Goal: Task Accomplishment & Management: Complete application form

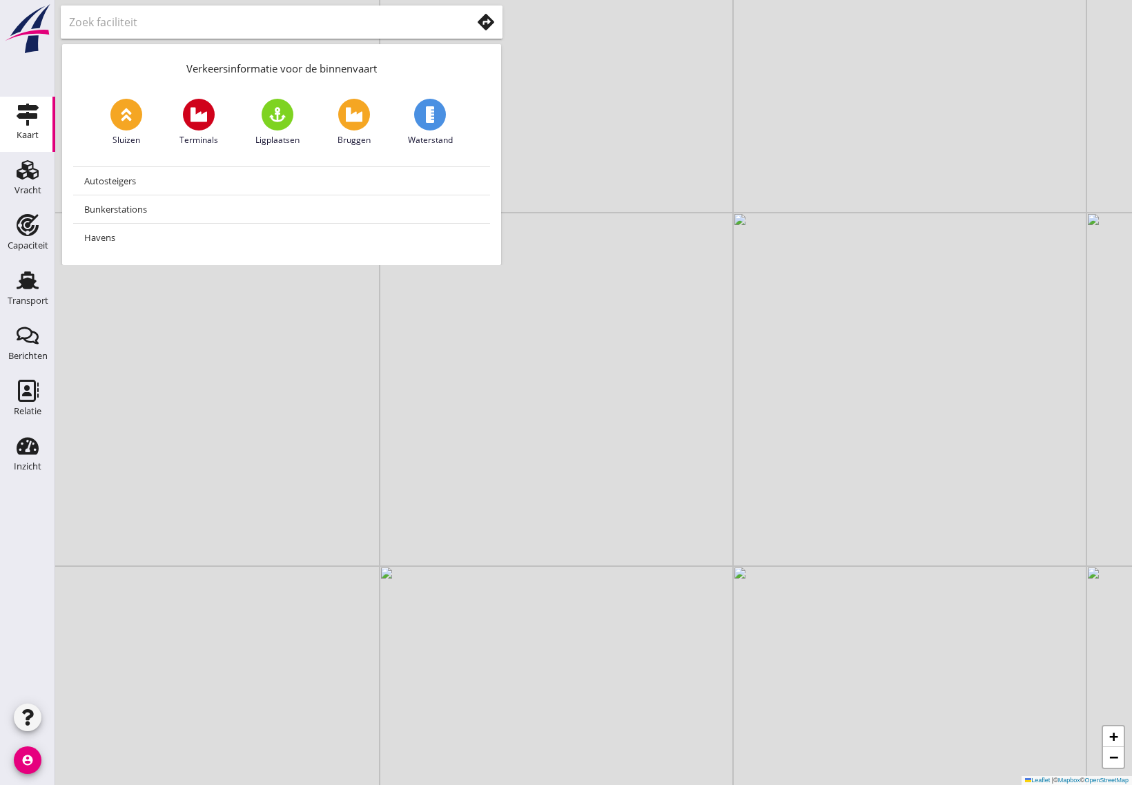
click at [37, 768] on icon "account_circle" at bounding box center [28, 760] width 28 height 28
click at [70, 761] on icon "logout" at bounding box center [60, 755] width 28 height 28
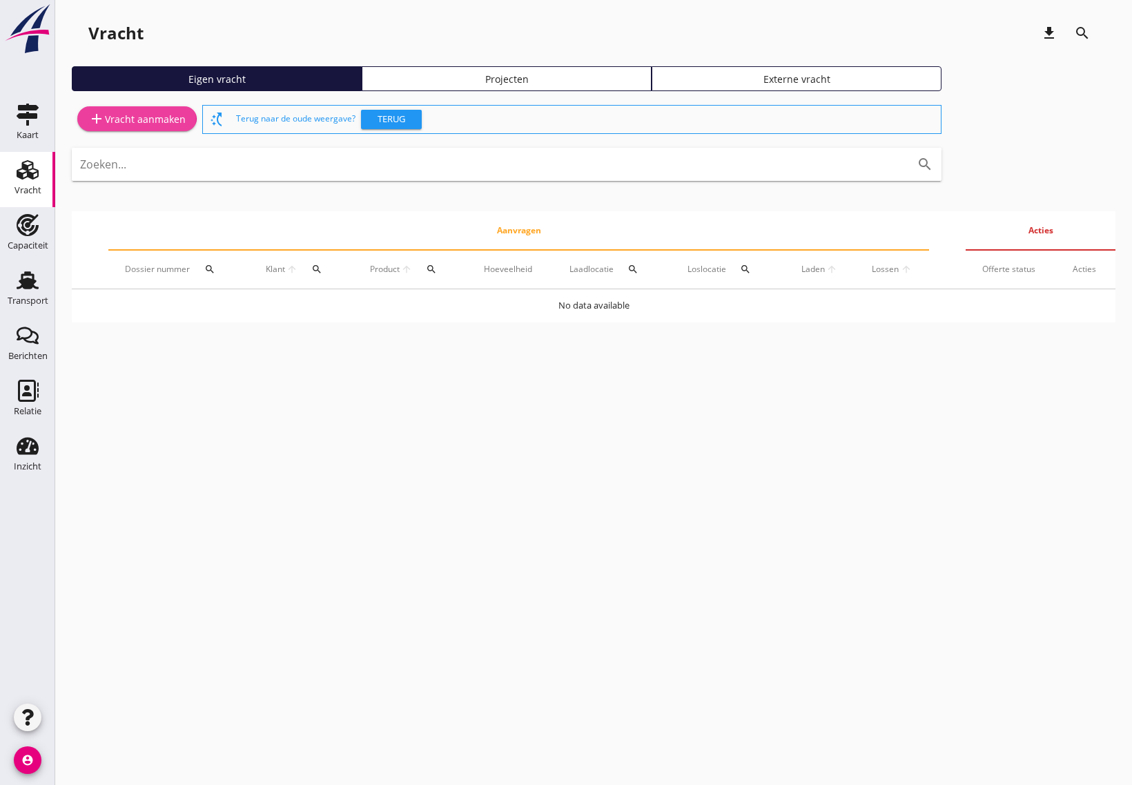
click at [157, 119] on div "add Vracht aanmaken" at bounding box center [136, 118] width 97 height 17
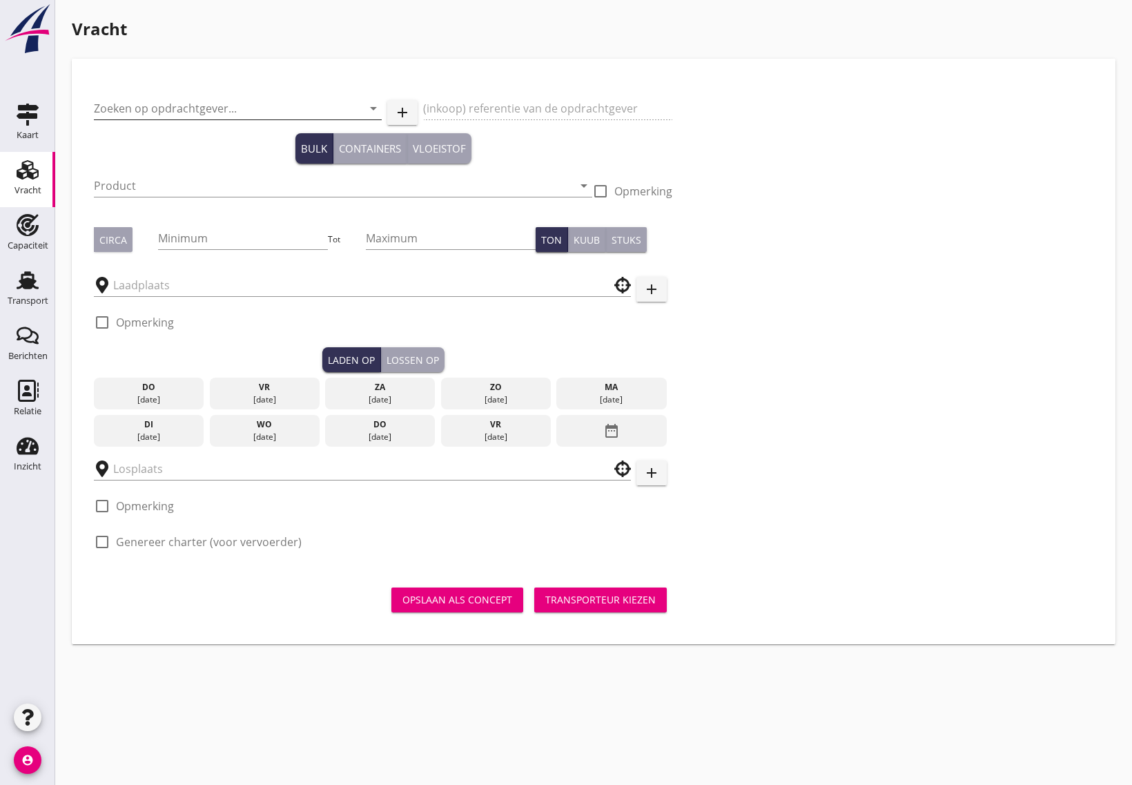
click at [186, 108] on input "Zoeken op opdrachtgever..." at bounding box center [218, 108] width 249 height 22
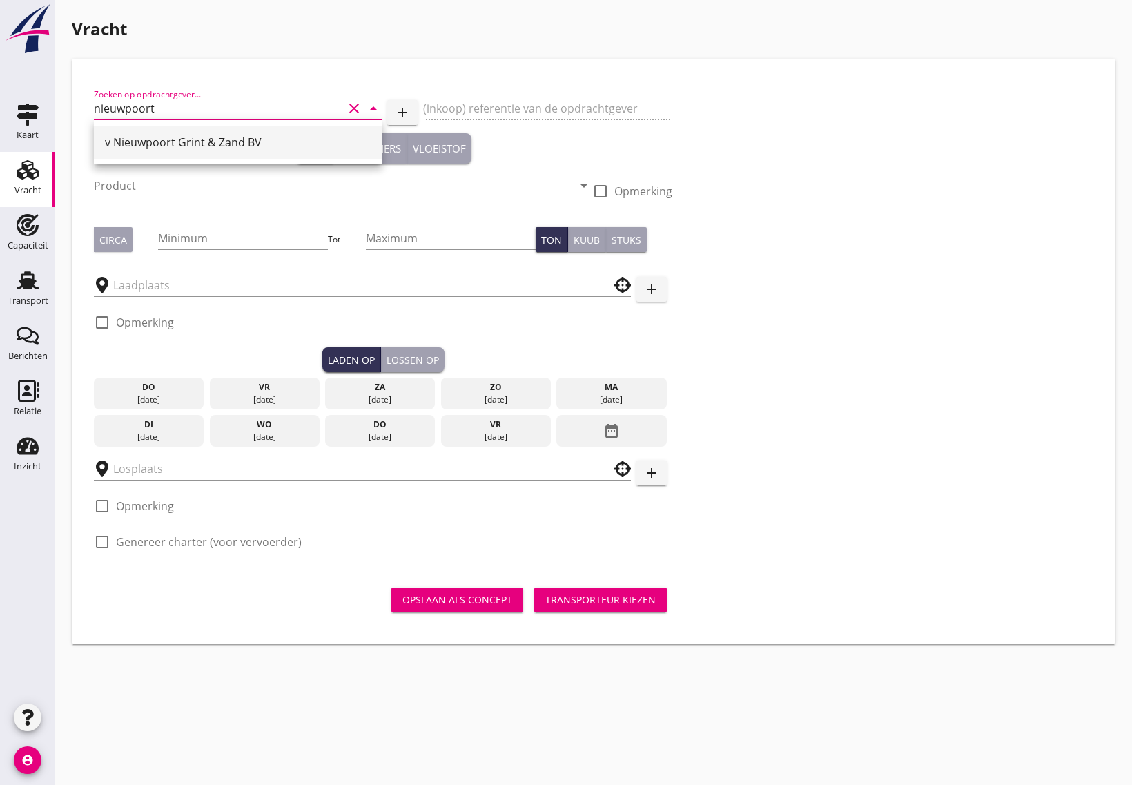
click at [200, 139] on div "v Nieuwpoort Grint & Zand BV" at bounding box center [238, 142] width 266 height 17
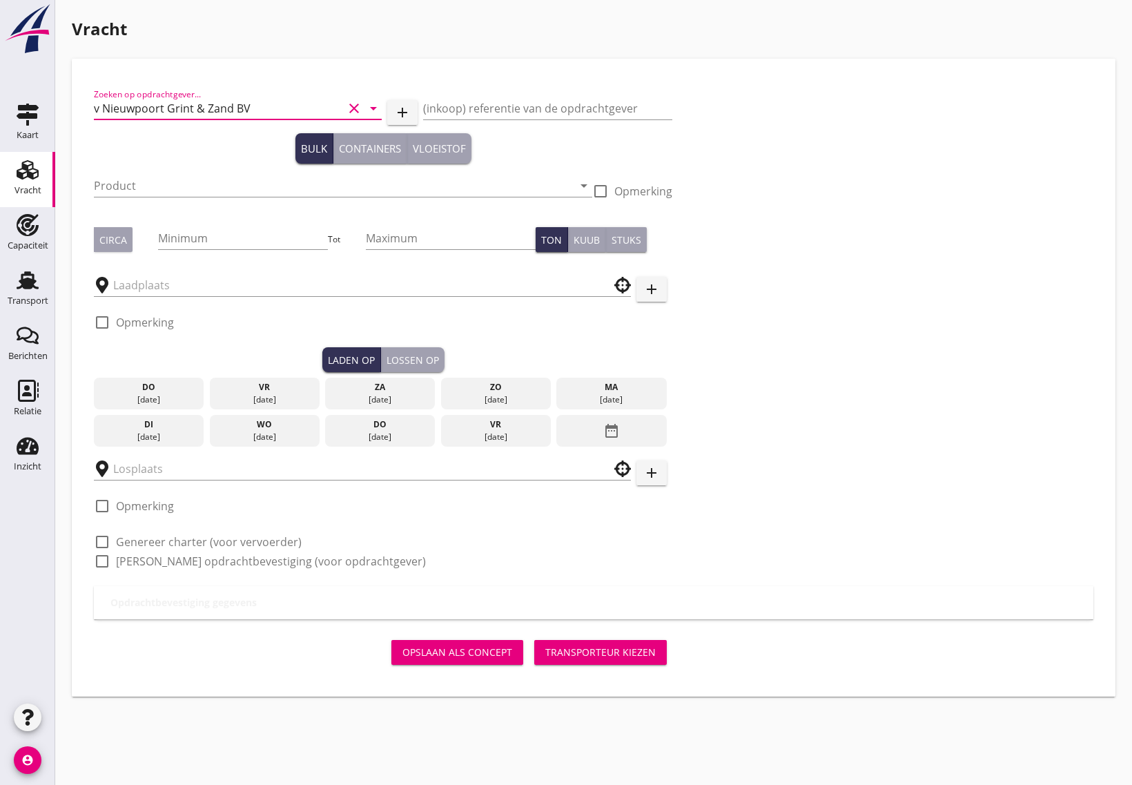
type input "v Nieuwpoort Grint & Zand BV"
click at [177, 183] on input "Product" at bounding box center [333, 186] width 479 height 22
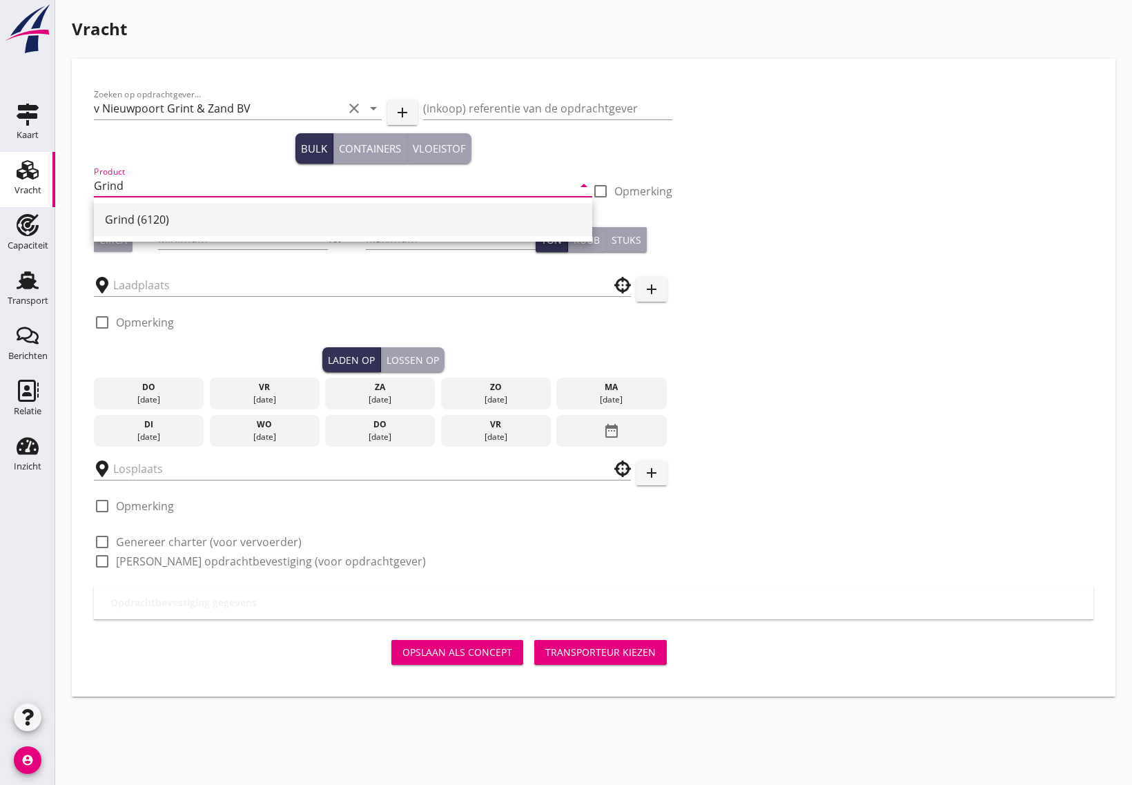
click at [169, 223] on div "Grind (6120)" at bounding box center [343, 219] width 476 height 17
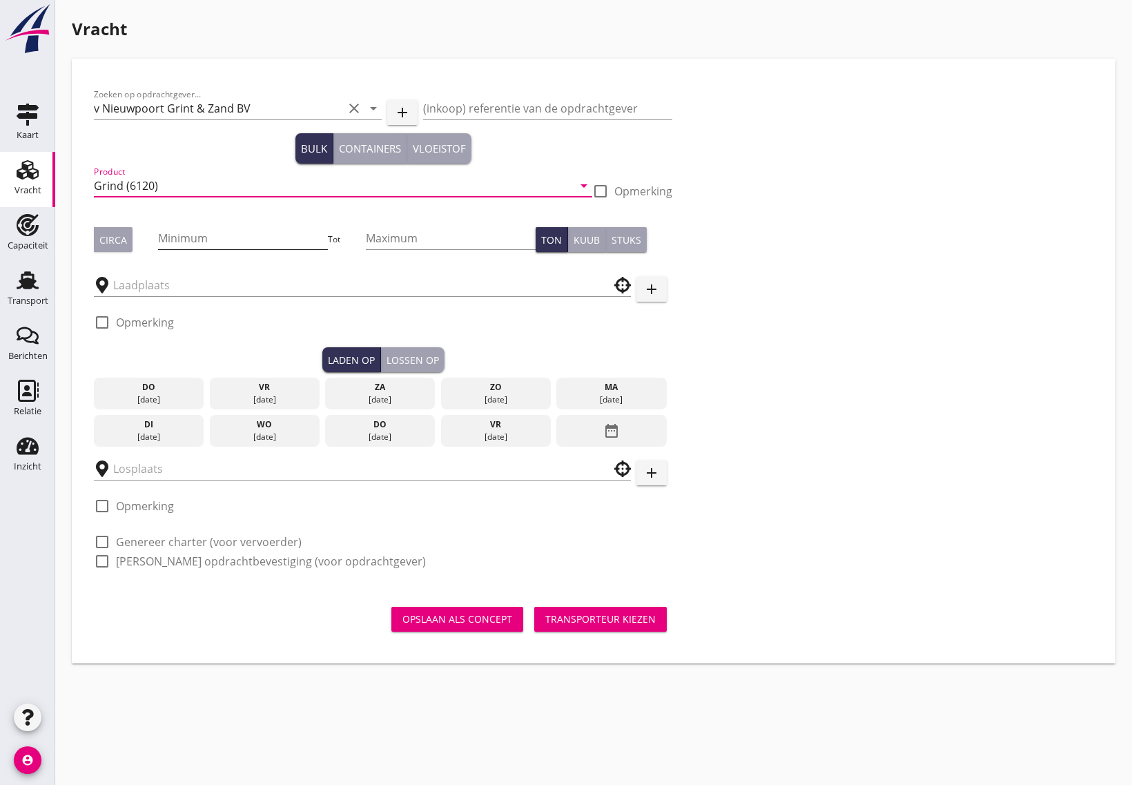
type input "Grind (6120)"
click at [199, 233] on input "Minimum" at bounding box center [242, 238] width 169 height 22
type input "1500"
click at [119, 245] on div "Circa" at bounding box center [113, 240] width 28 height 14
click at [161, 287] on input "text" at bounding box center [352, 285] width 479 height 22
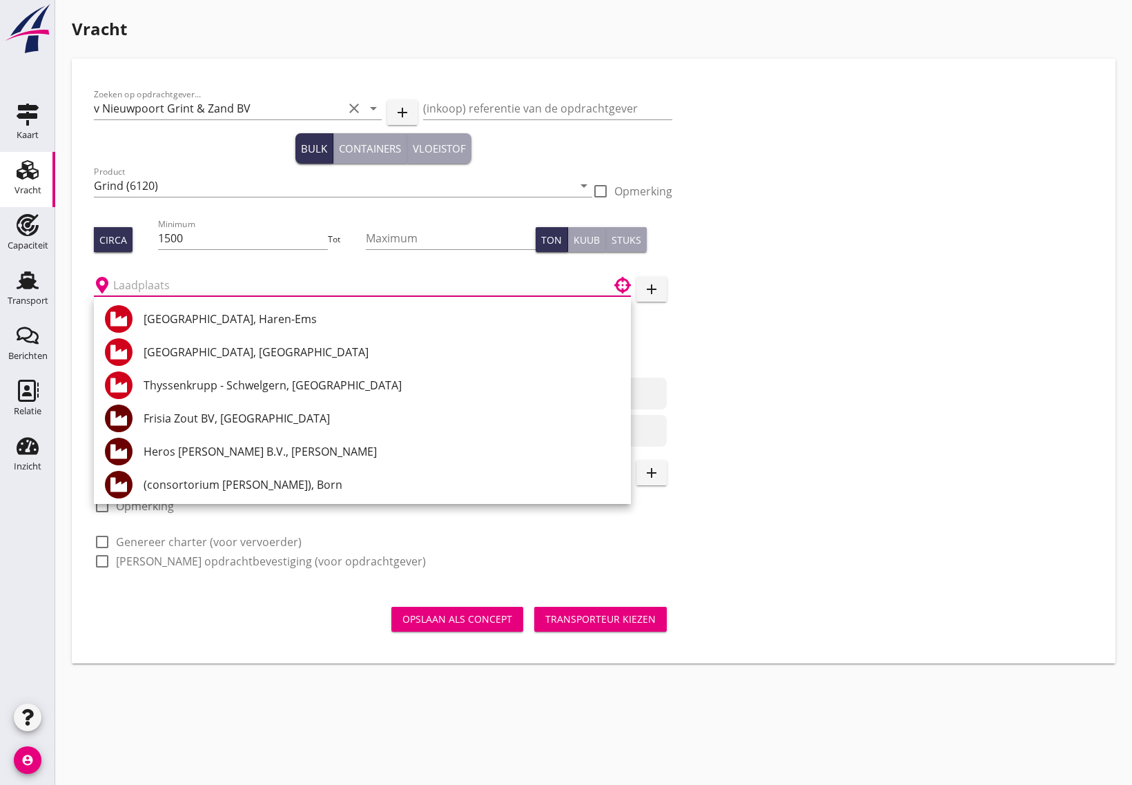
click at [144, 283] on input "text" at bounding box center [352, 285] width 479 height 22
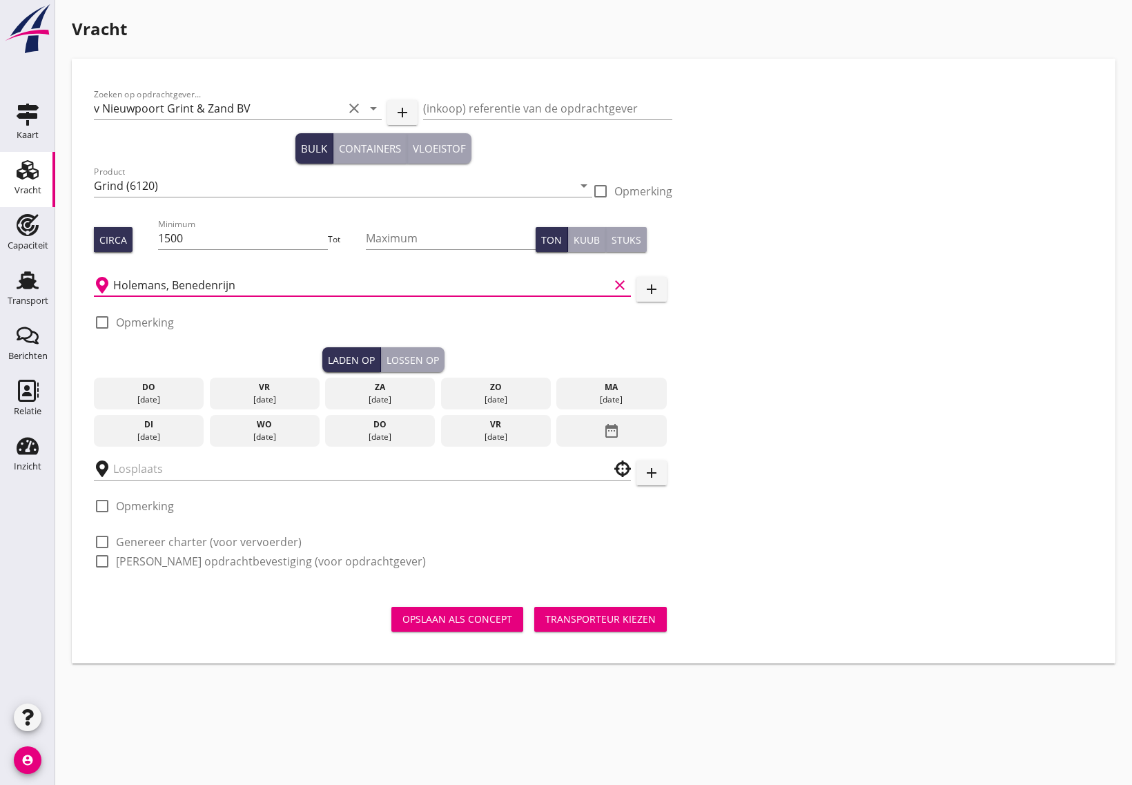
type input "Holemans, Benedenrijn"
click at [208, 331] on div "check_box_outline_blank Opmerking" at bounding box center [383, 326] width 579 height 41
click at [104, 320] on div at bounding box center [101, 322] width 23 height 23
checkbox input "true"
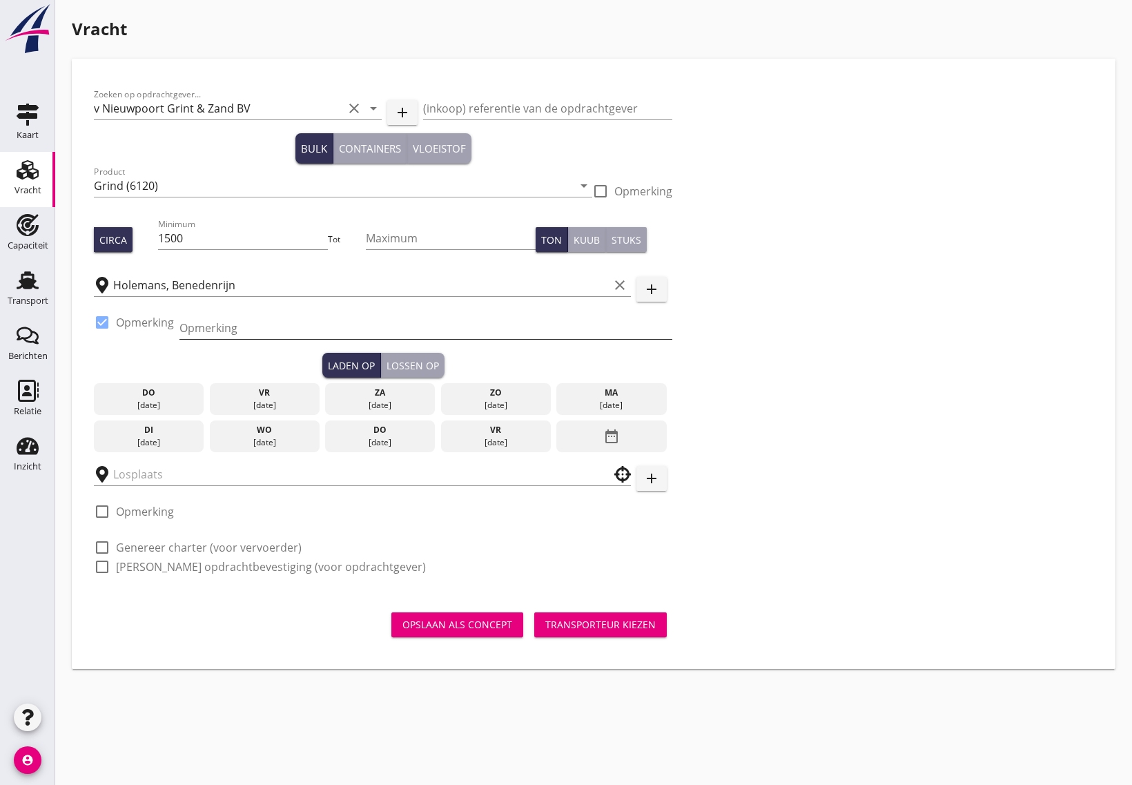
click at [235, 331] on input "Opmerking" at bounding box center [425, 328] width 493 height 22
click at [142, 478] on input "text" at bounding box center [352, 474] width 479 height 22
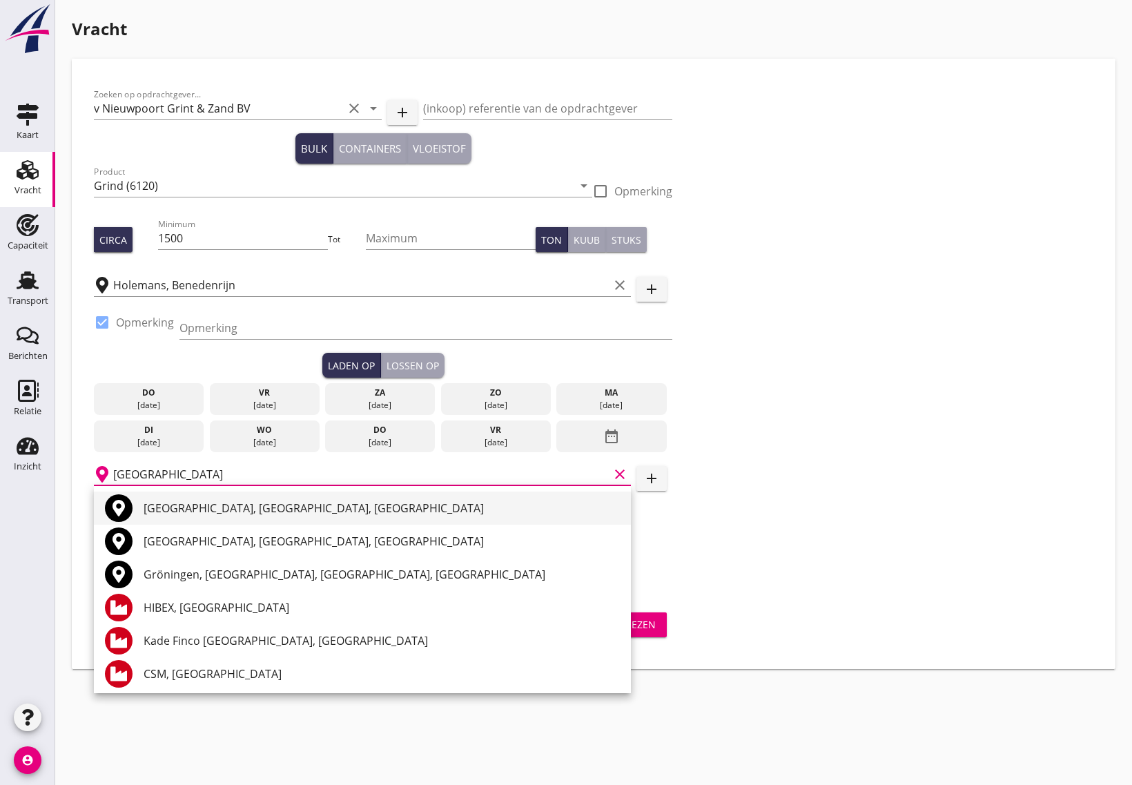
click at [183, 507] on div "Groningen, Groningen, Netherlands" at bounding box center [382, 508] width 476 height 17
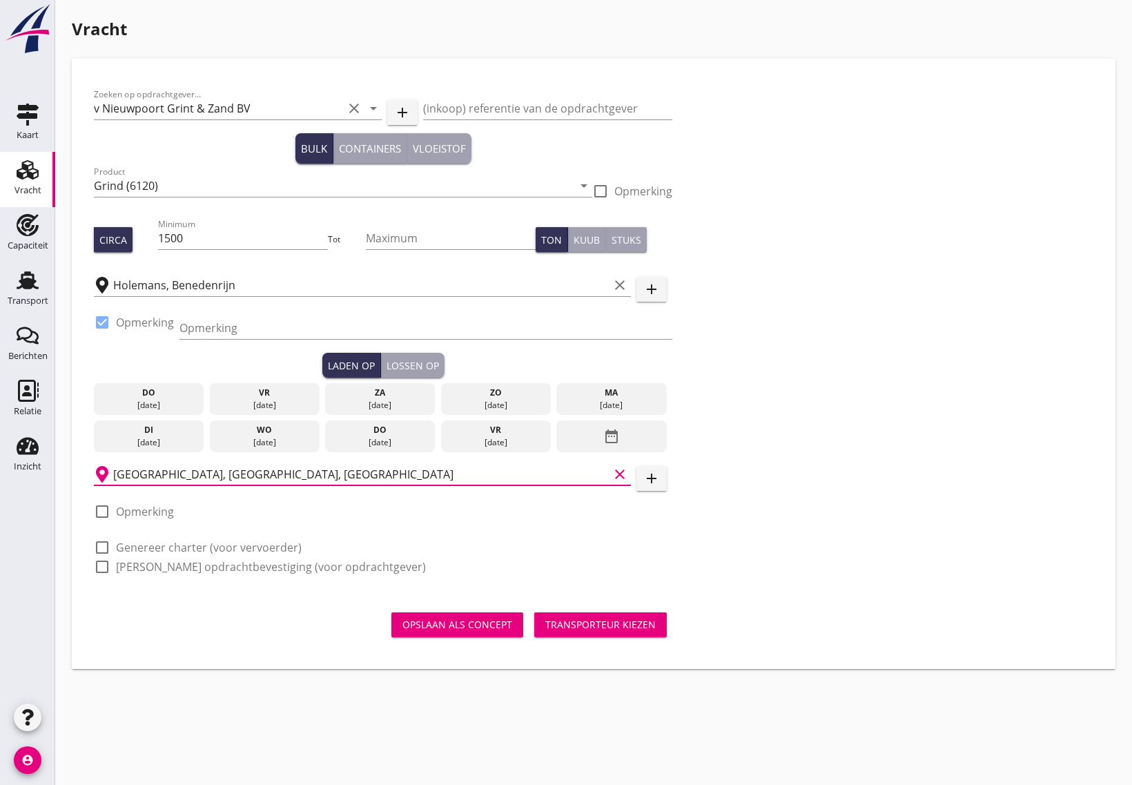
type input "Groningen, Groningen, Netherlands"
click at [104, 509] on div at bounding box center [101, 511] width 23 height 23
checkbox input "true"
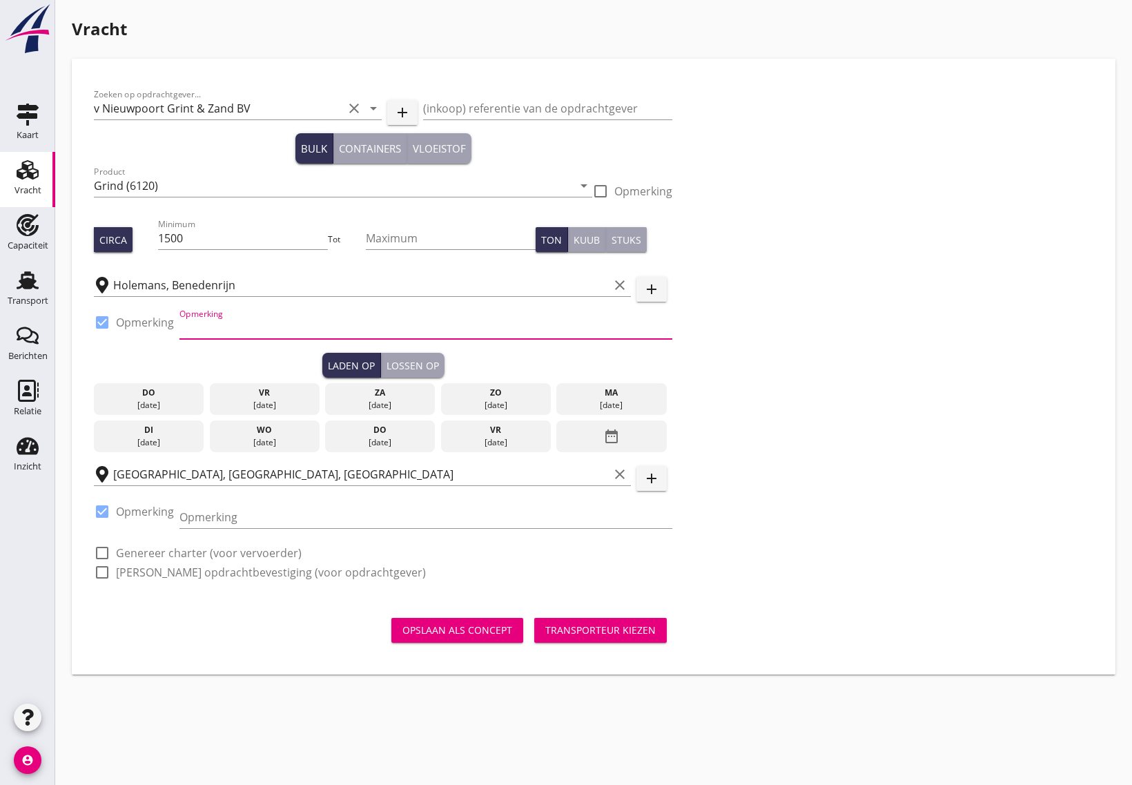
click at [217, 318] on input "Opmerking" at bounding box center [425, 328] width 493 height 22
type input "tel. volgt"
click at [206, 515] on input "Opmerking" at bounding box center [425, 517] width 493 height 22
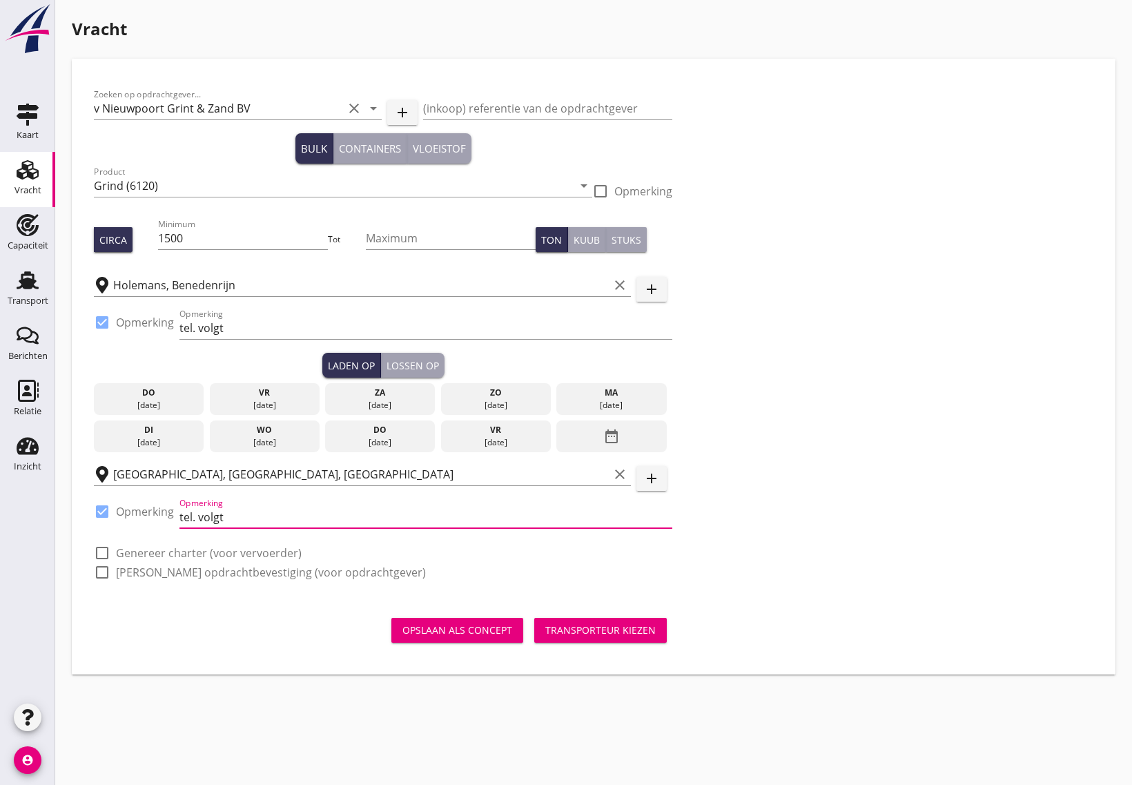
type input "tel. volgt"
click at [614, 405] on div "[DATE]" at bounding box center [612, 405] width 104 height 12
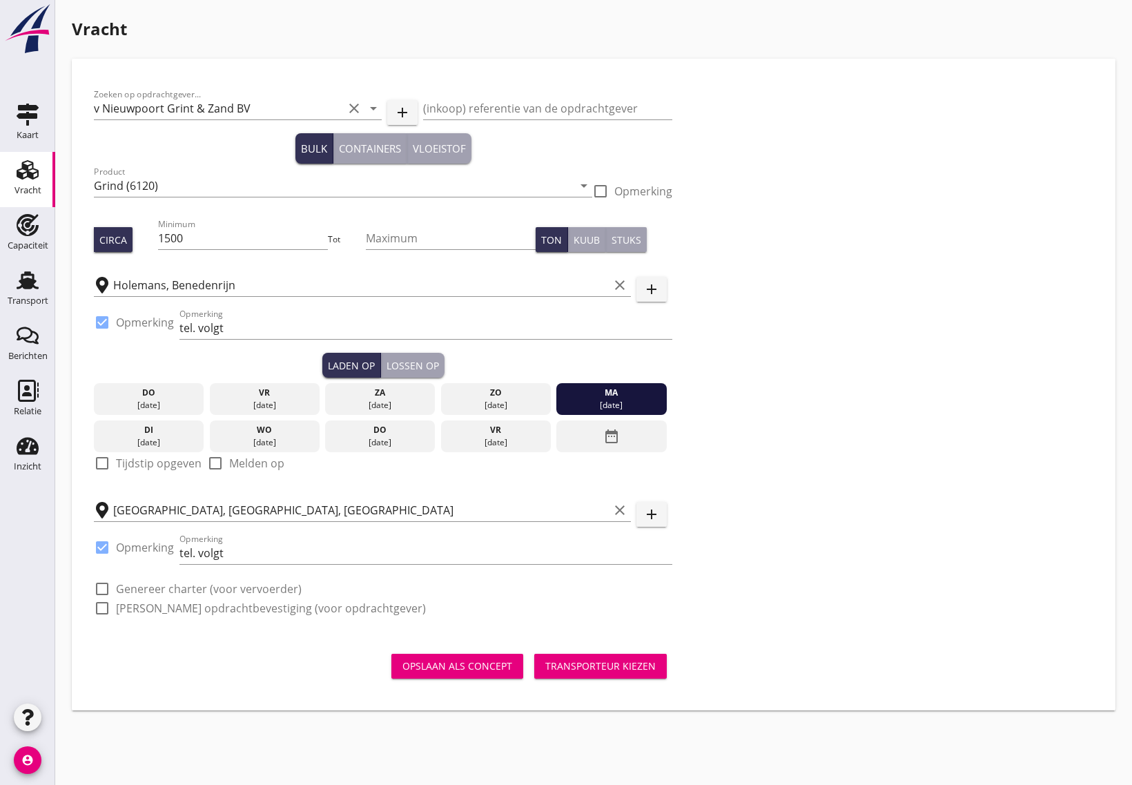
click at [113, 456] on div "check_box_outline_blank Tijdstip opgeven" at bounding box center [148, 463] width 108 height 17
click at [104, 463] on div at bounding box center [101, 463] width 23 height 23
checkbox input "true"
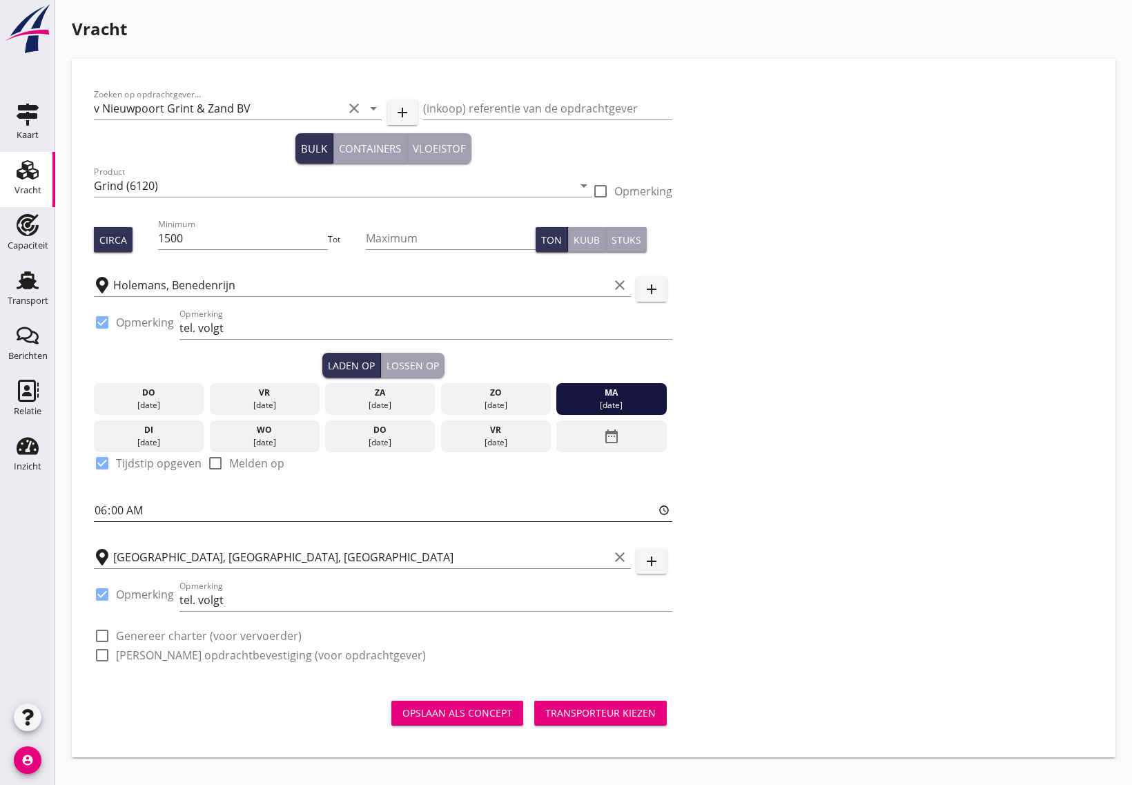
click at [99, 516] on input "06:00" at bounding box center [383, 510] width 579 height 22
type input "16:01"
click at [418, 353] on button "Lossen op" at bounding box center [413, 365] width 64 height 25
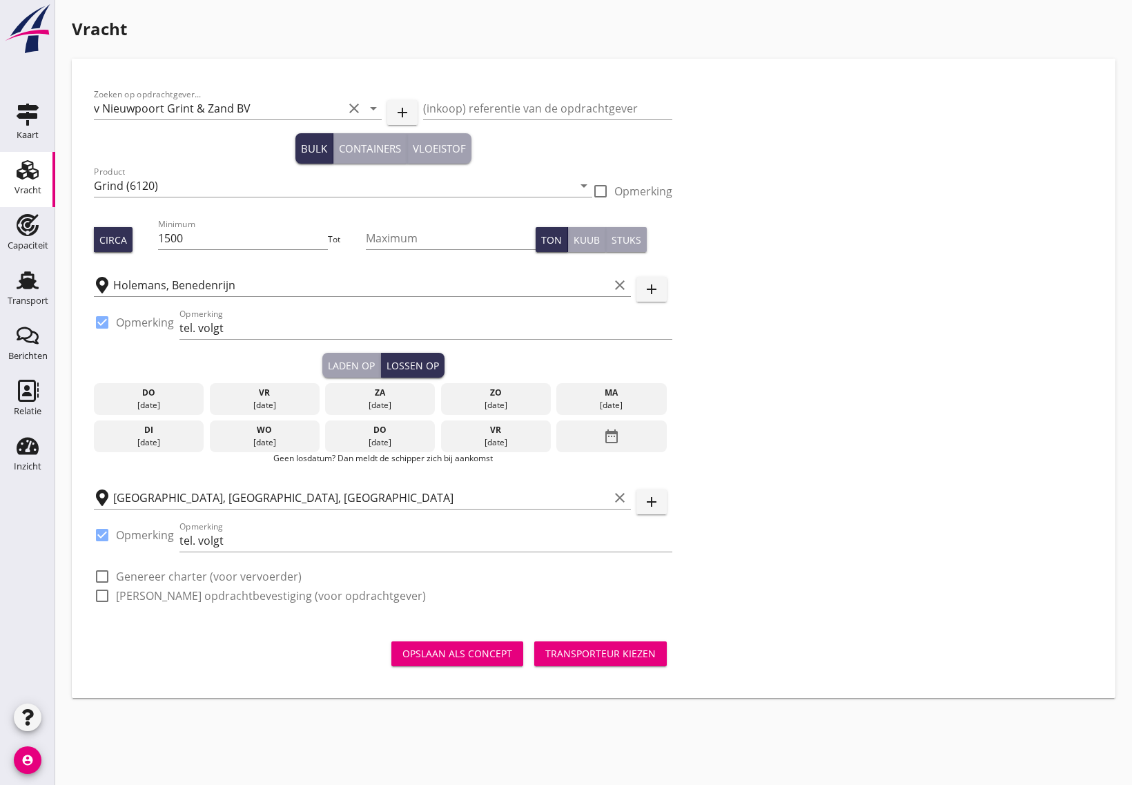
click at [388, 436] on div "[DATE]" at bounding box center [381, 442] width 104 height 12
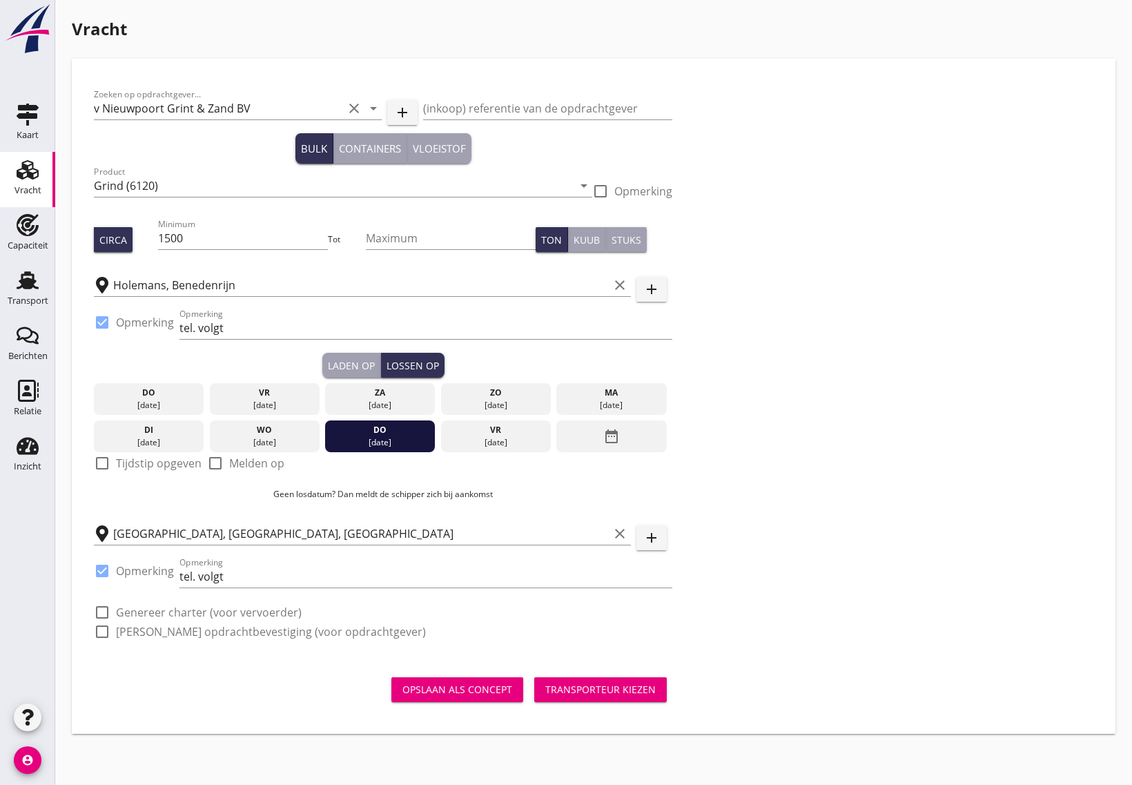
click at [101, 461] on div at bounding box center [101, 463] width 23 height 23
checkbox input "true"
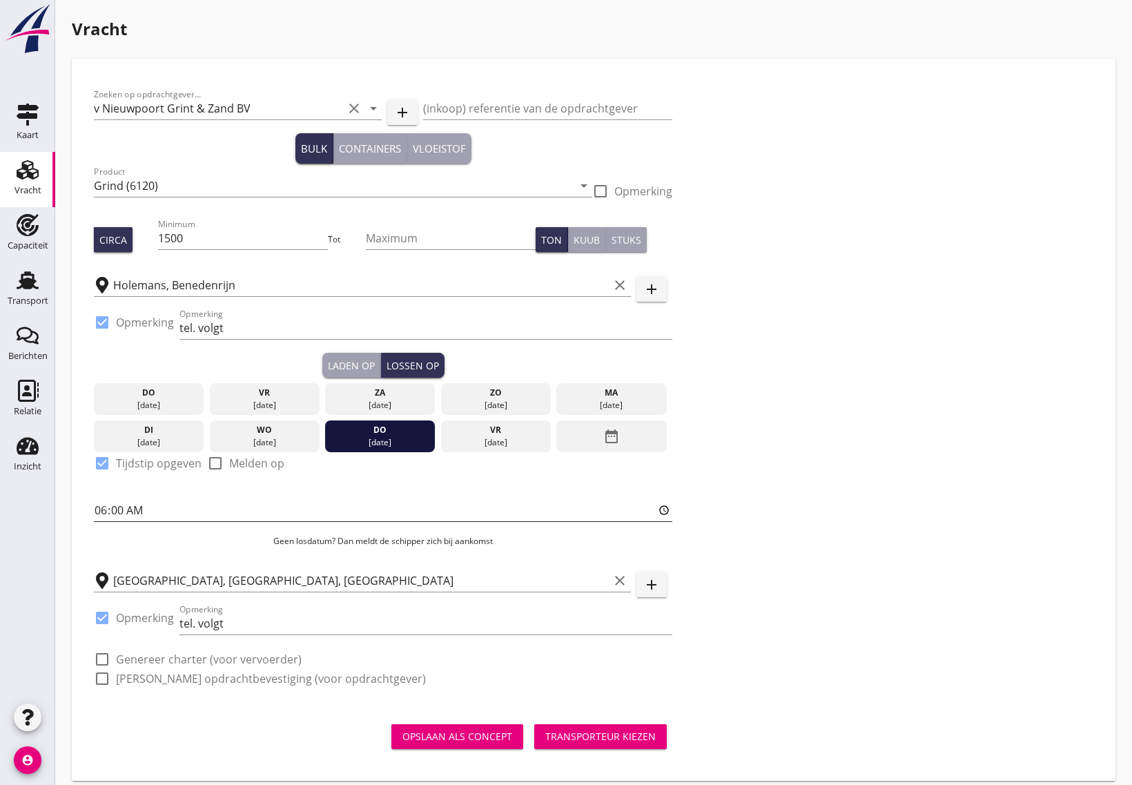
click at [104, 503] on input "06:00" at bounding box center [383, 510] width 579 height 22
type input "10:01"
click at [164, 535] on p "Geen losdatum? Dan meldt de schipper zich bij aankomst" at bounding box center [383, 541] width 579 height 12
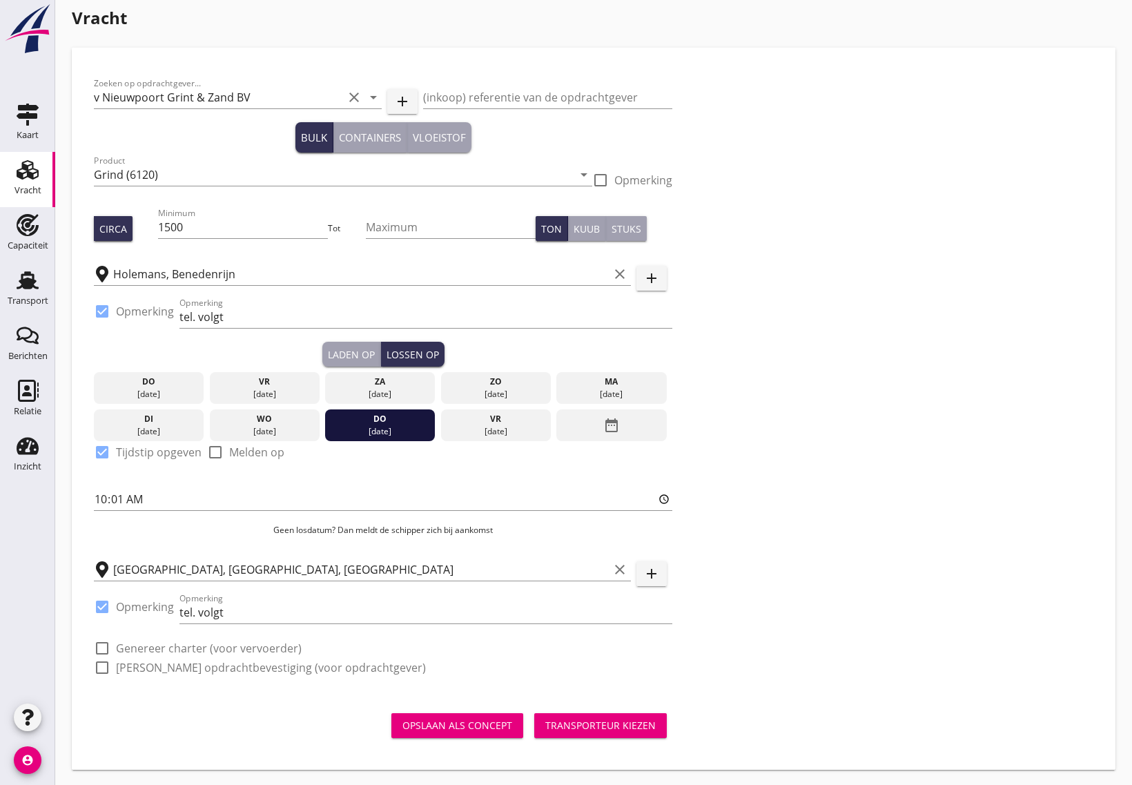
click at [105, 647] on div at bounding box center [101, 648] width 23 height 23
checkbox input "true"
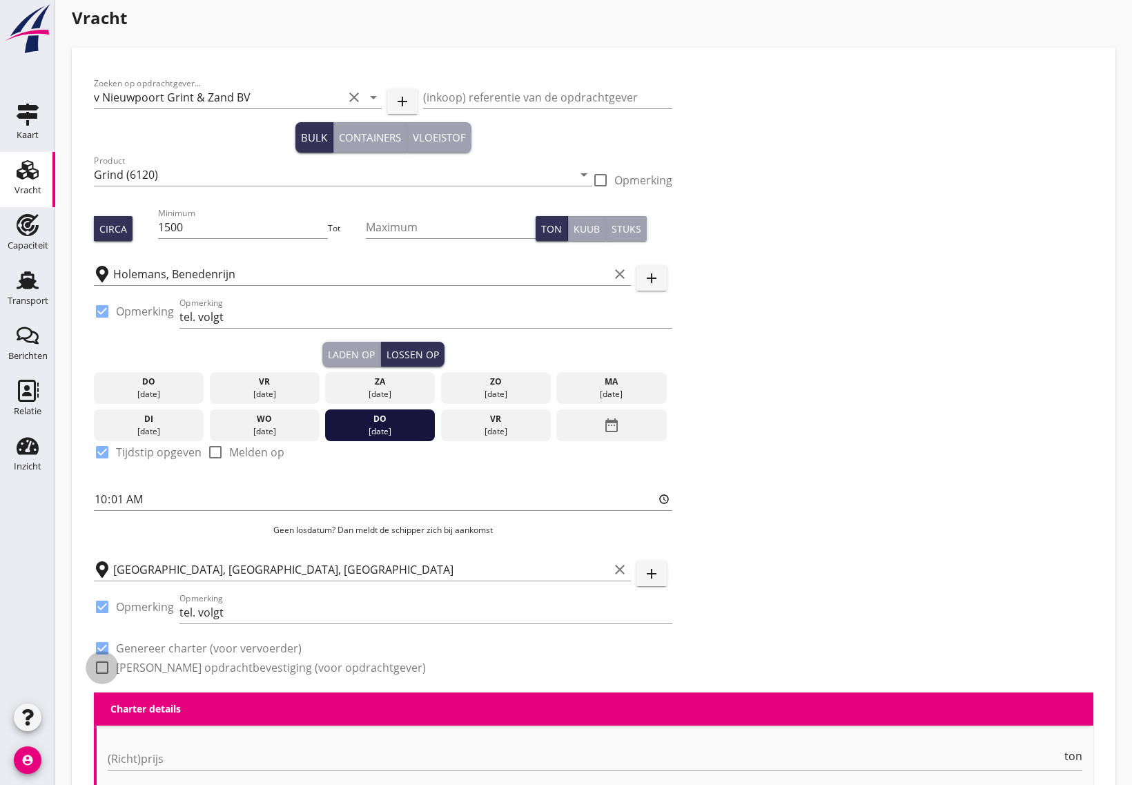
click at [102, 671] on div at bounding box center [101, 667] width 23 height 23
checkbox input "true"
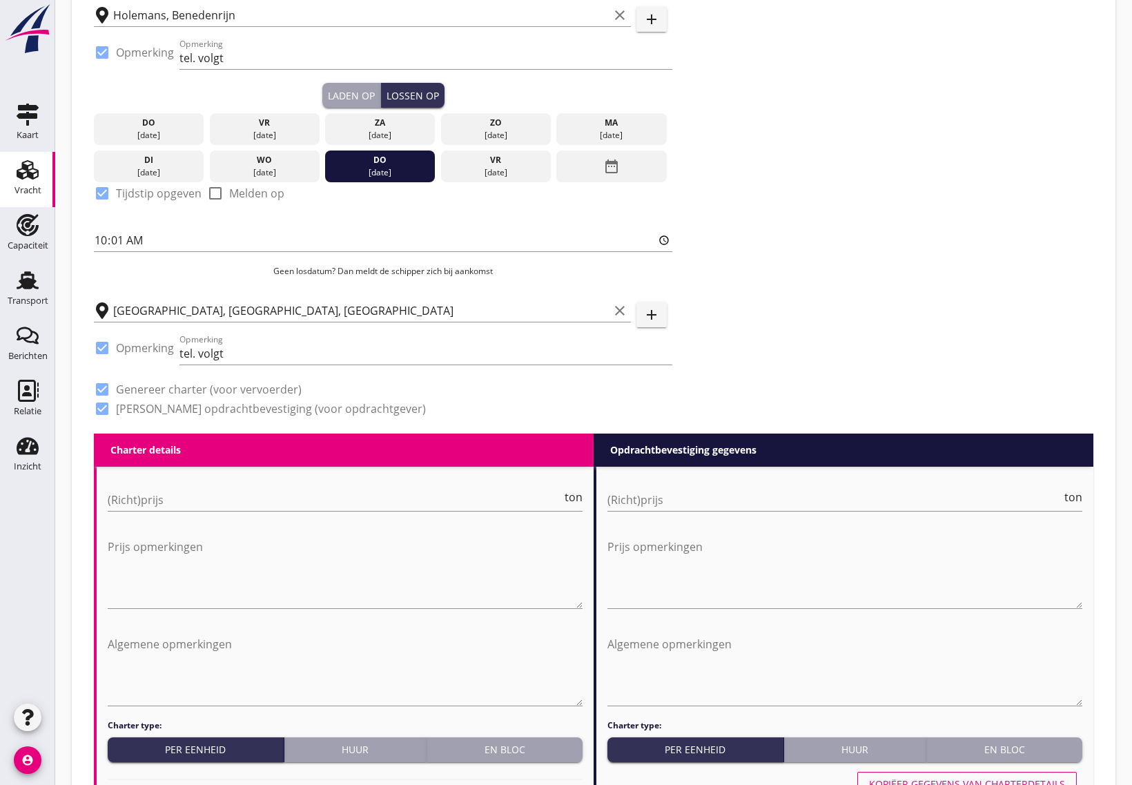
scroll to position [356, 0]
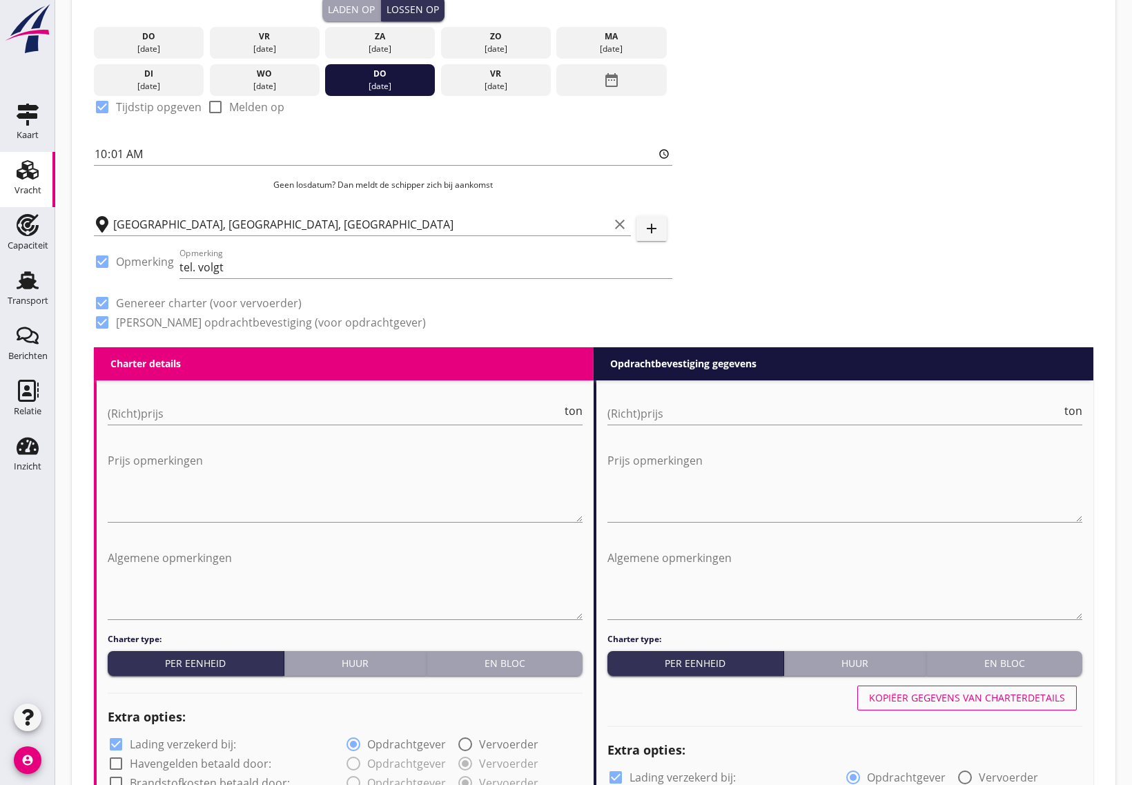
click at [150, 400] on div "(Richt)prijs ton" at bounding box center [345, 416] width 475 height 44
click at [153, 412] on input "(Richt)prijs" at bounding box center [335, 413] width 454 height 22
click at [304, 257] on input "tel. volgt" at bounding box center [425, 267] width 493 height 22
click at [287, 268] on input "tel. volgt lossen 18e zo vroeg mogelijk." at bounding box center [425, 267] width 493 height 22
click at [283, 269] on input "tel. volgt lossen 18e Zo vroeg mogelijk." at bounding box center [425, 267] width 493 height 22
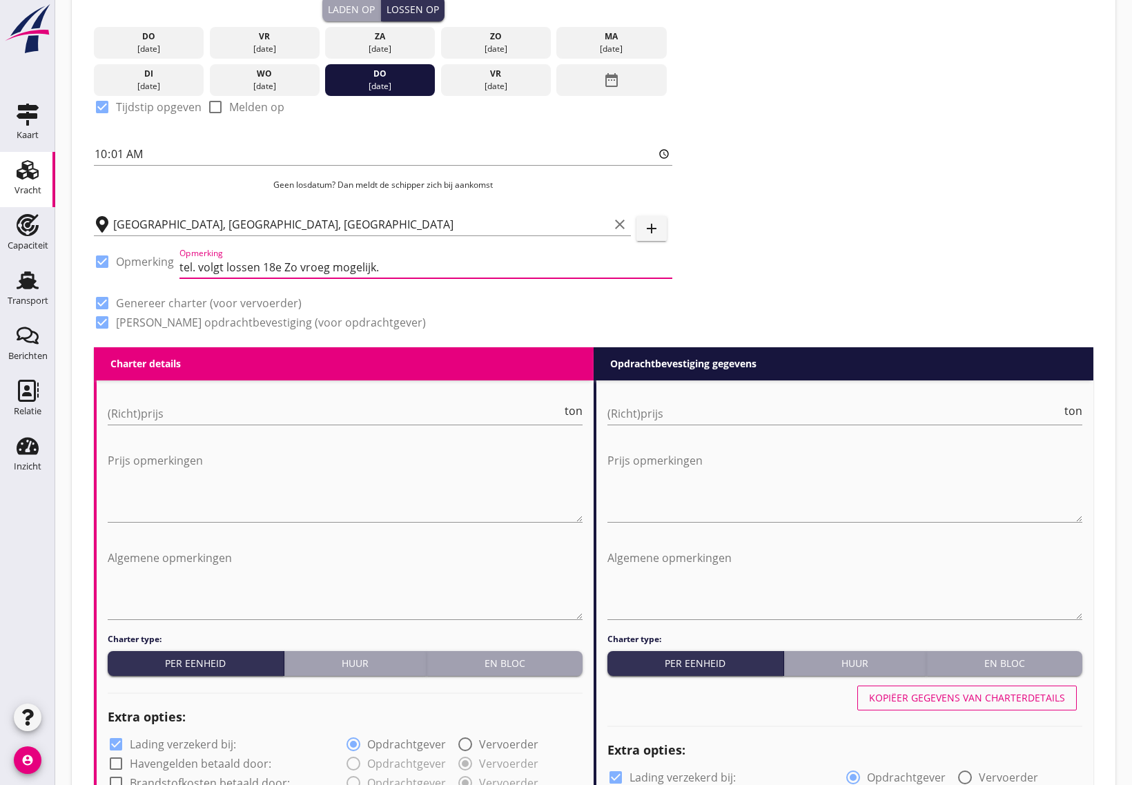
click at [287, 266] on input "tel. volgt lossen 18e Zo vroeg mogelijk." at bounding box center [425, 267] width 493 height 22
click at [398, 271] on input "tel. volgt, lossen 18e zo vroeg mogelijk." at bounding box center [425, 267] width 493 height 22
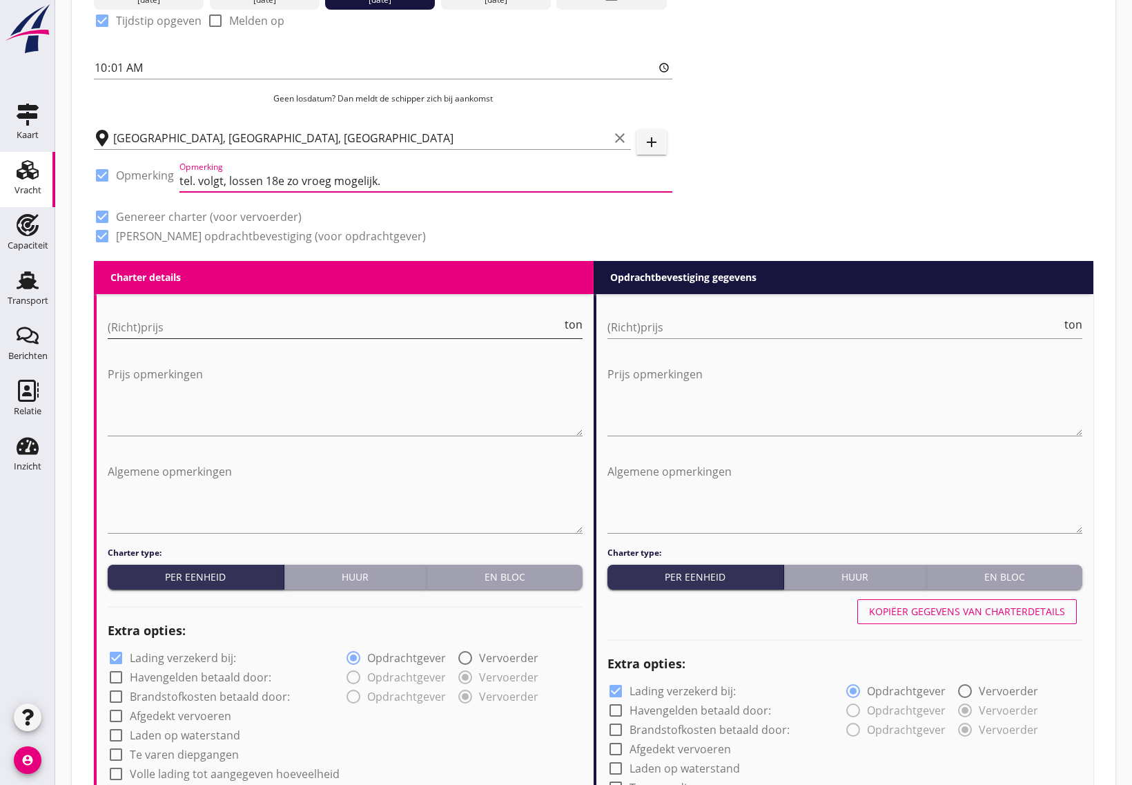
type input "tel. volgt, lossen 18e zo vroeg mogelijk."
click at [185, 330] on input "(Richt)prijs" at bounding box center [335, 327] width 454 height 22
type input "6.75"
click at [650, 322] on input "(Richt)prijs" at bounding box center [835, 327] width 454 height 22
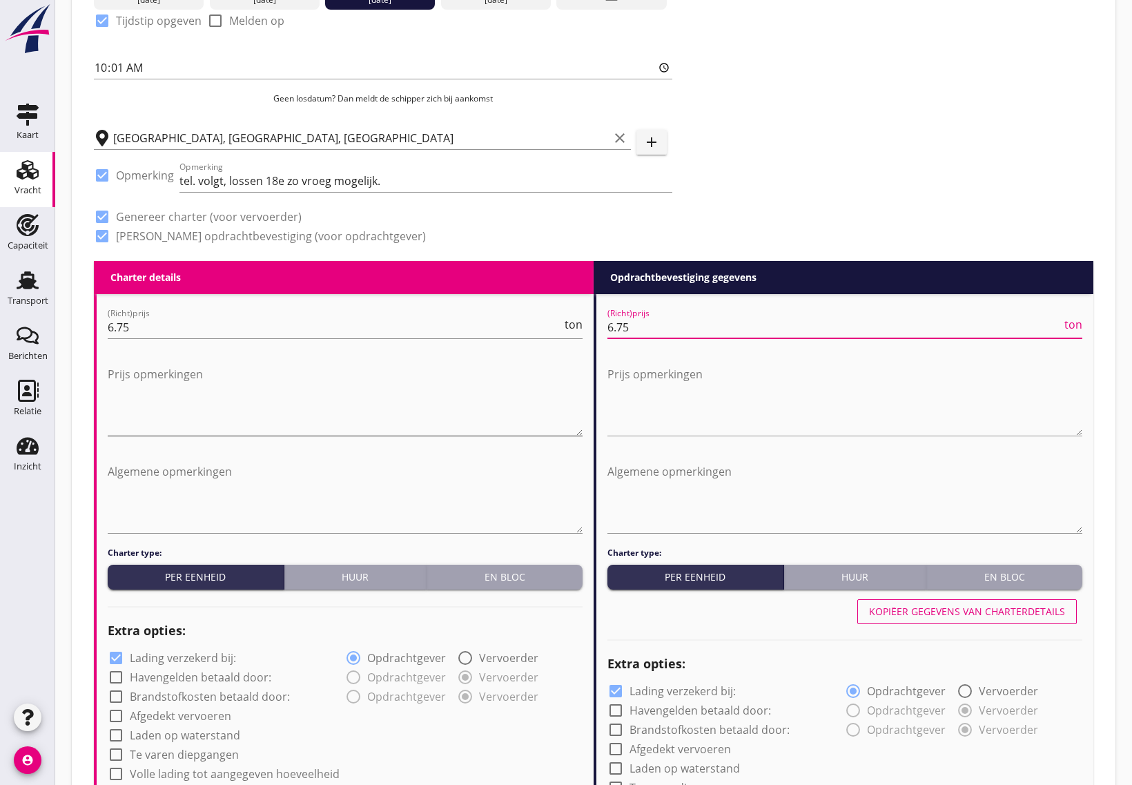
type input "6.75"
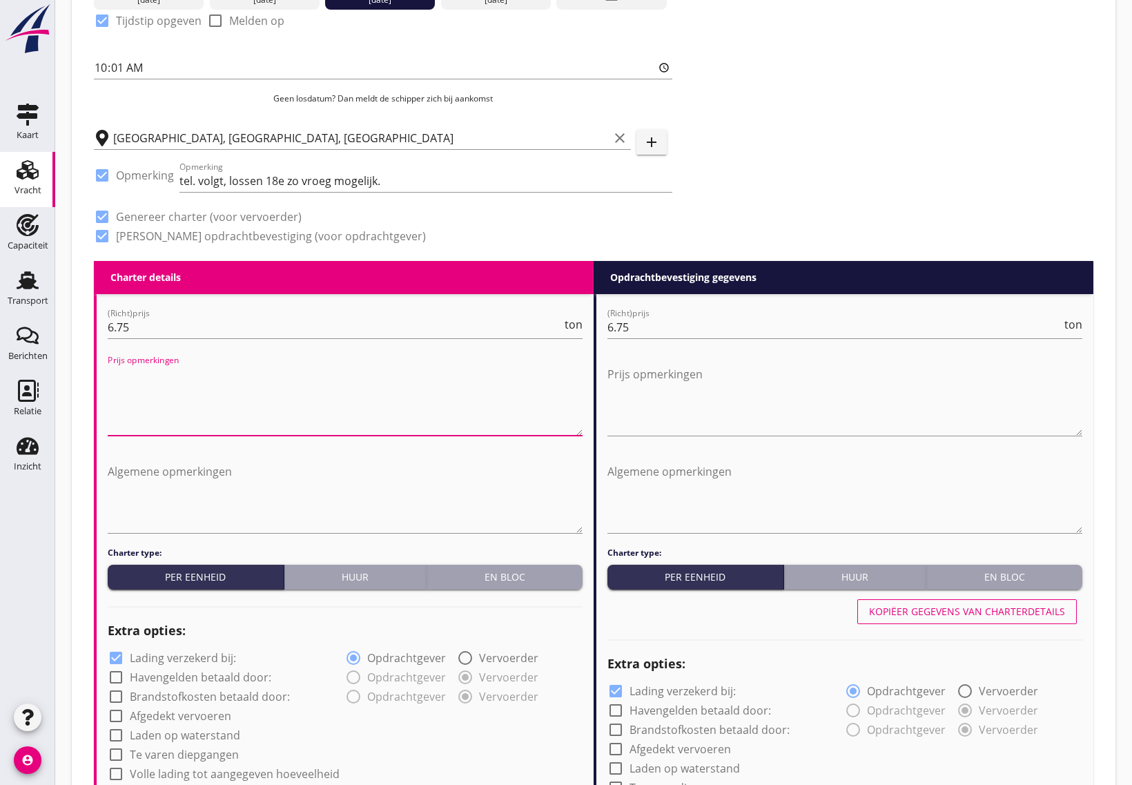
click at [235, 411] on textarea "Prijs opmerkingen" at bounding box center [345, 399] width 475 height 72
click at [155, 513] on textarea "Algemene opmerkingen" at bounding box center [345, 496] width 475 height 72
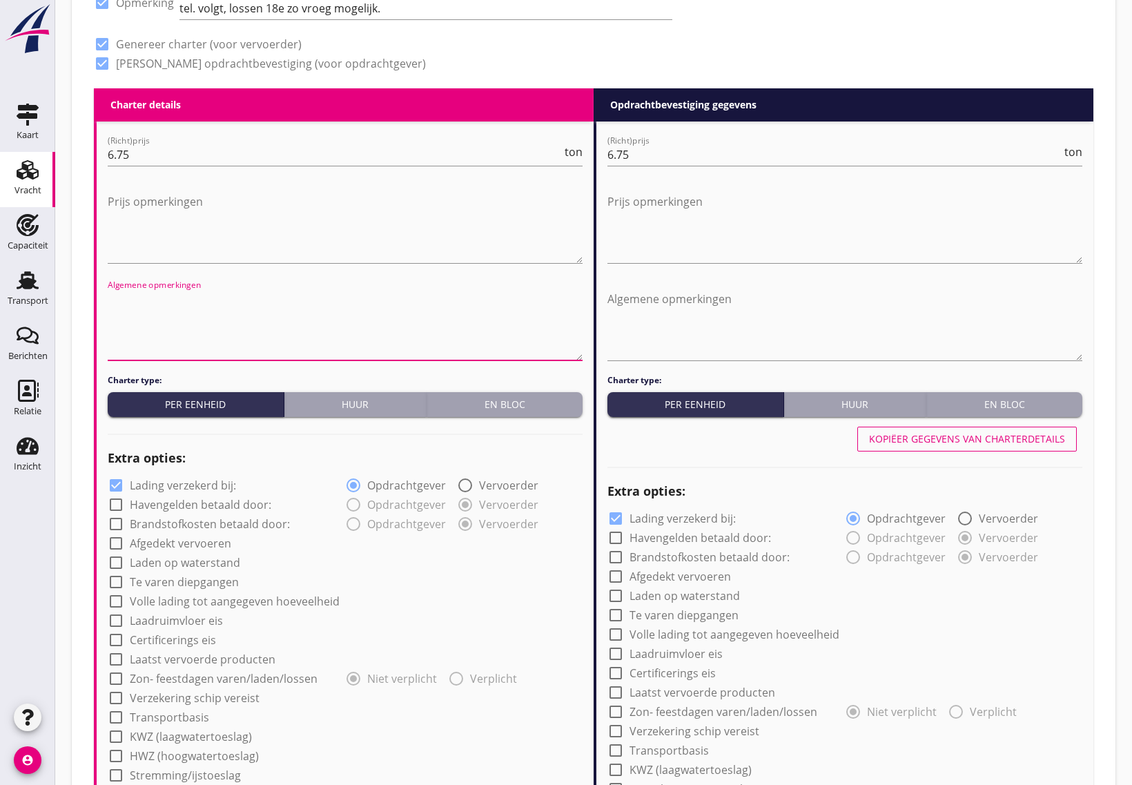
scroll to position [701, 0]
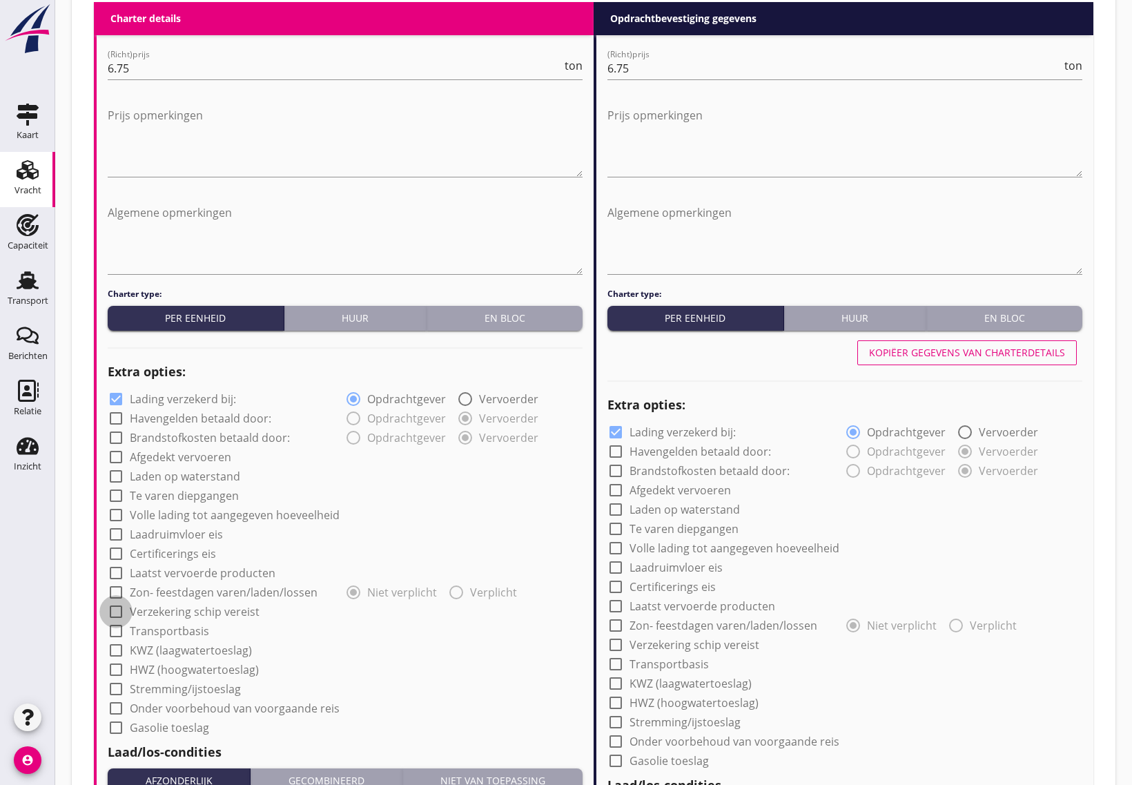
click at [111, 608] on div at bounding box center [115, 611] width 23 height 23
checkbox input "true"
click at [616, 649] on div at bounding box center [615, 644] width 23 height 23
checkbox input "true"
click at [618, 490] on div at bounding box center [615, 489] width 23 height 23
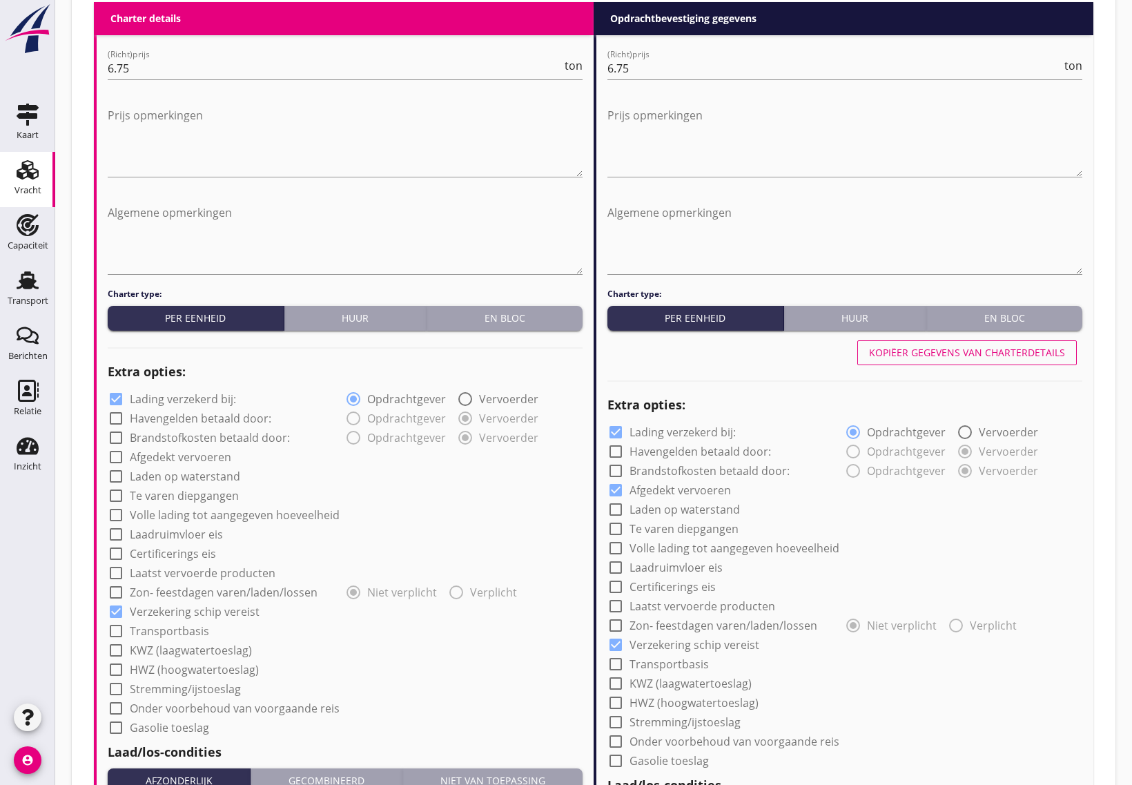
click at [618, 490] on div at bounding box center [615, 489] width 23 height 23
checkbox input "false"
click at [611, 435] on div at bounding box center [615, 431] width 23 height 23
checkbox input "false"
click at [113, 400] on div at bounding box center [115, 398] width 23 height 23
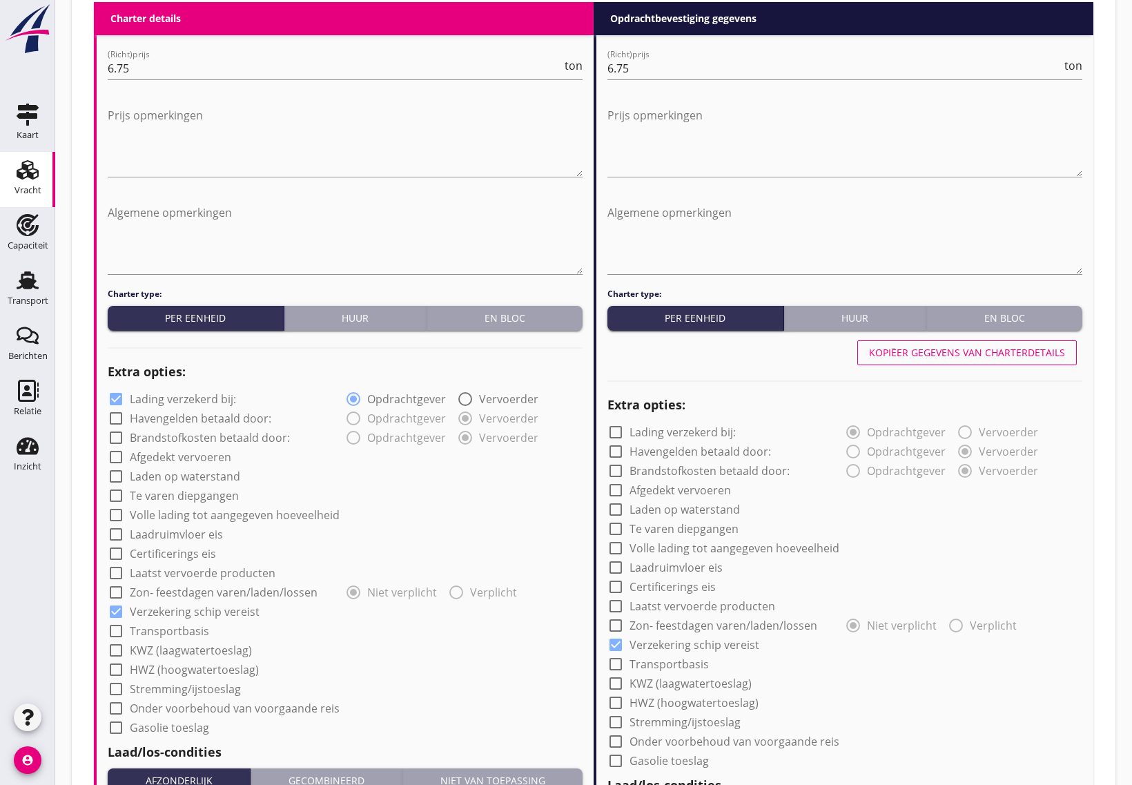
checkbox input "false"
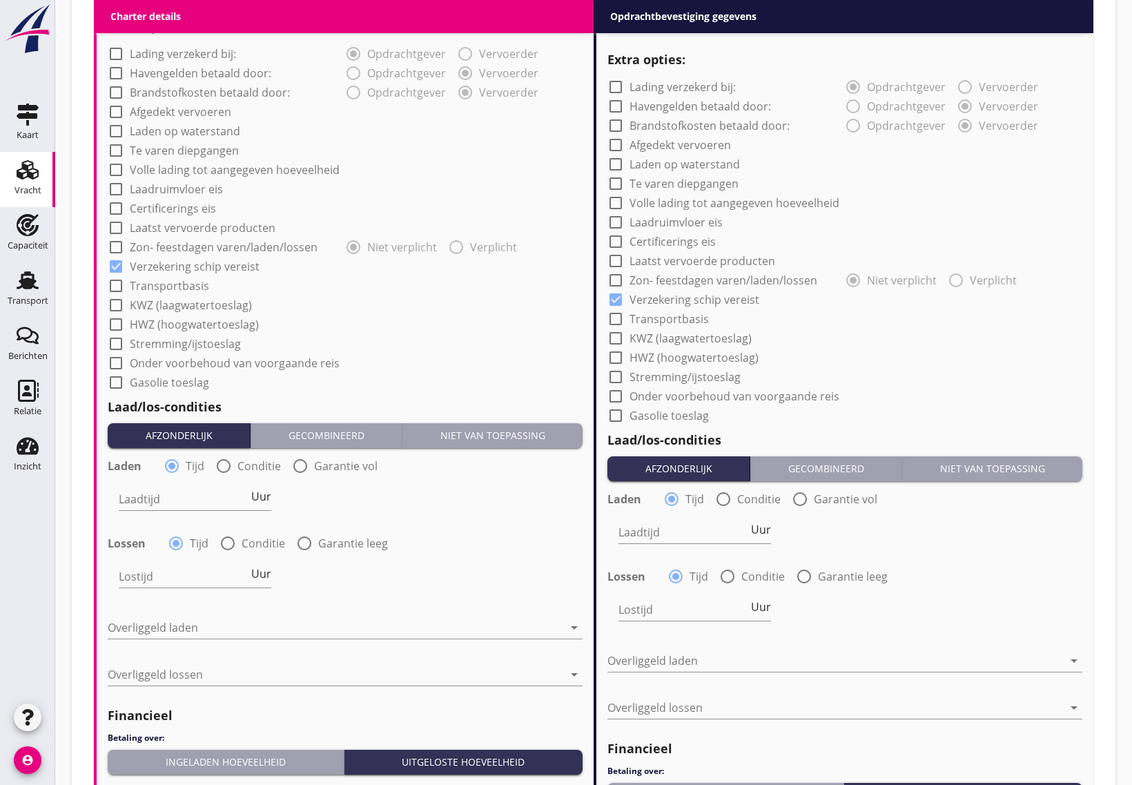
scroll to position [1133, 0]
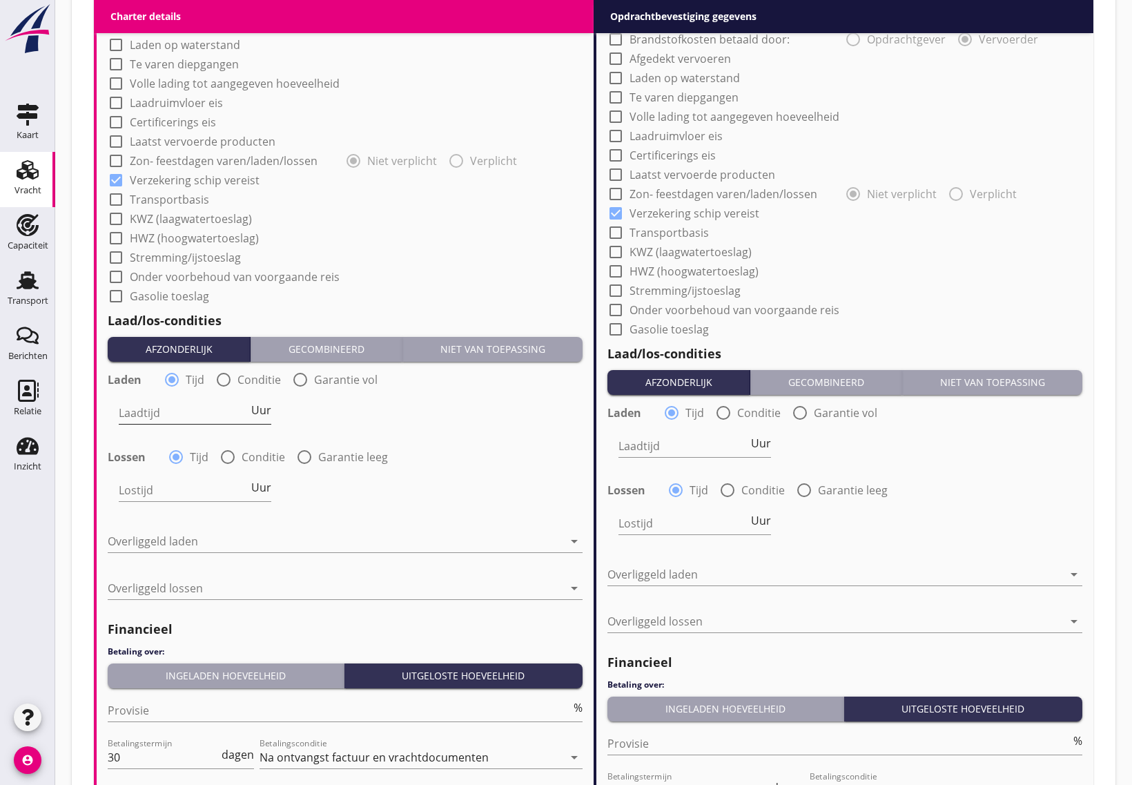
click at [159, 423] on div "Laadtijd Uur" at bounding box center [195, 413] width 153 height 22
type input "24"
click at [162, 487] on input "Lostijd" at bounding box center [184, 490] width 130 height 22
type input "24"
click at [122, 535] on div at bounding box center [336, 541] width 456 height 22
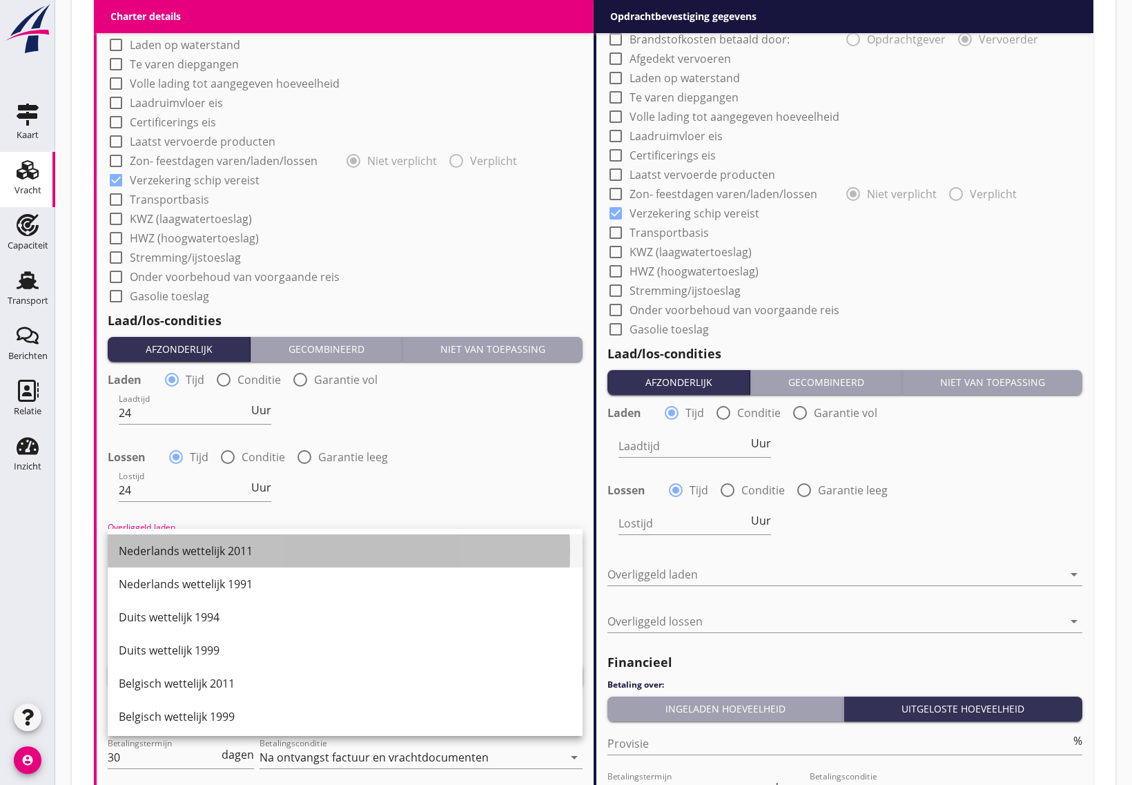
click at [131, 534] on div "Nederlands wettelijk 2011" at bounding box center [345, 550] width 453 height 33
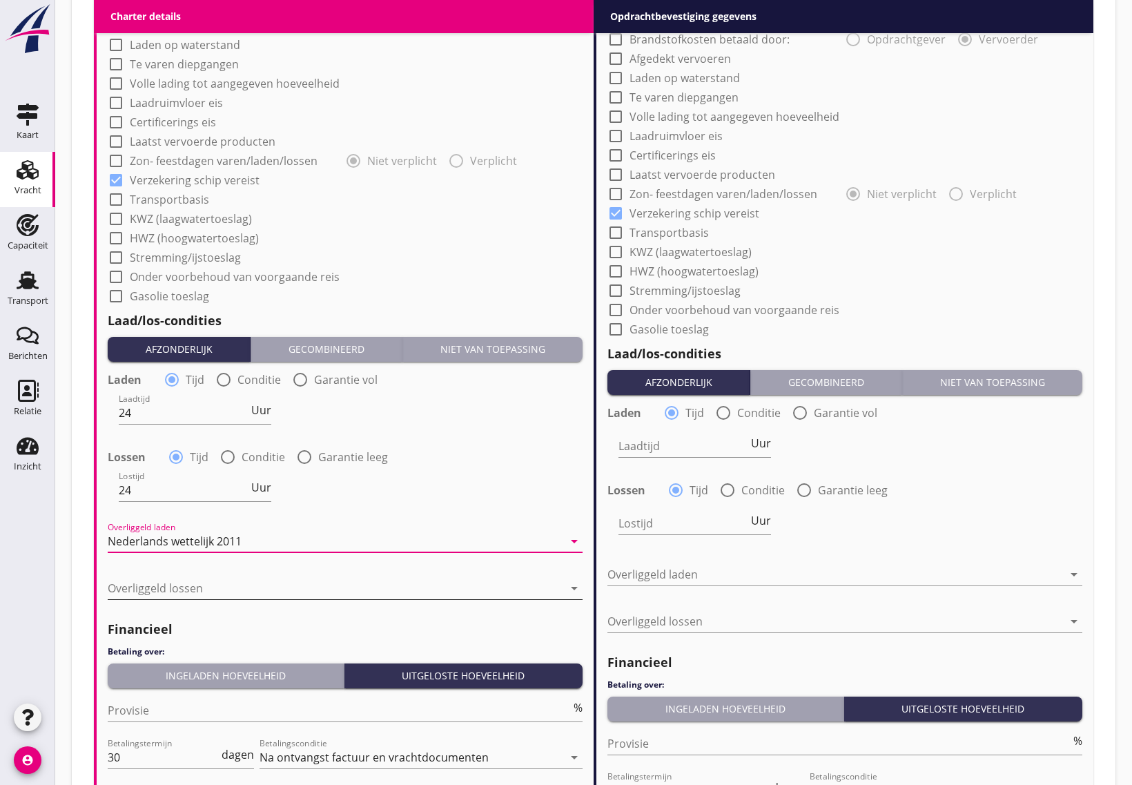
click at [142, 582] on div at bounding box center [336, 588] width 456 height 22
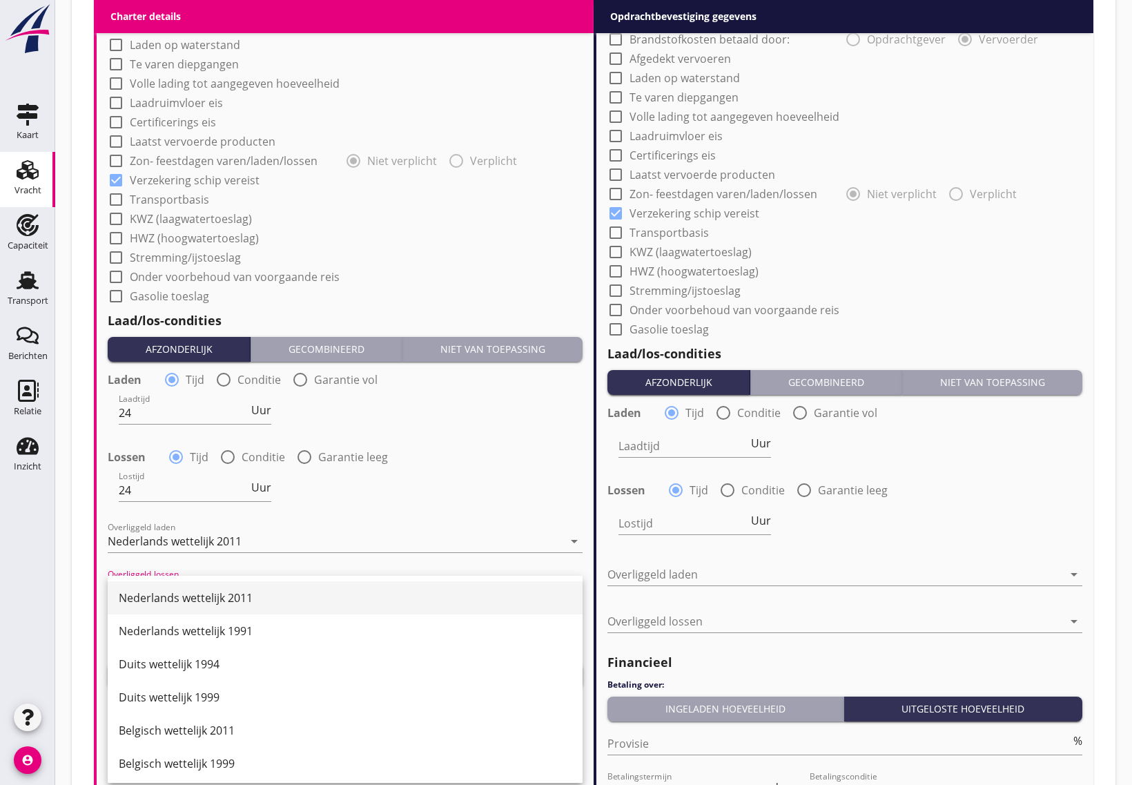
click at [168, 592] on div "Nederlands wettelijk 2011" at bounding box center [345, 598] width 453 height 17
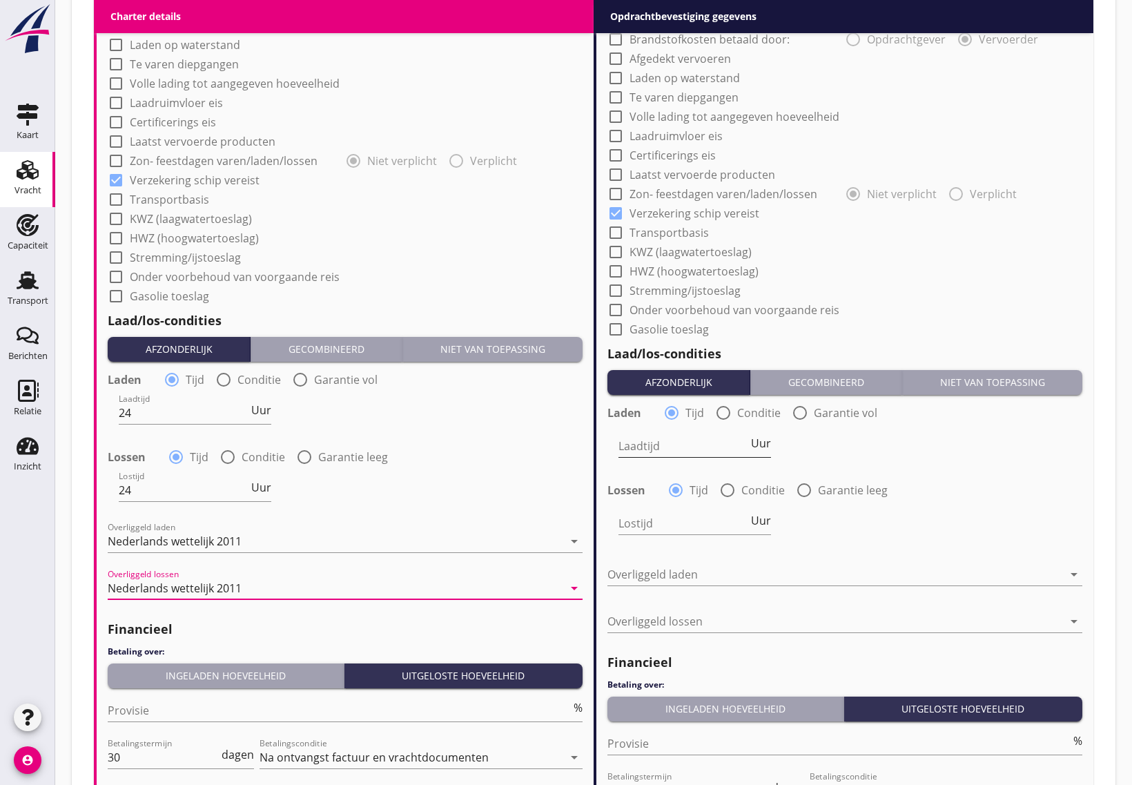
click at [646, 442] on input "Laadtijd" at bounding box center [684, 446] width 130 height 22
type input "24"
click at [692, 525] on input "Lostijd" at bounding box center [684, 523] width 130 height 22
type input "24"
click at [664, 572] on div at bounding box center [836, 574] width 456 height 22
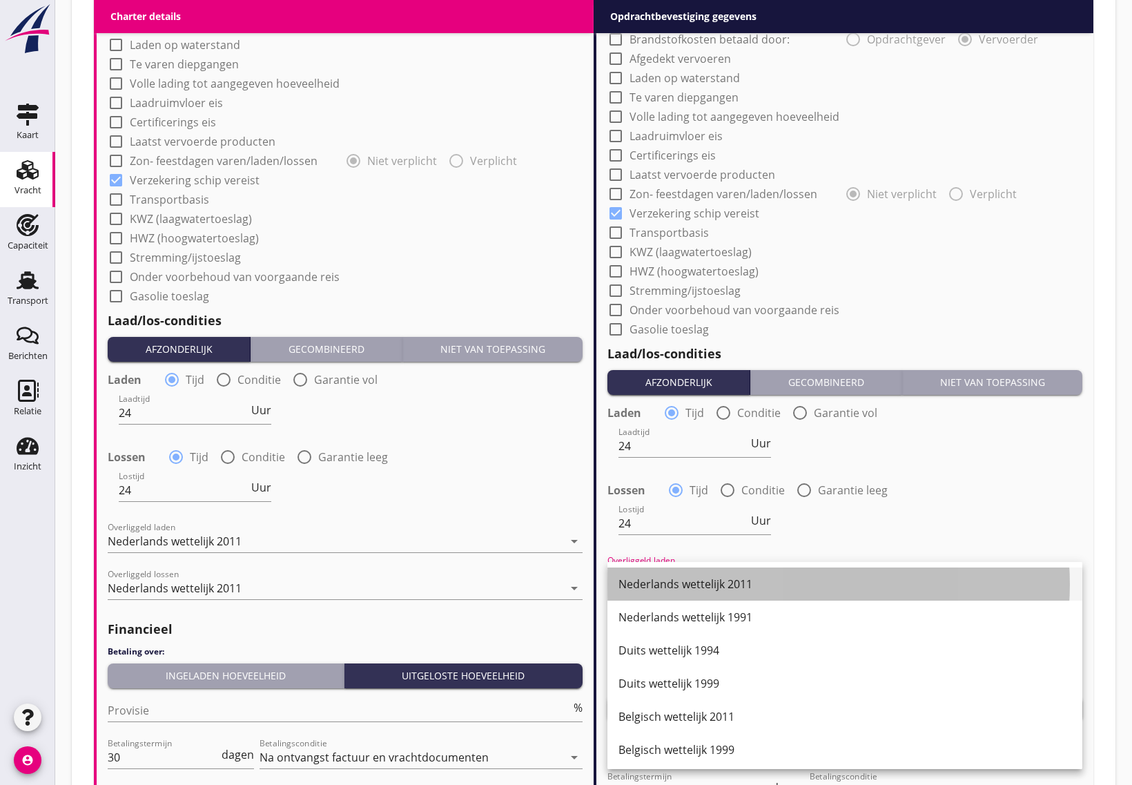
click at [665, 570] on div "Nederlands wettelijk 2011" at bounding box center [845, 583] width 453 height 33
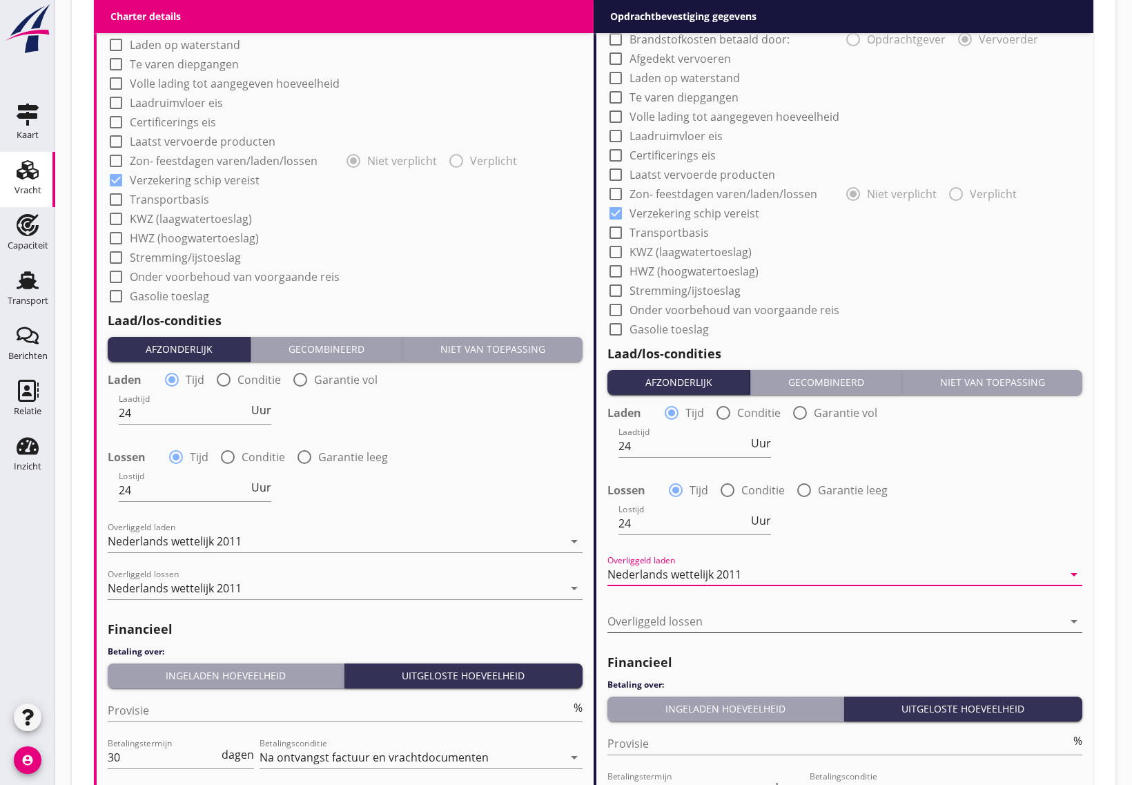
click at [677, 621] on div at bounding box center [836, 621] width 456 height 22
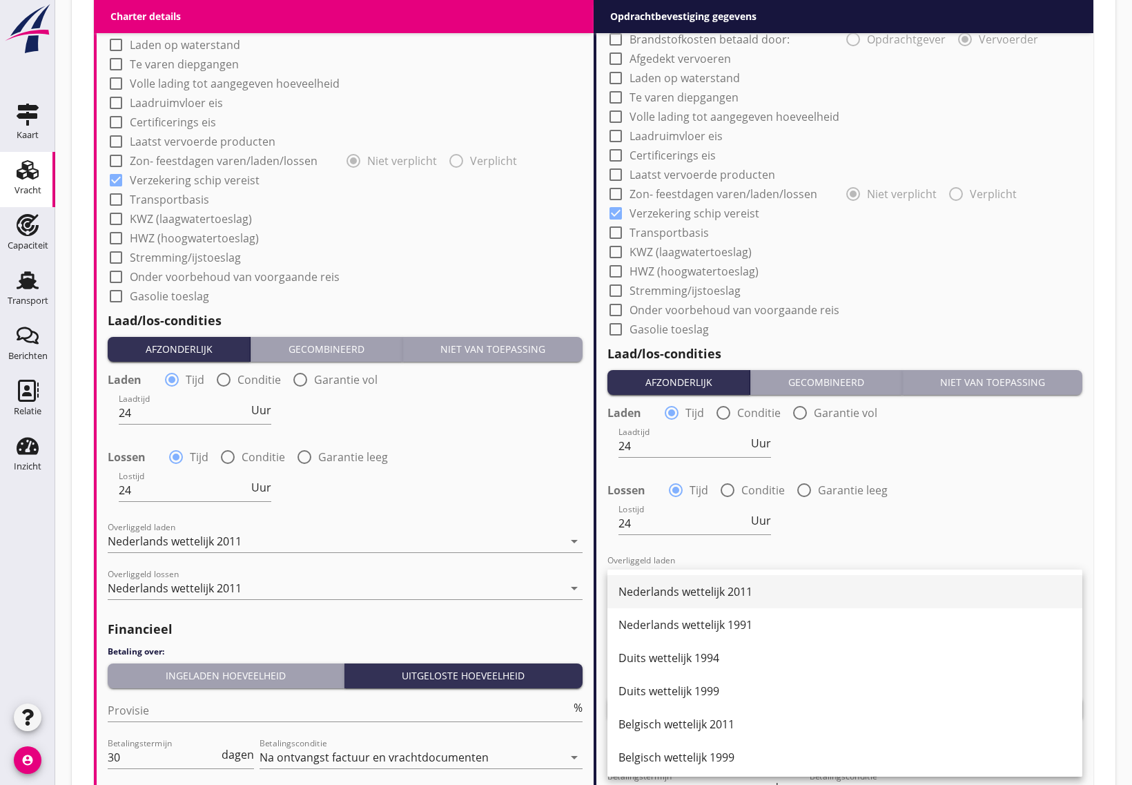
click at [674, 588] on div "Nederlands wettelijk 2011" at bounding box center [845, 591] width 453 height 17
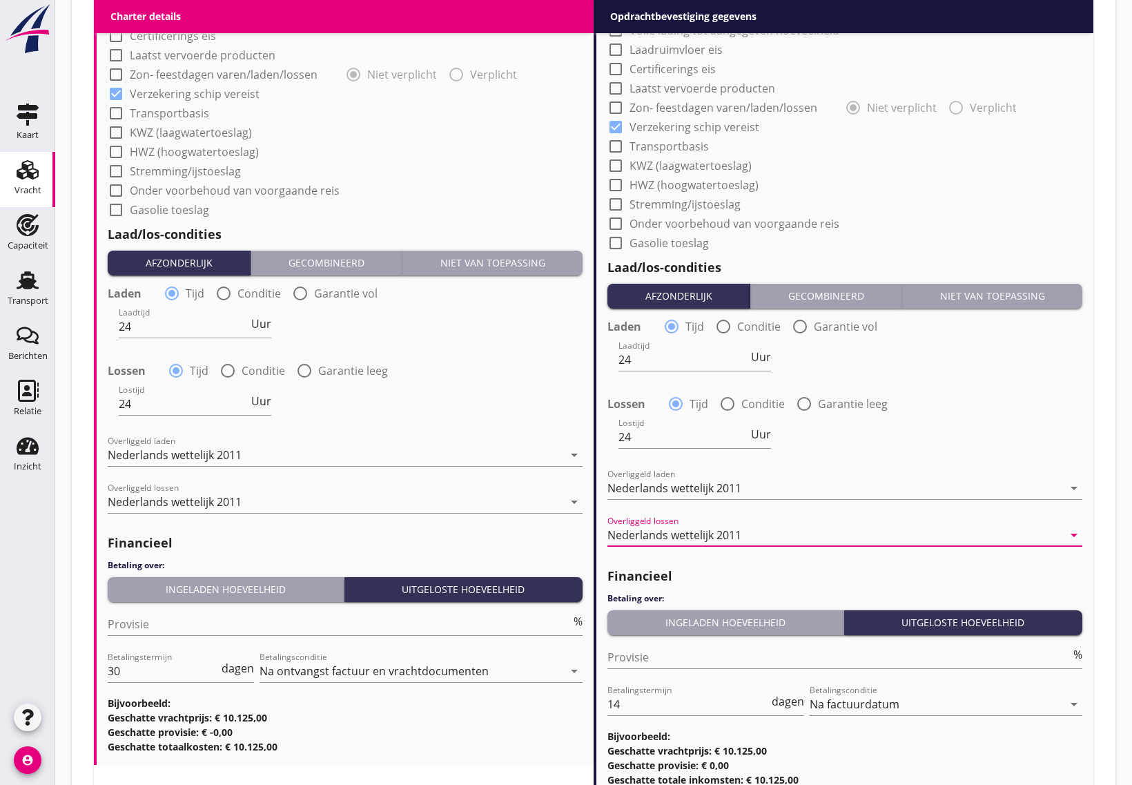
scroll to position [1324, 0]
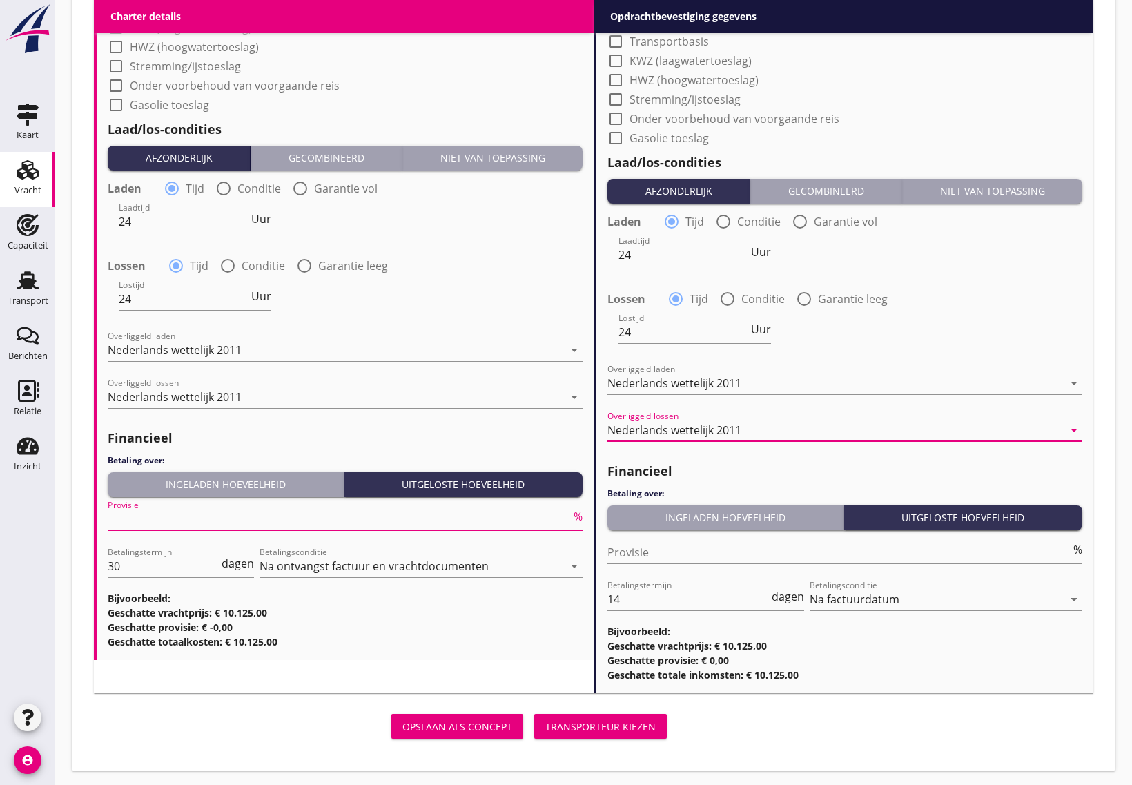
click at [287, 525] on input "Provisie" at bounding box center [339, 519] width 463 height 22
type input "5"
click at [153, 561] on input "30" at bounding box center [163, 566] width 111 height 22
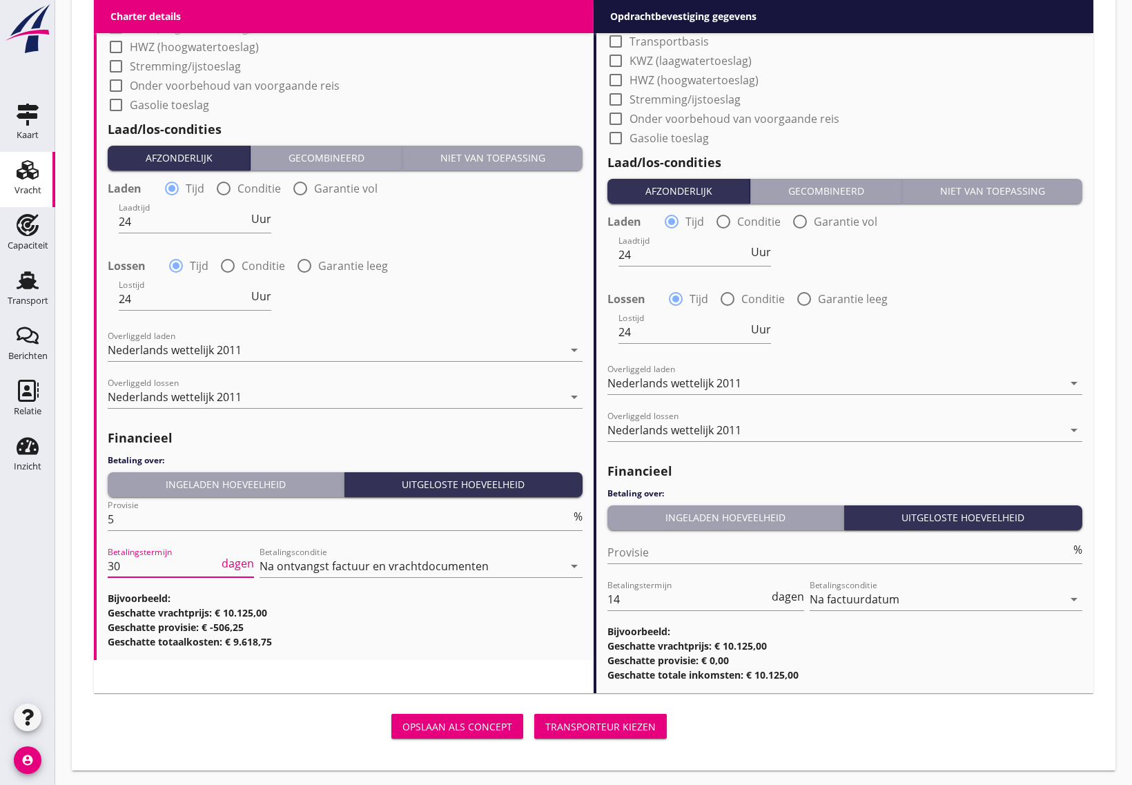
type input "3"
type input "14"
click at [157, 487] on div "Ingeladen hoeveelheid" at bounding box center [225, 484] width 225 height 14
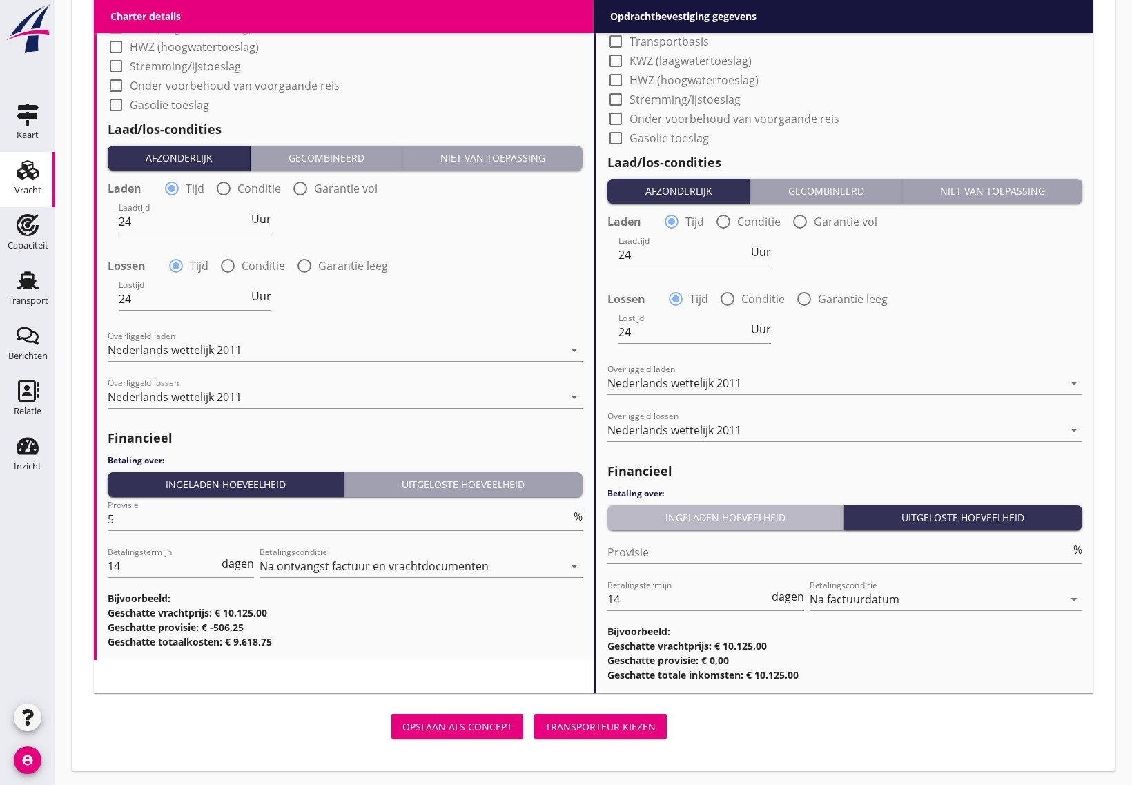
click at [730, 506] on button "Ingeladen hoeveelheid" at bounding box center [726, 517] width 237 height 25
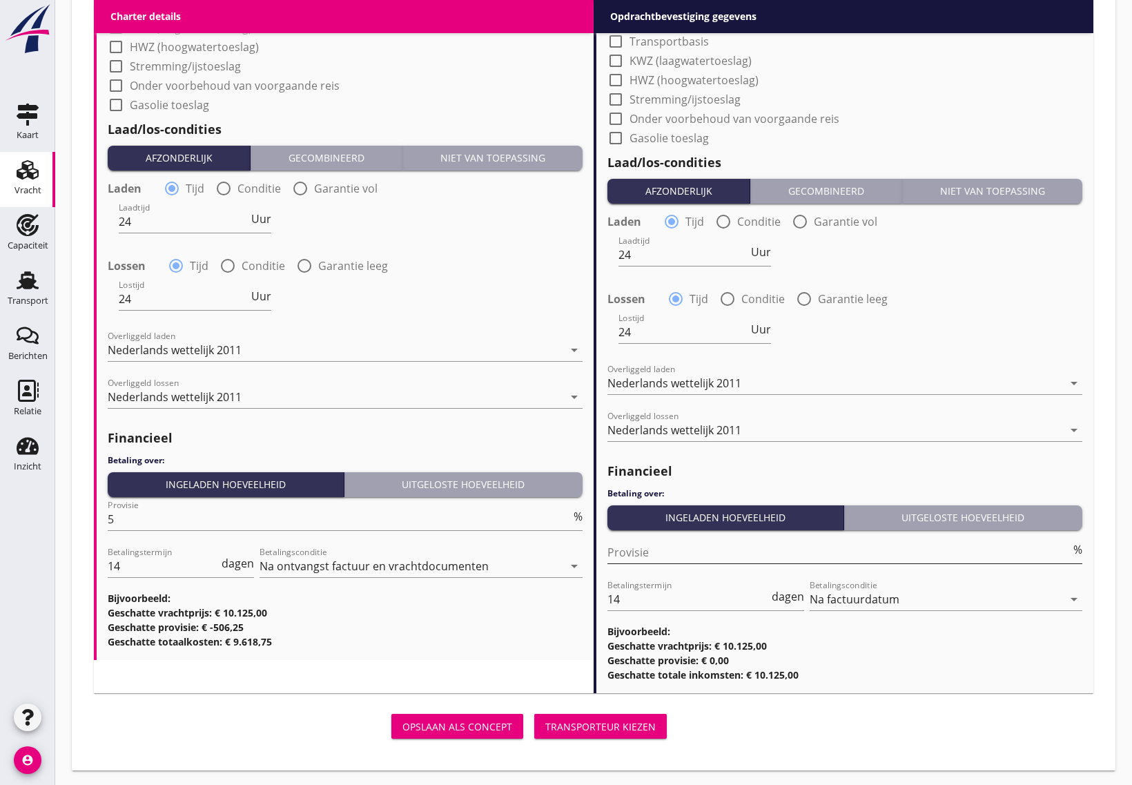
click at [671, 550] on input "Provisie" at bounding box center [839, 552] width 463 height 22
click at [583, 721] on div "Transporteur kiezen" at bounding box center [600, 726] width 110 height 14
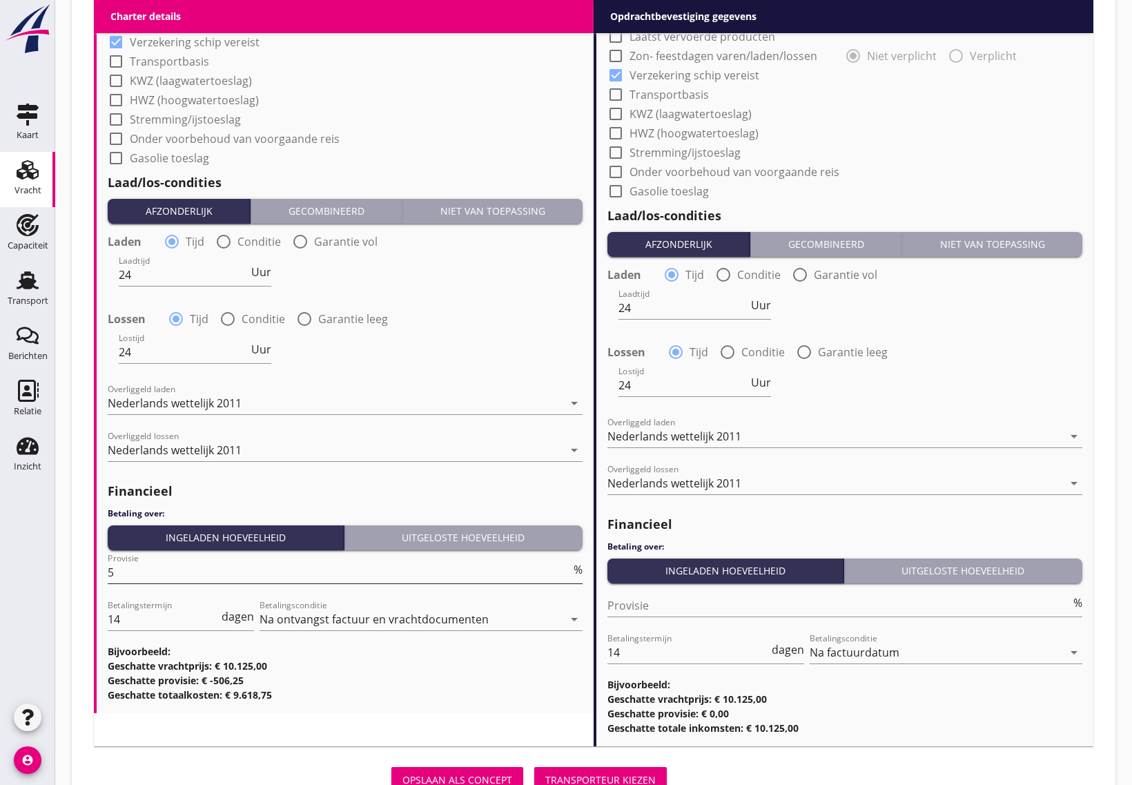
scroll to position [1348, 0]
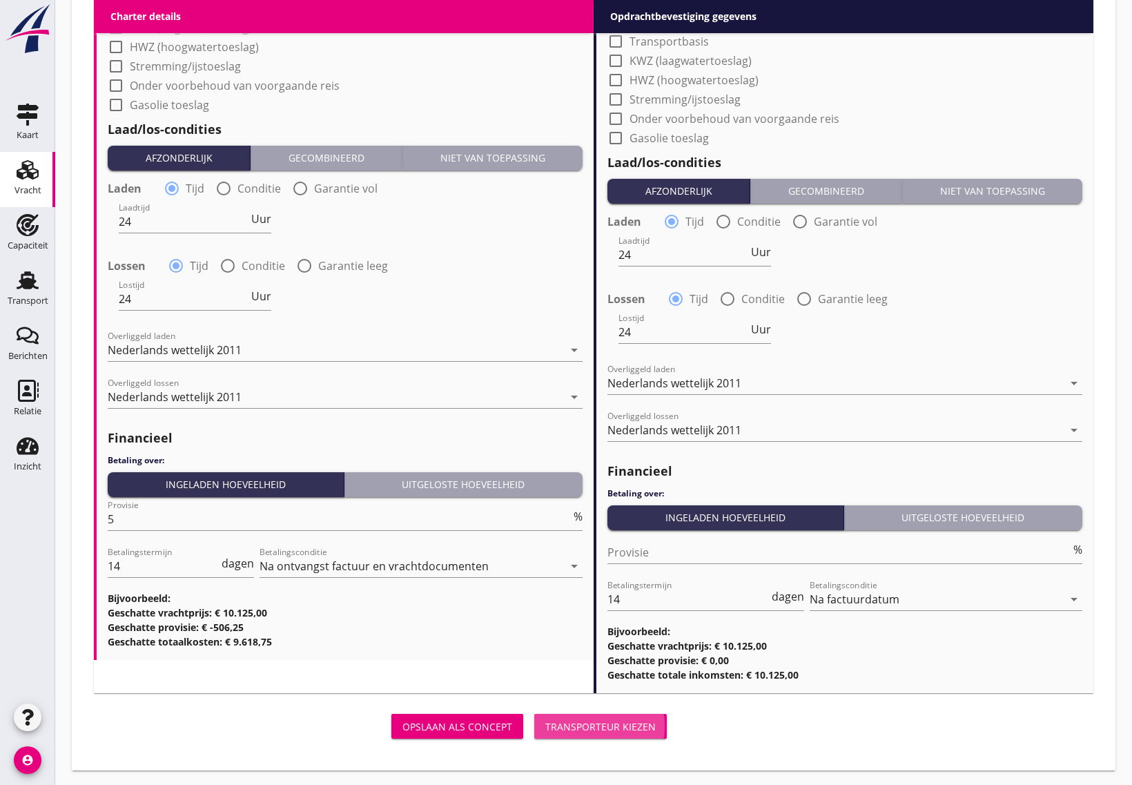
click at [599, 722] on div "Transporteur kiezen" at bounding box center [600, 726] width 110 height 14
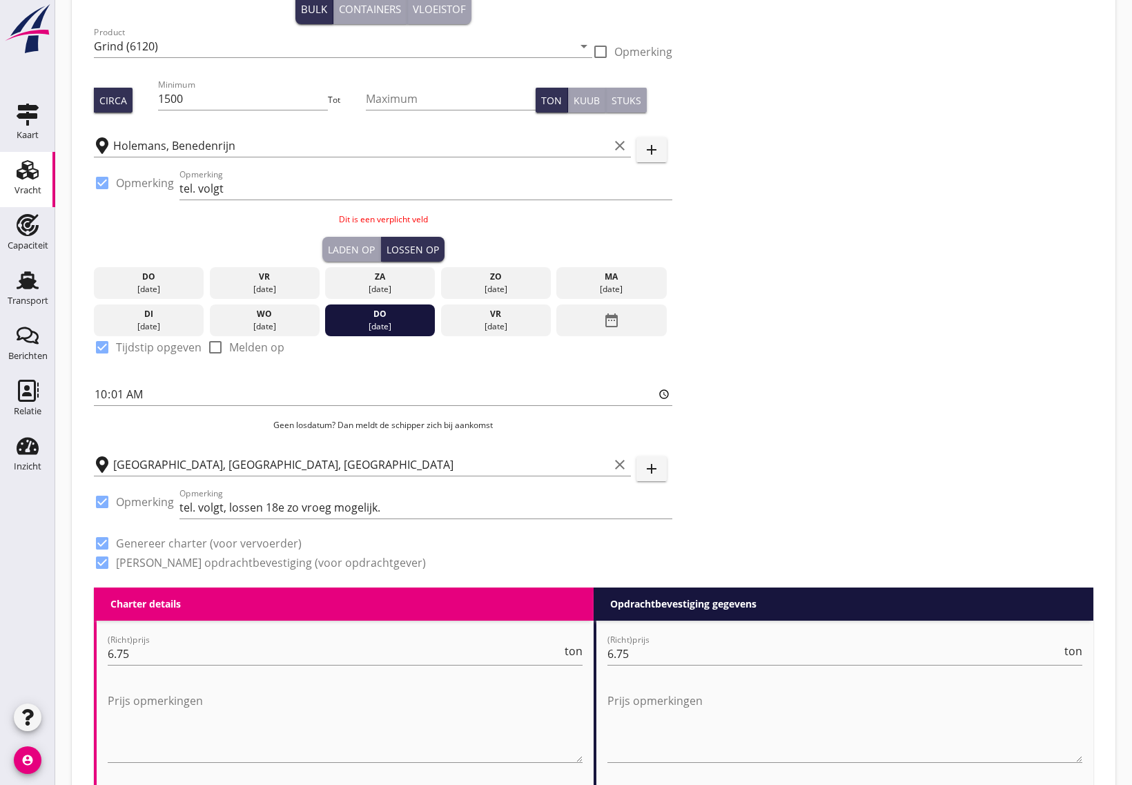
scroll to position [53, 0]
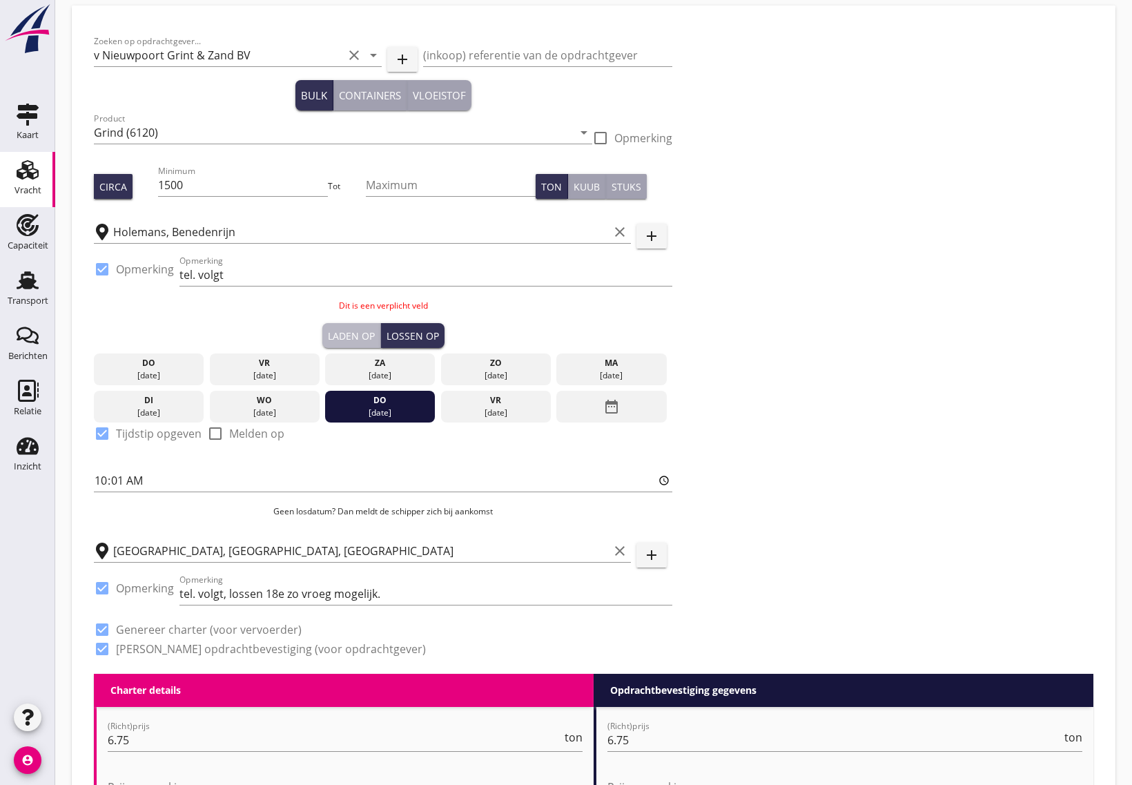
click at [360, 329] on div "Laden op" at bounding box center [351, 336] width 47 height 14
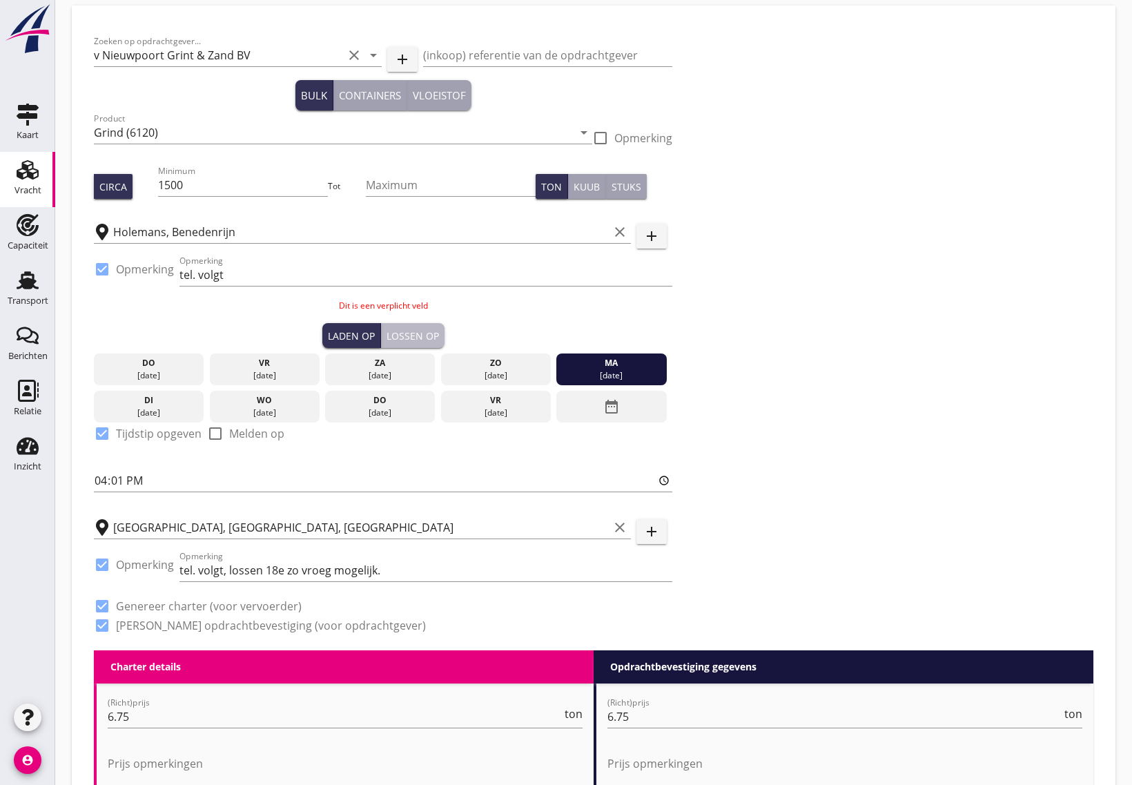
click at [440, 336] on button "Lossen op" at bounding box center [413, 335] width 64 height 25
type input "10:01"
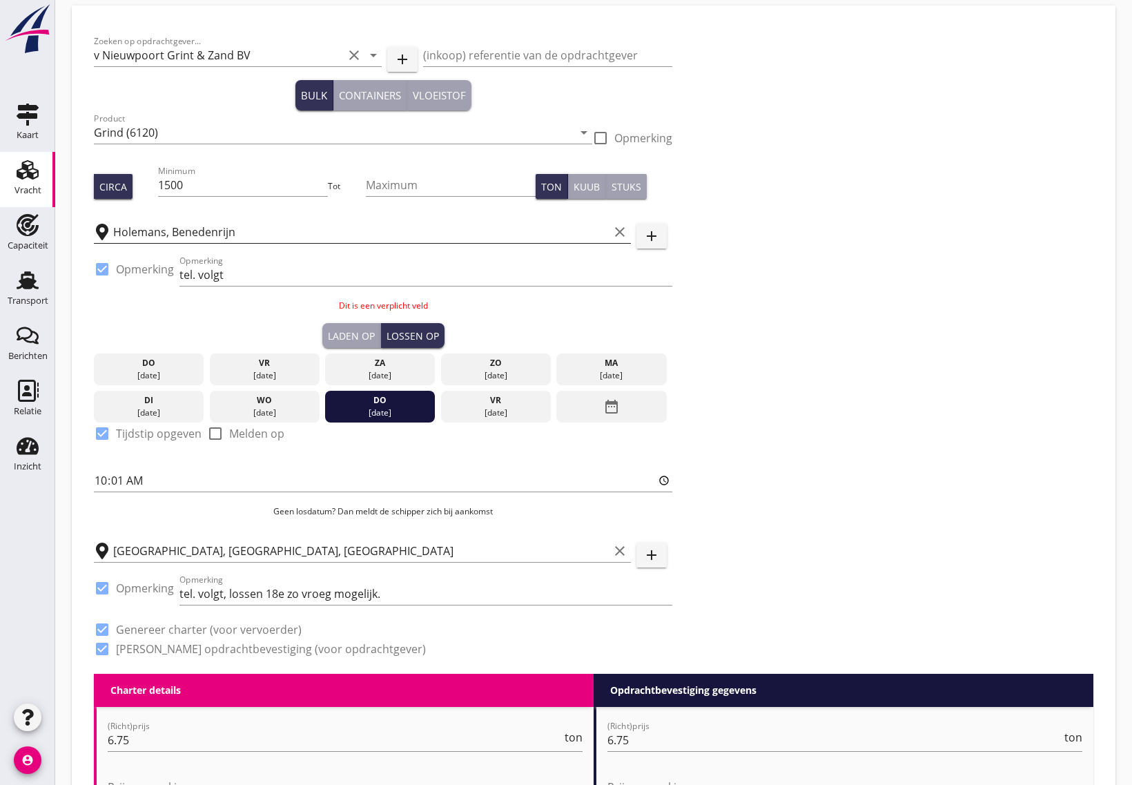
click at [215, 233] on input "Holemans, Benedenrijn" at bounding box center [361, 232] width 496 height 22
type input "b"
click at [140, 226] on input "text" at bounding box center [352, 232] width 479 height 22
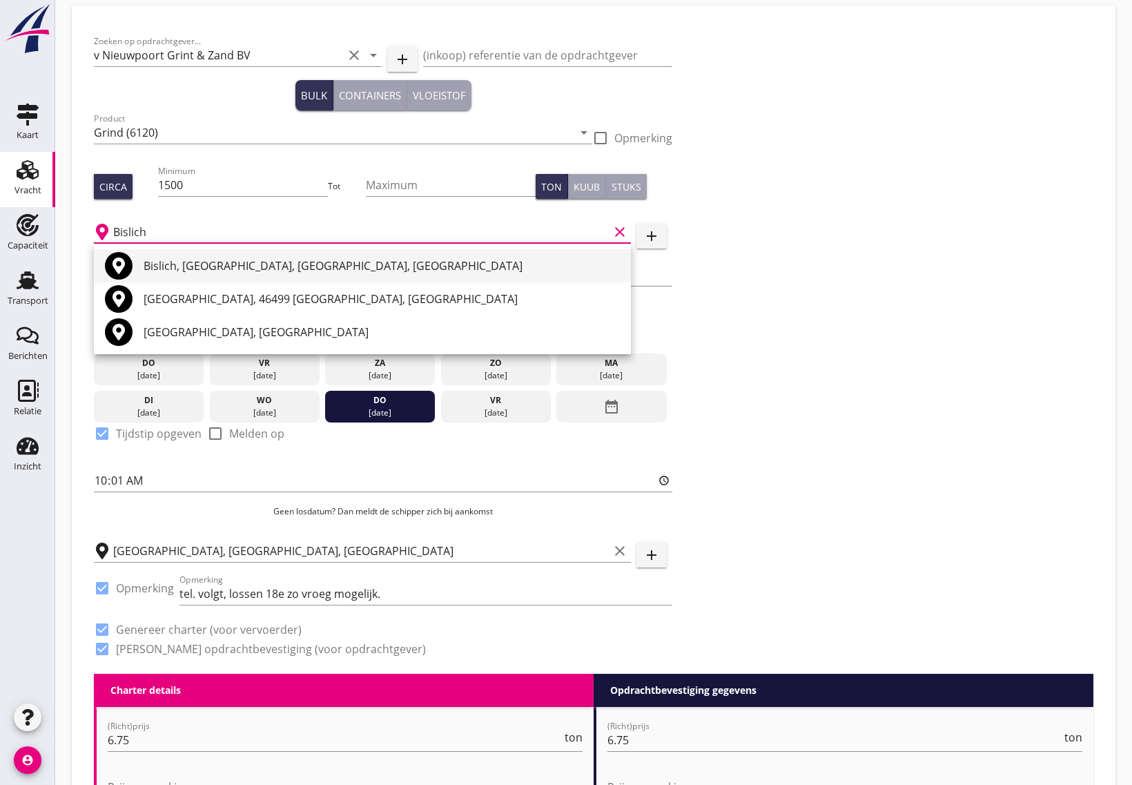
click at [173, 259] on div "Bislich, Wesel, North Rhine-Westphalia, Germany" at bounding box center [382, 266] width 476 height 17
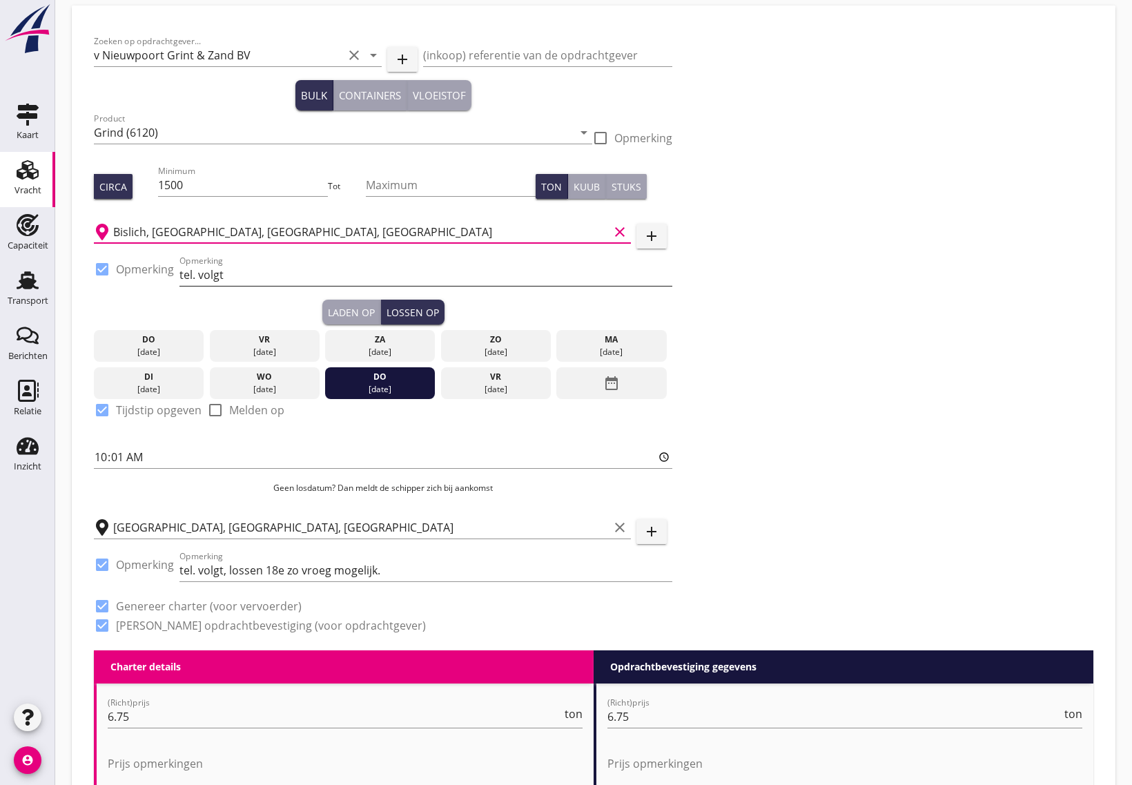
type input "Bislich, Wesel, North Rhine-Westphalia, Germany"
drag, startPoint x: 287, startPoint y: 274, endPoint x: 160, endPoint y: 261, distance: 127.7
click at [160, 261] on div "check_box Opmerking Opmerking tel. volgt" at bounding box center [383, 276] width 579 height 47
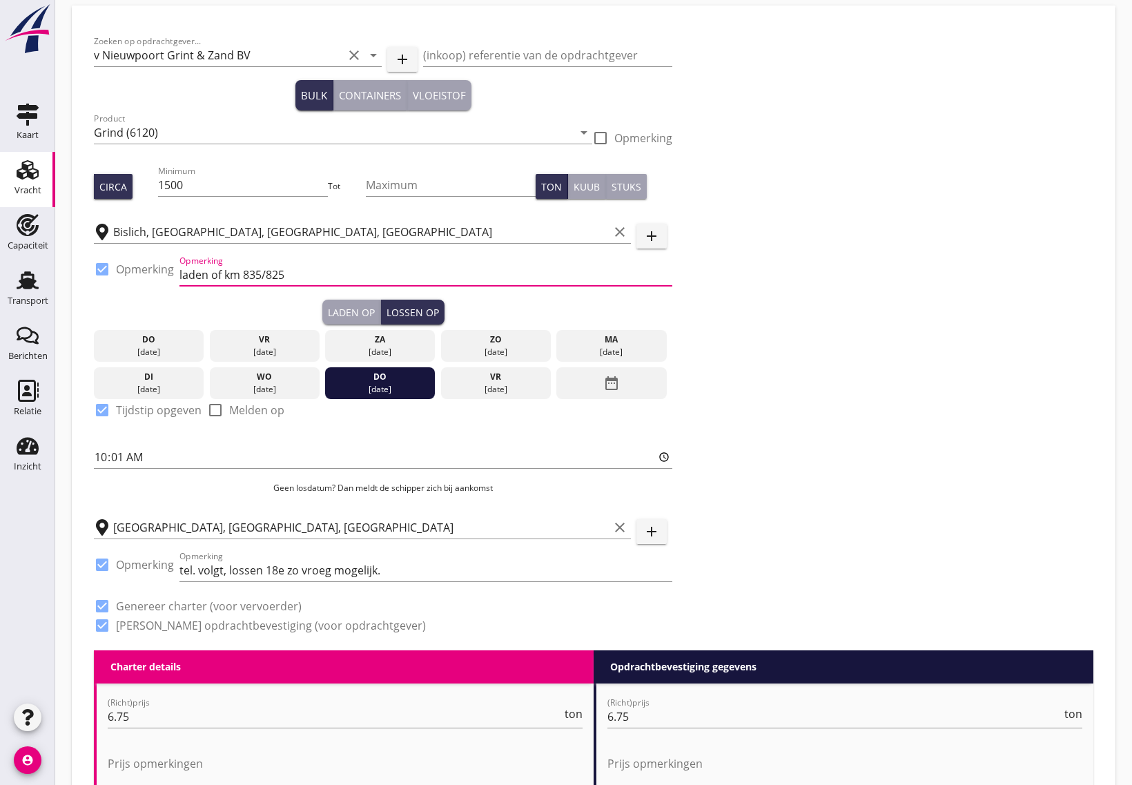
click at [208, 276] on input "laden of km 835/825" at bounding box center [425, 275] width 493 height 22
click at [318, 273] on input "laden Holemans of km 835/825" at bounding box center [425, 275] width 493 height 22
click at [338, 274] on input "laden Holemans of km 835.3 /825" at bounding box center [425, 275] width 493 height 22
click at [336, 271] on input "laden Holemans of km 835.3 /825" at bounding box center [425, 275] width 493 height 22
click at [358, 275] on input "laden Holemans of km 835.3 / 825" at bounding box center [425, 275] width 493 height 22
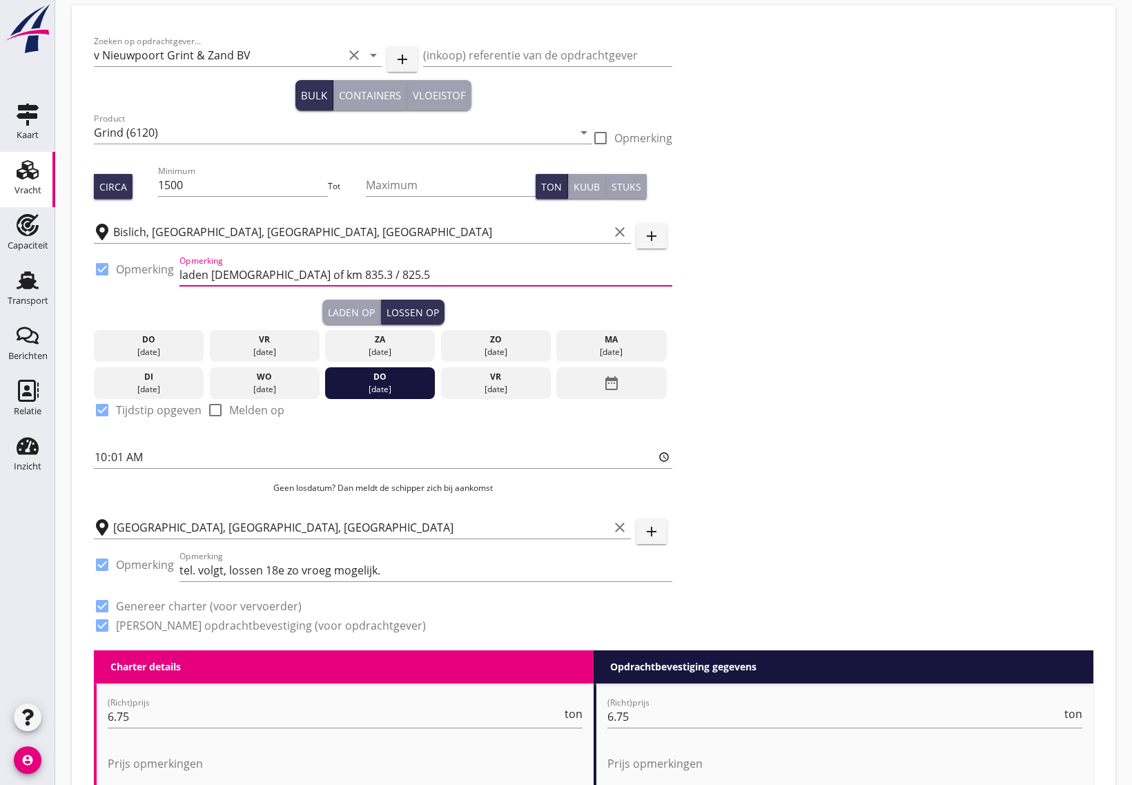
click at [287, 295] on div at bounding box center [425, 295] width 493 height 8
click at [183, 268] on input "laden Holemans of km 835.3 / 825.5" at bounding box center [425, 275] width 493 height 22
click at [409, 278] on input "Laden Holemans of km 835.3 / 825.5" at bounding box center [425, 275] width 493 height 22
type input "Laden Holemans of km 835.3 / 825.5 tel. volgt"
click at [501, 305] on div "Laden op Lossen op" at bounding box center [383, 312] width 579 height 25
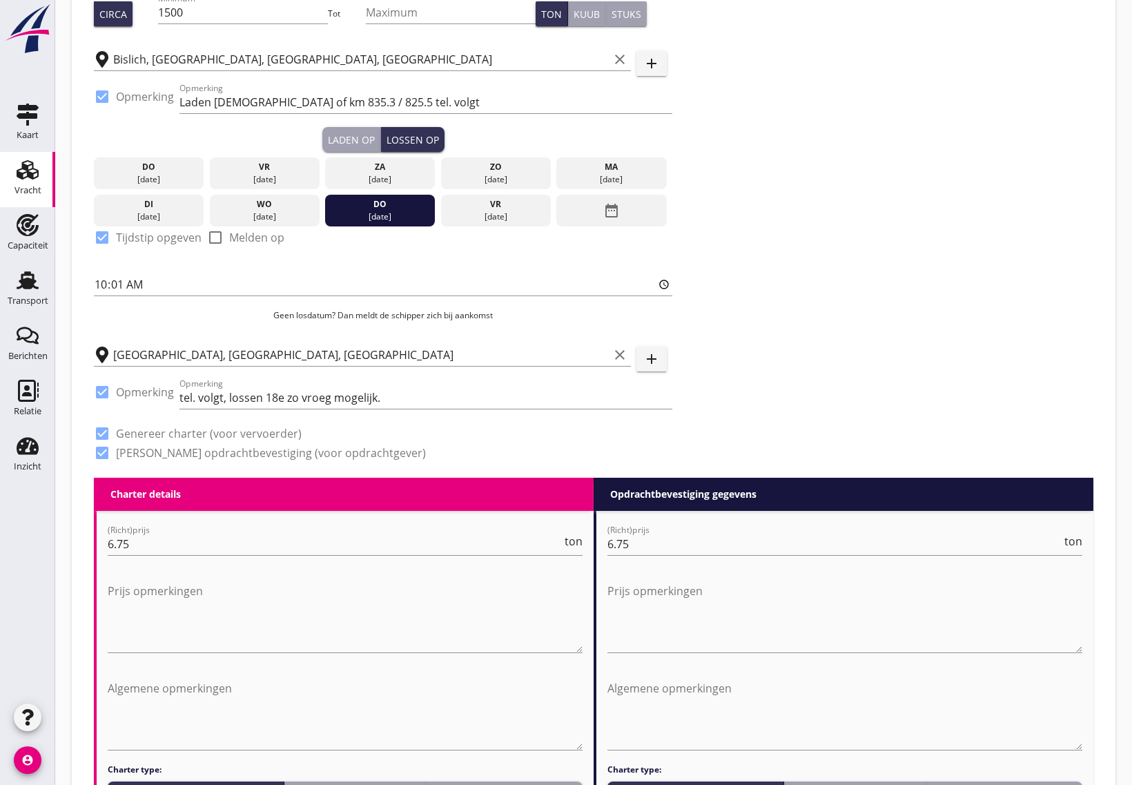
scroll to position [139, 0]
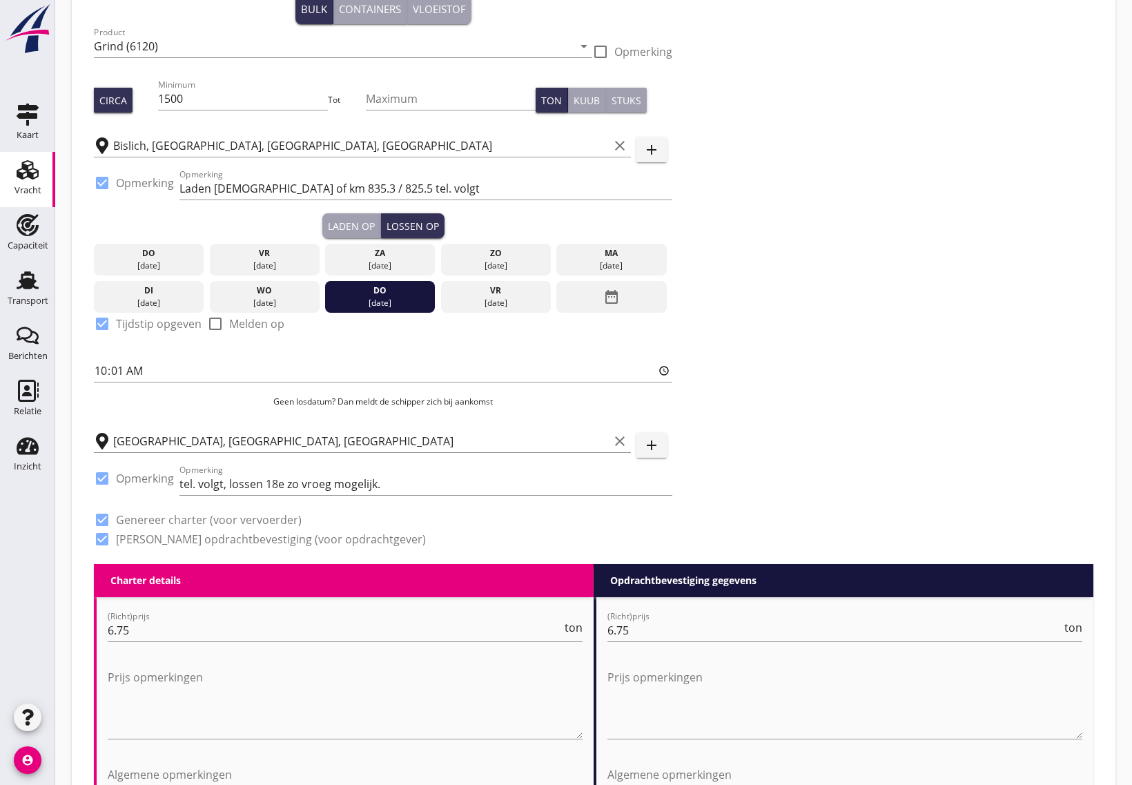
click at [360, 223] on div "Laden op" at bounding box center [351, 226] width 47 height 14
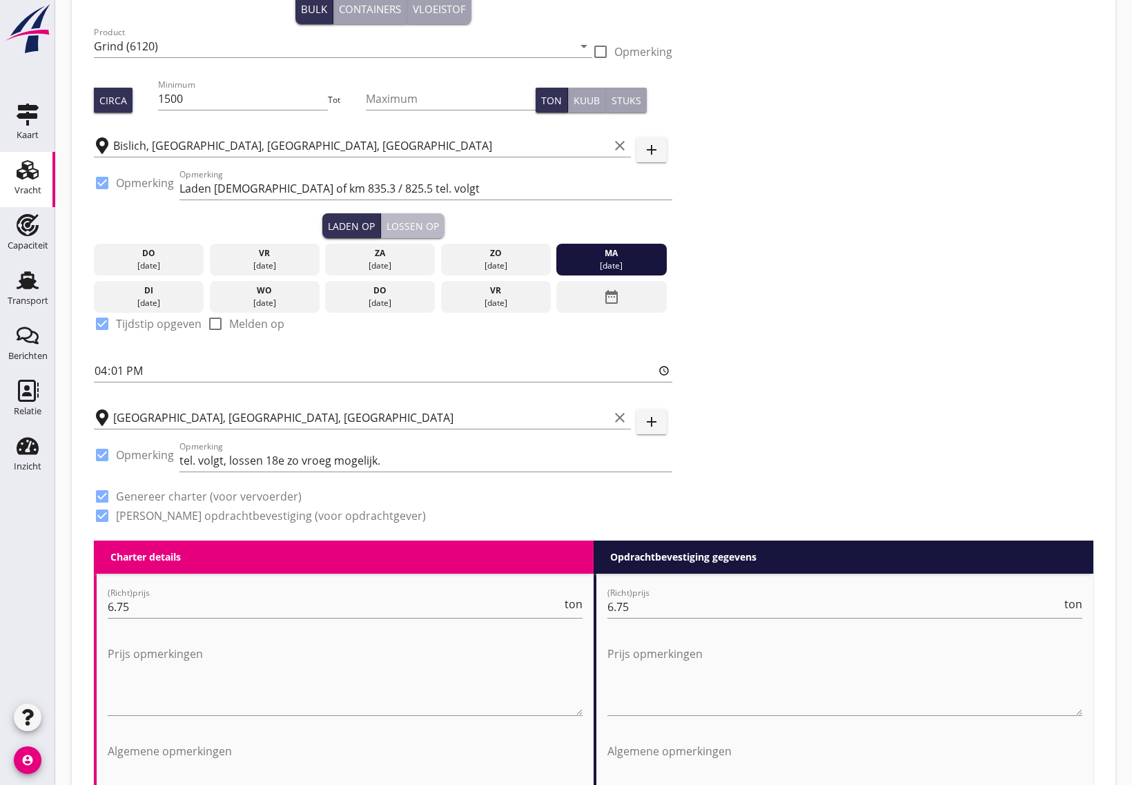
click at [419, 219] on div "Lossen op" at bounding box center [413, 226] width 52 height 14
type input "10:01"
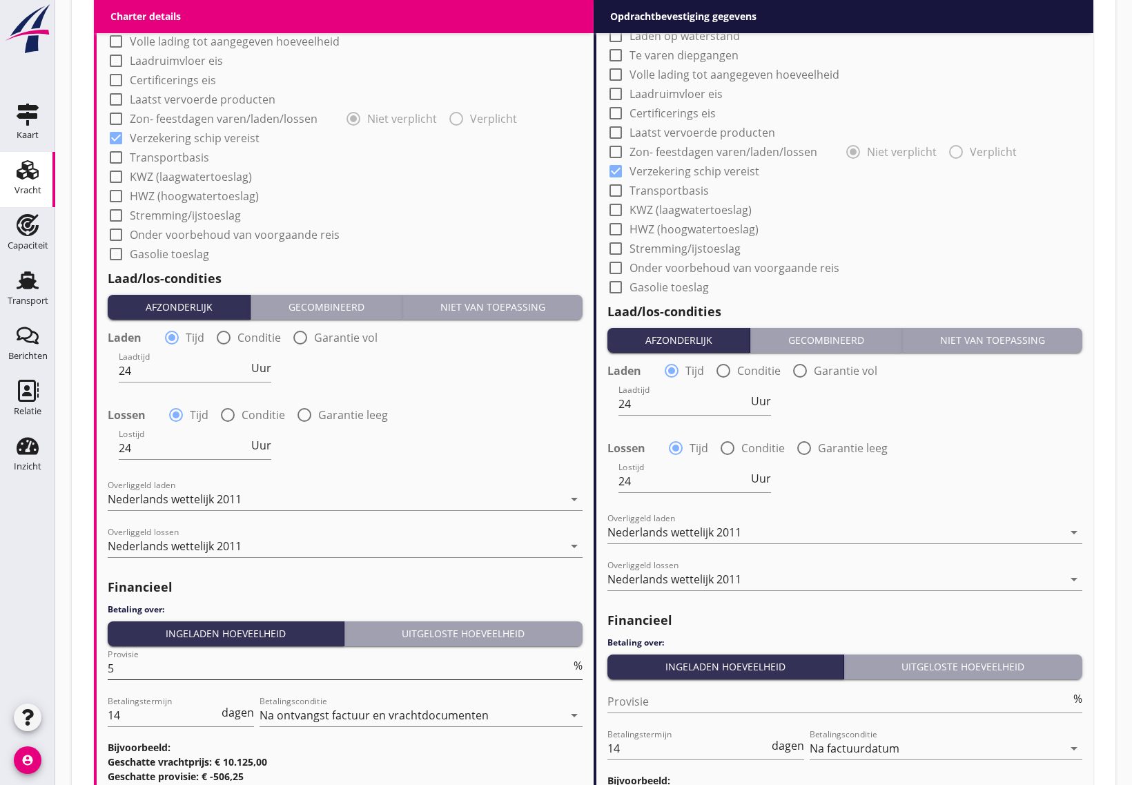
scroll to position [1324, 0]
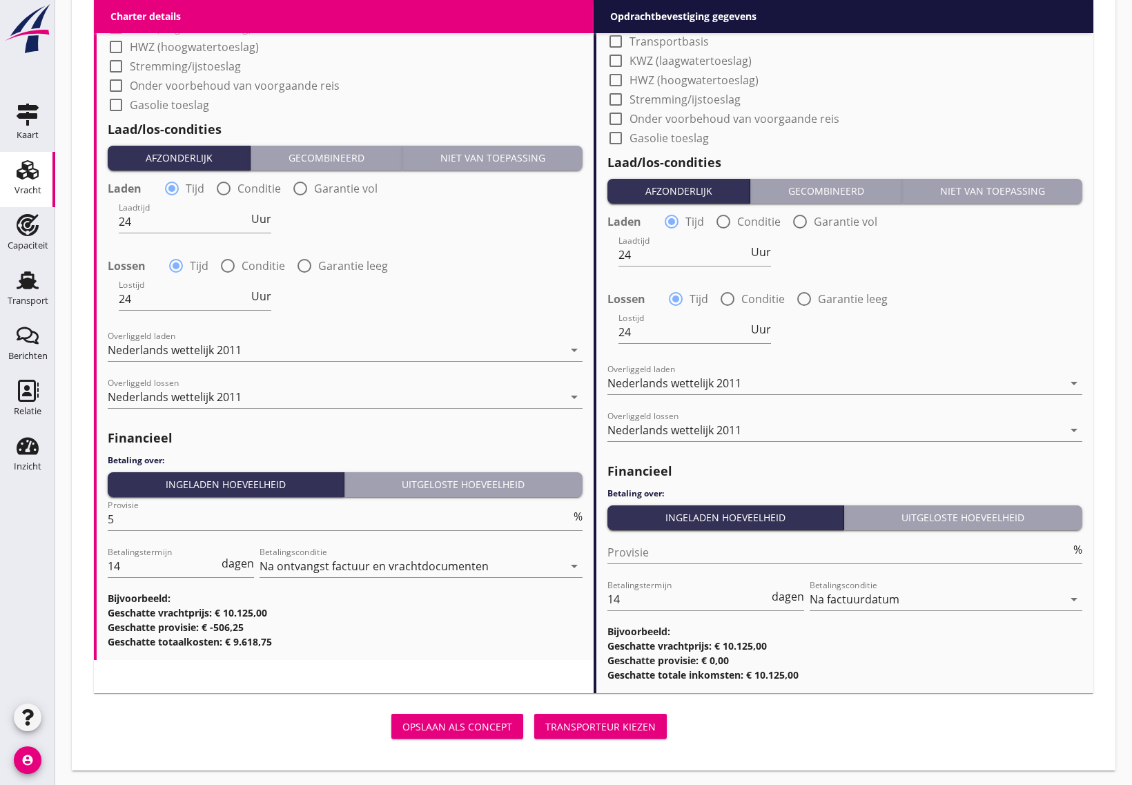
click at [603, 719] on div "Transporteur kiezen" at bounding box center [600, 726] width 110 height 14
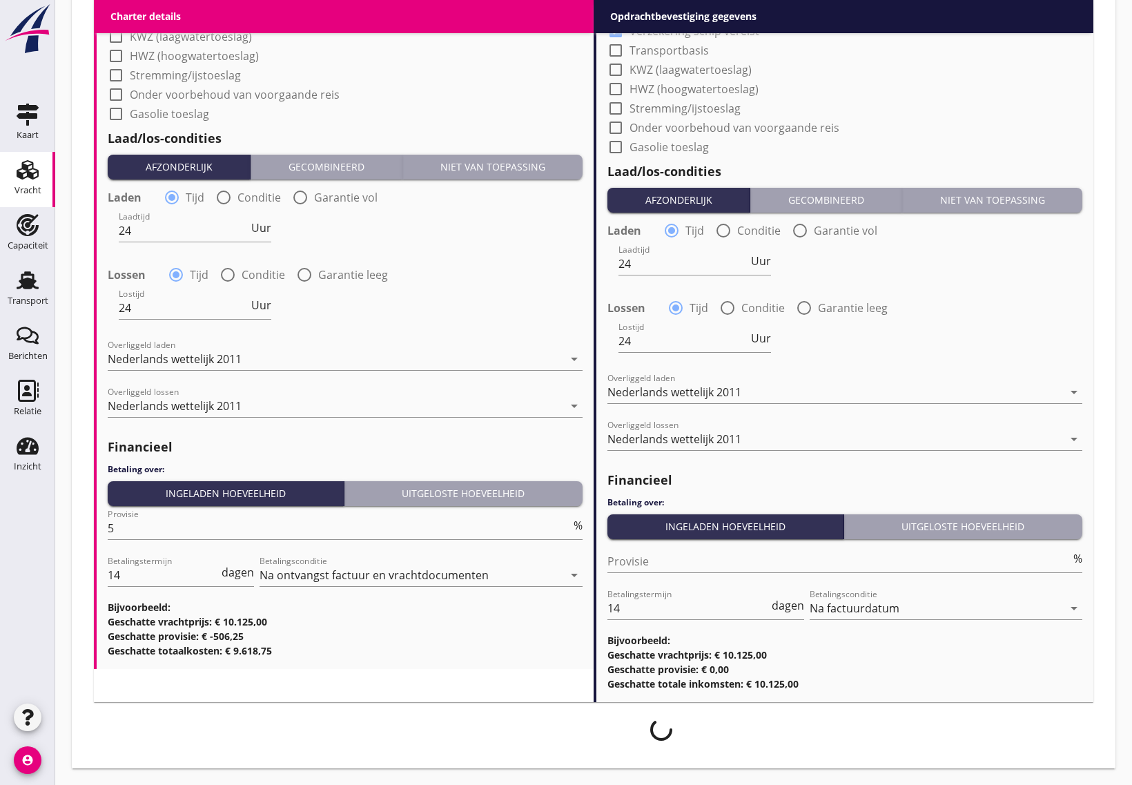
scroll to position [1313, 0]
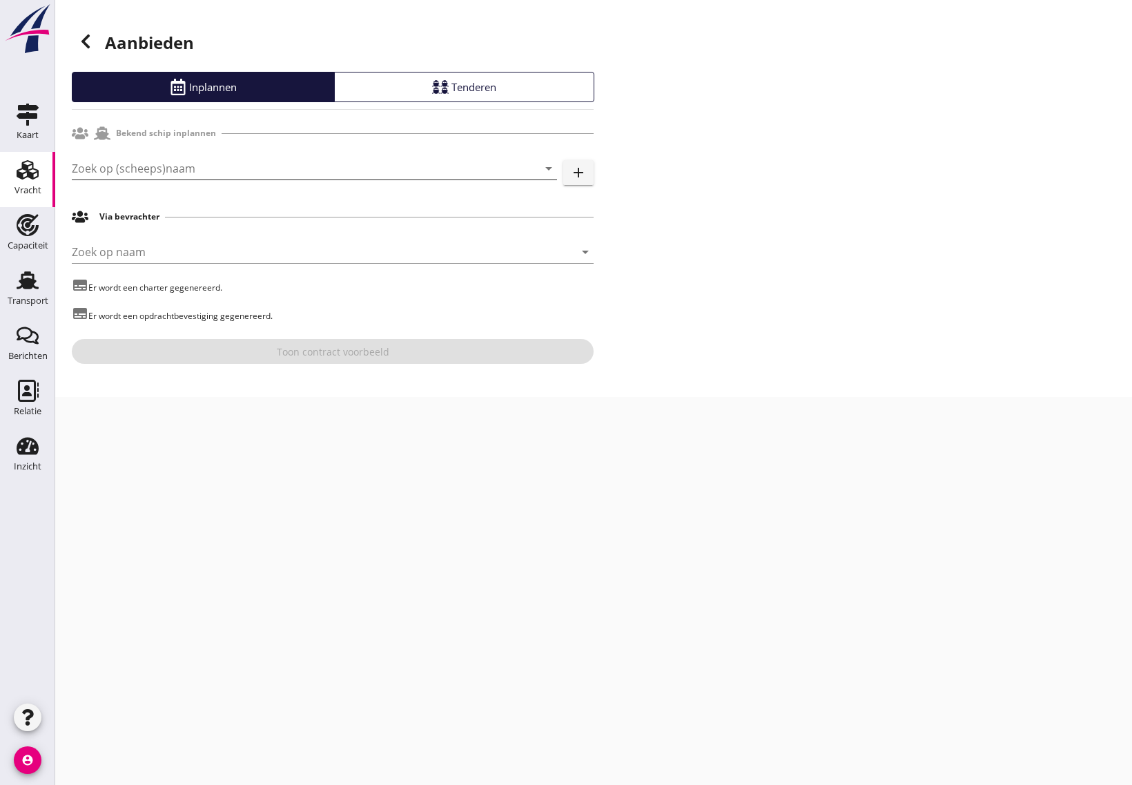
click at [136, 164] on input "Zoek op (scheeps)naam" at bounding box center [295, 168] width 447 height 22
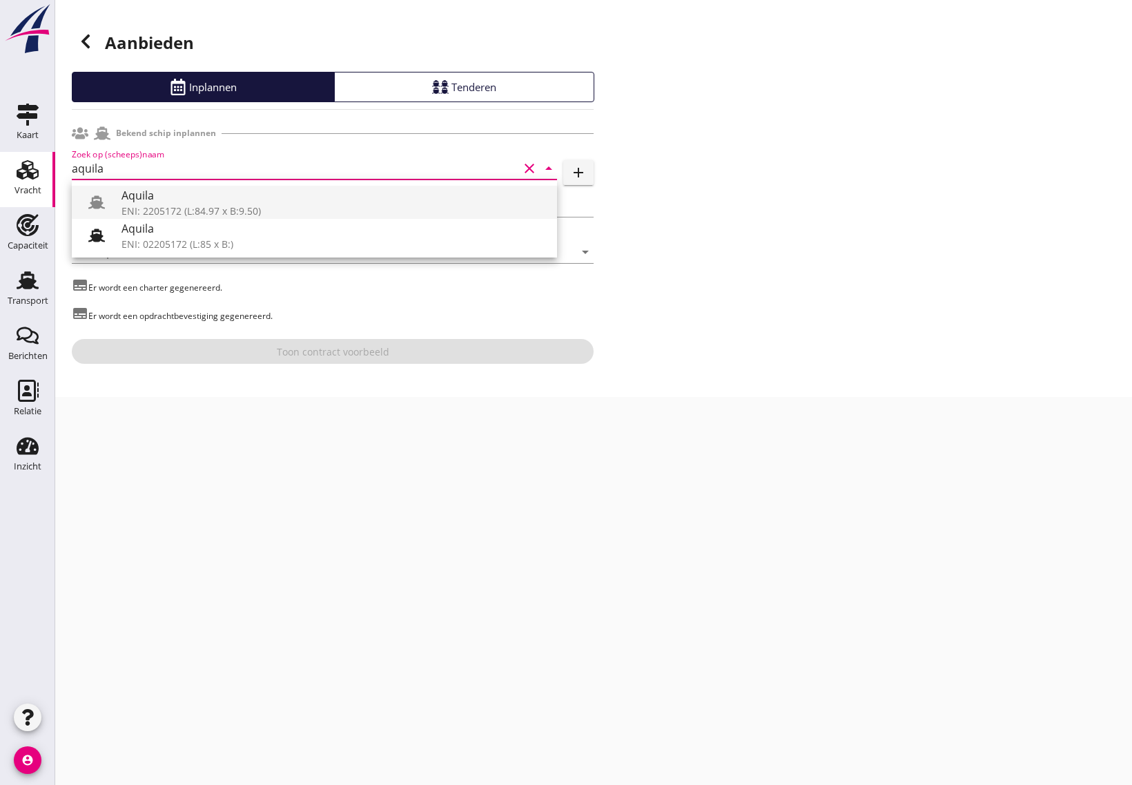
click at [154, 197] on div "Aquila" at bounding box center [334, 195] width 425 height 17
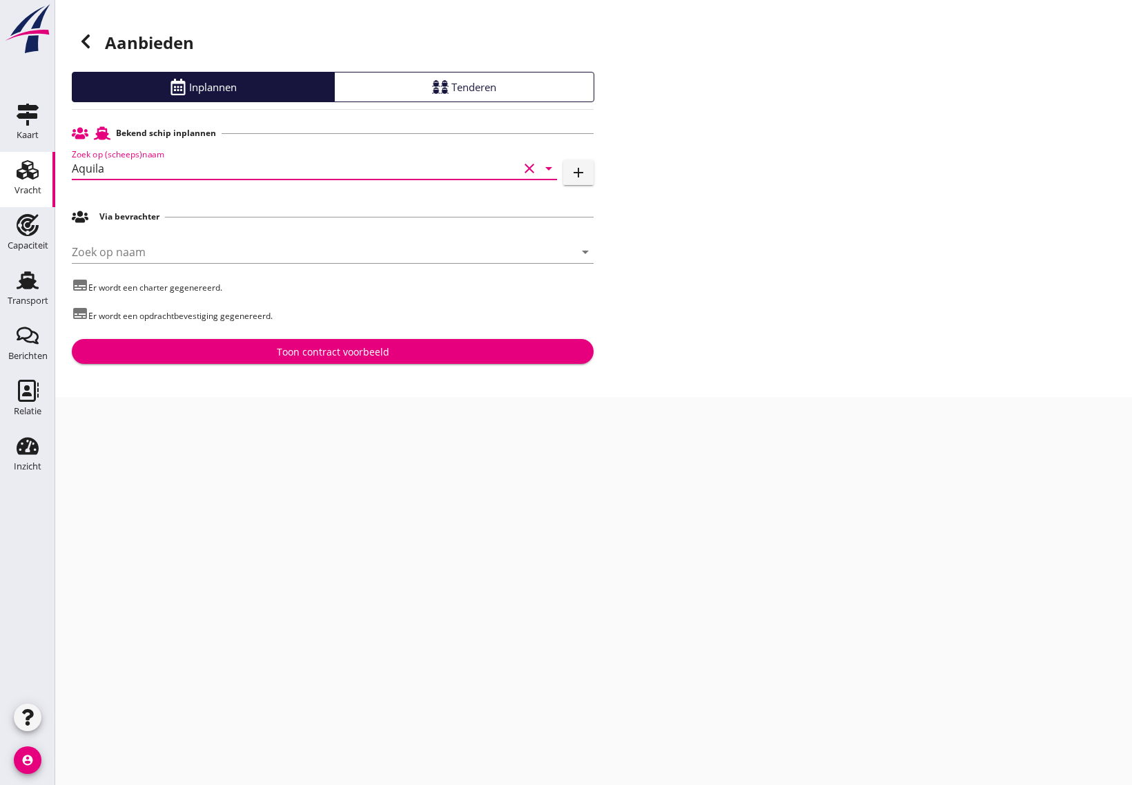
type input "Aquila"
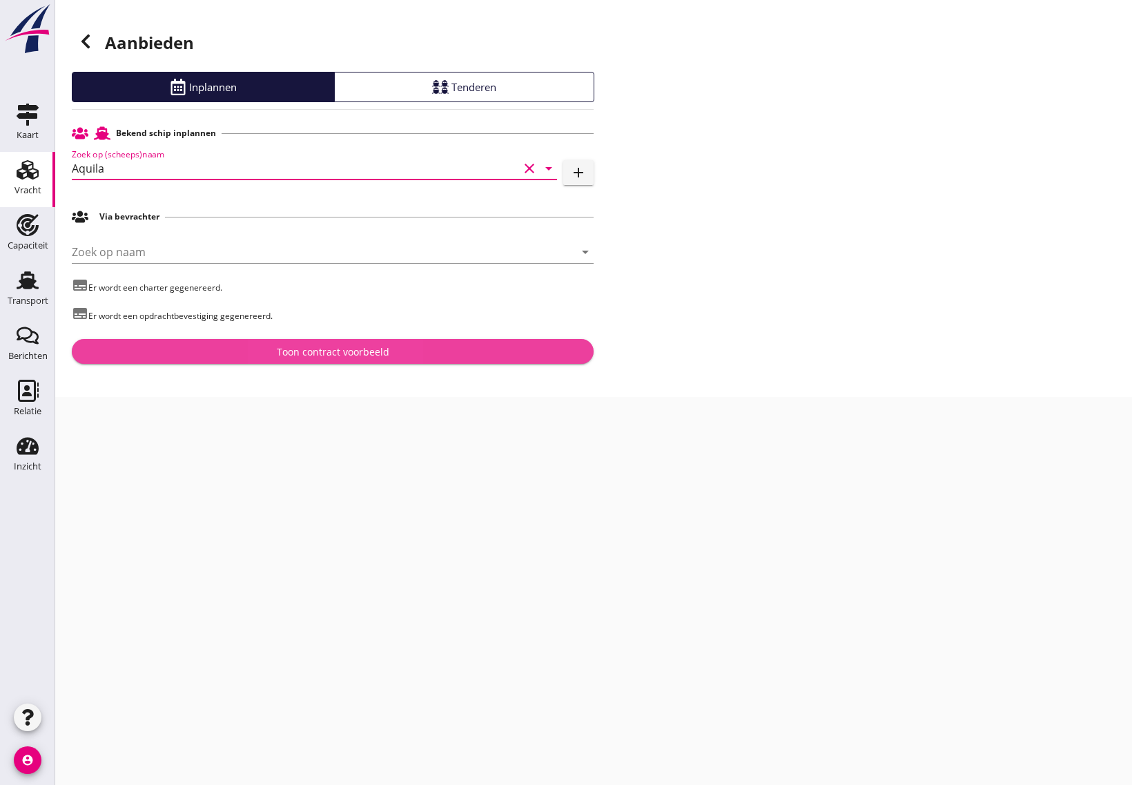
click at [252, 349] on div "Toon contract voorbeeld" at bounding box center [333, 351] width 500 height 14
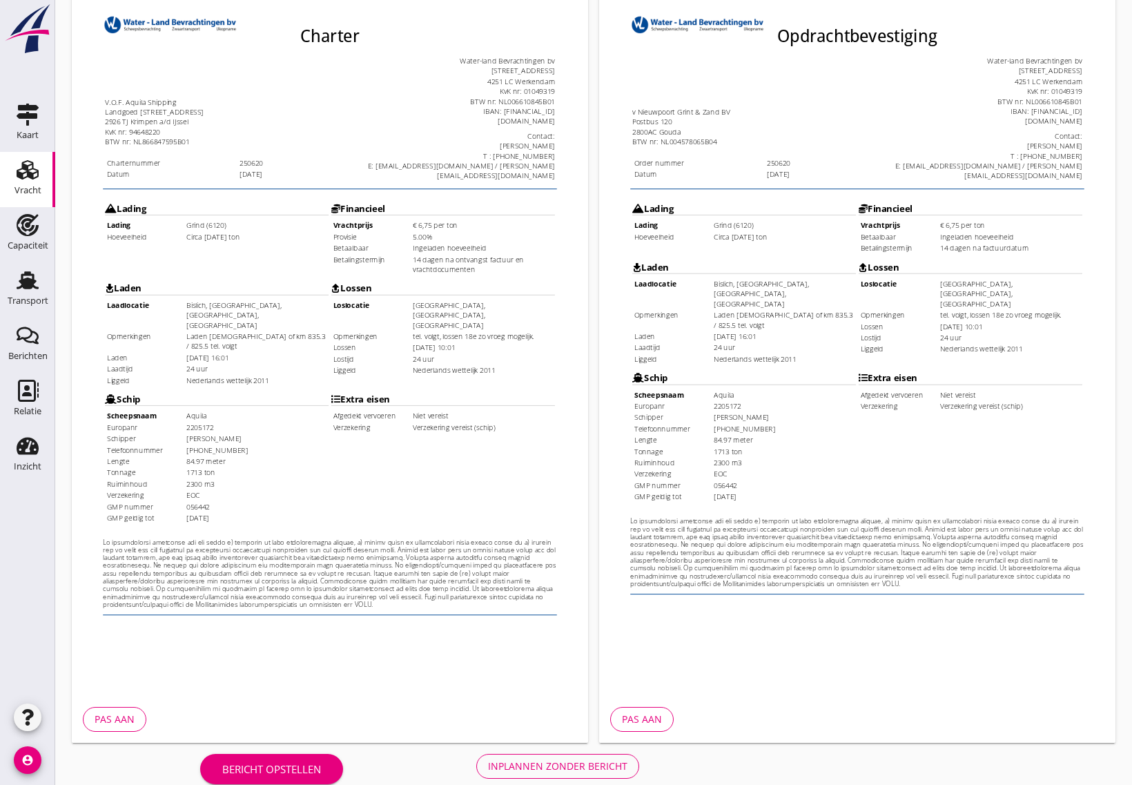
scroll to position [192, 0]
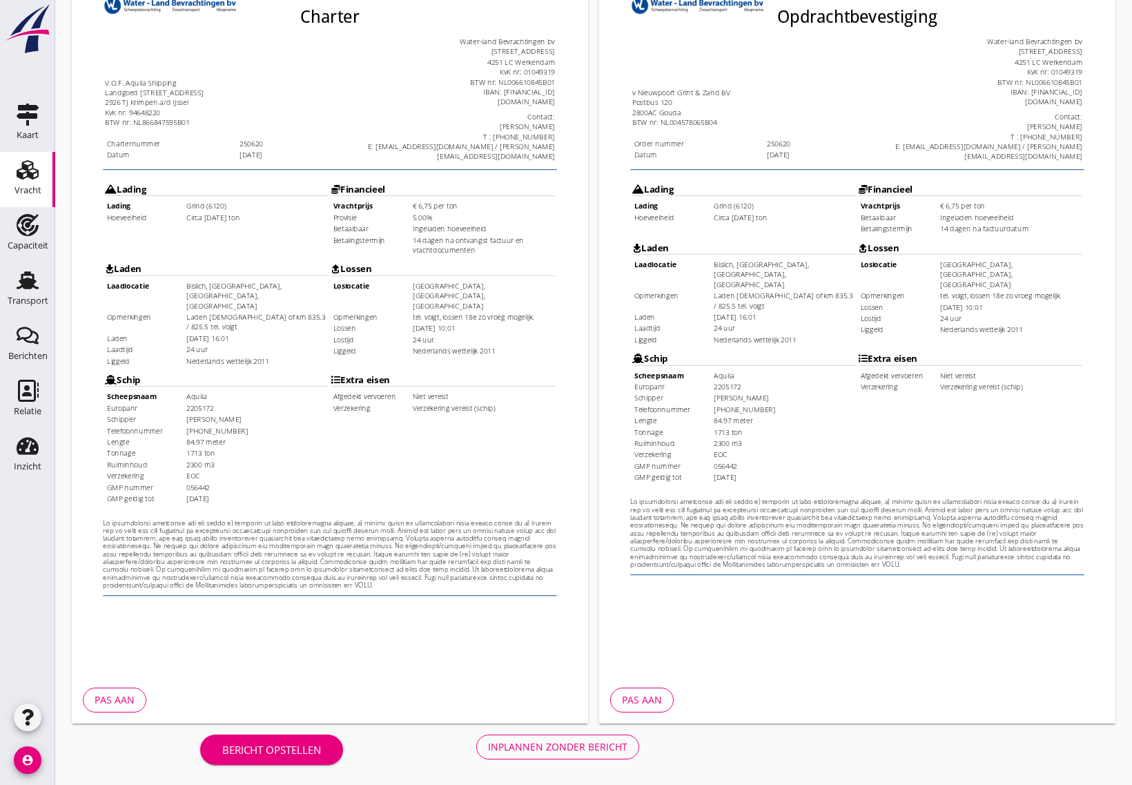
click at [547, 750] on div "Inplannen zonder bericht" at bounding box center [557, 746] width 139 height 14
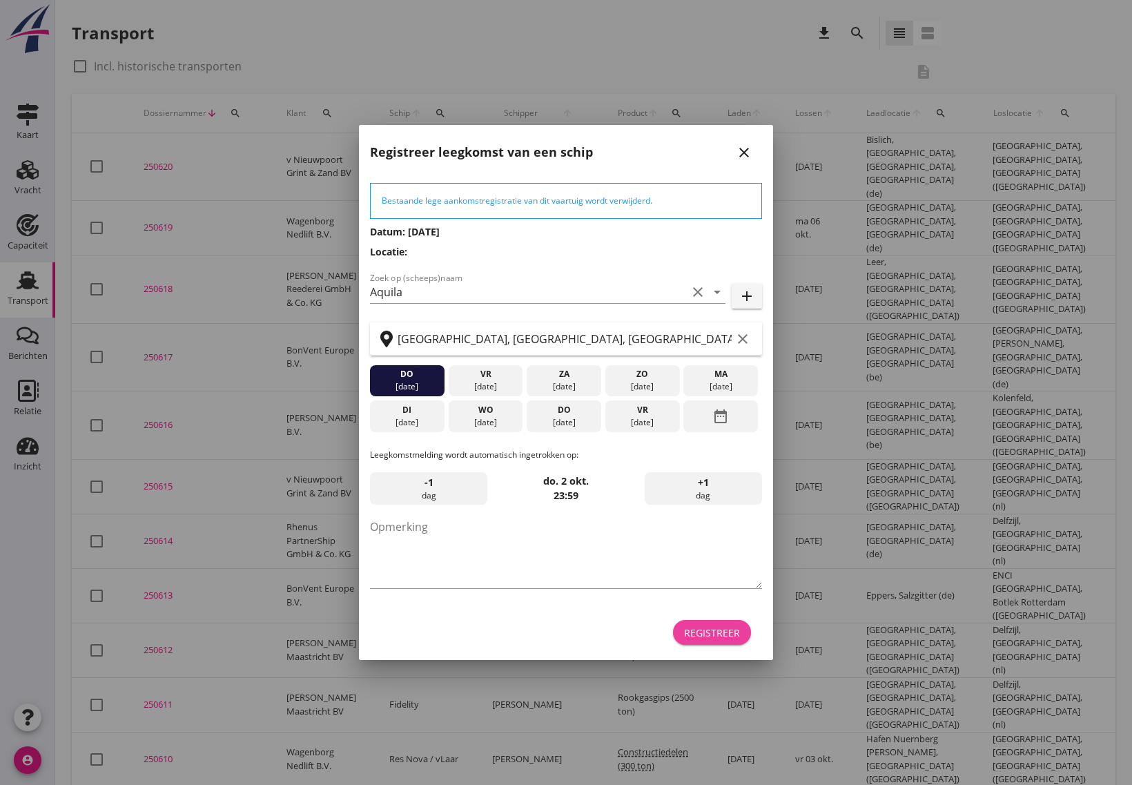
click at [725, 632] on div "Registreer" at bounding box center [712, 632] width 56 height 14
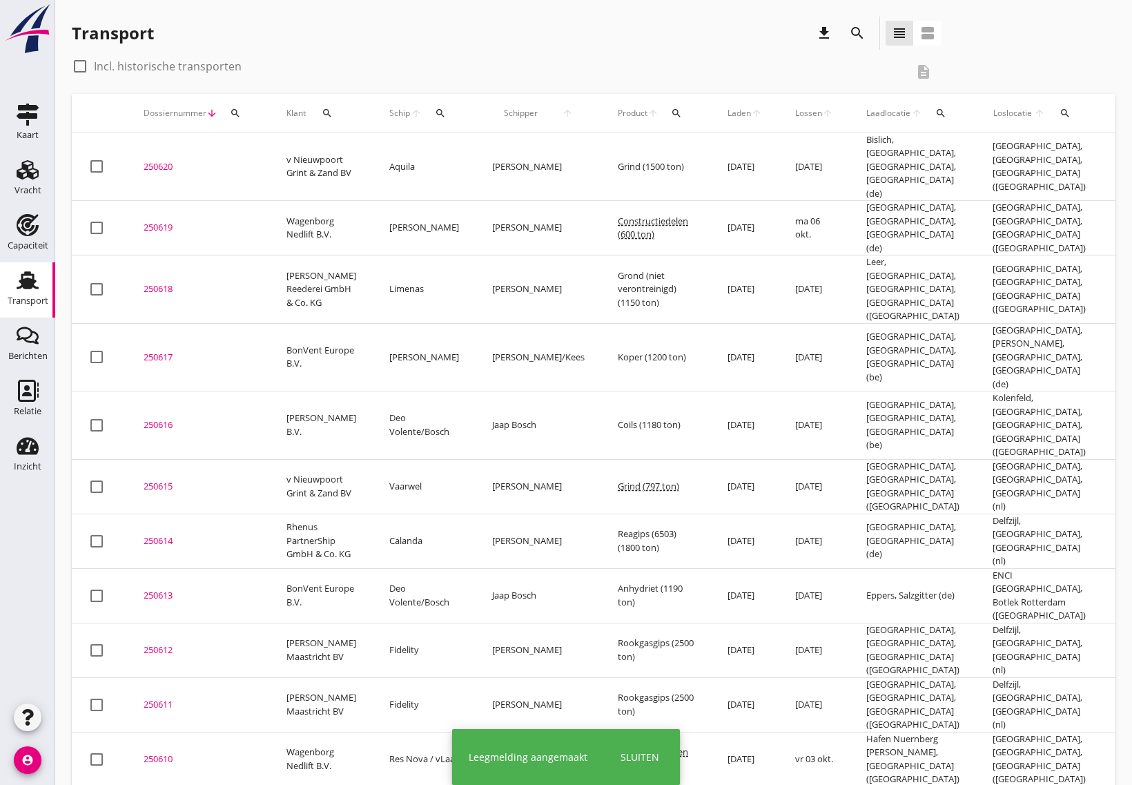
click at [162, 160] on div "250620" at bounding box center [199, 167] width 110 height 14
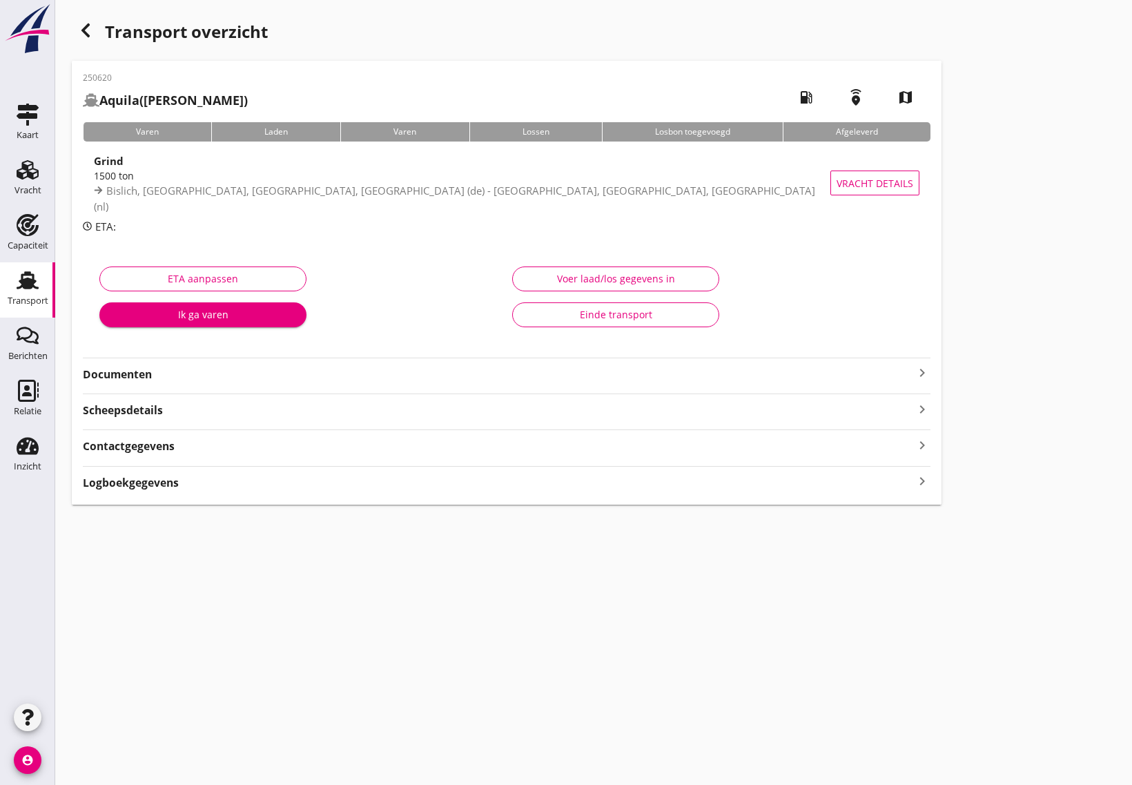
click at [177, 377] on strong "Documenten" at bounding box center [498, 375] width 831 height 16
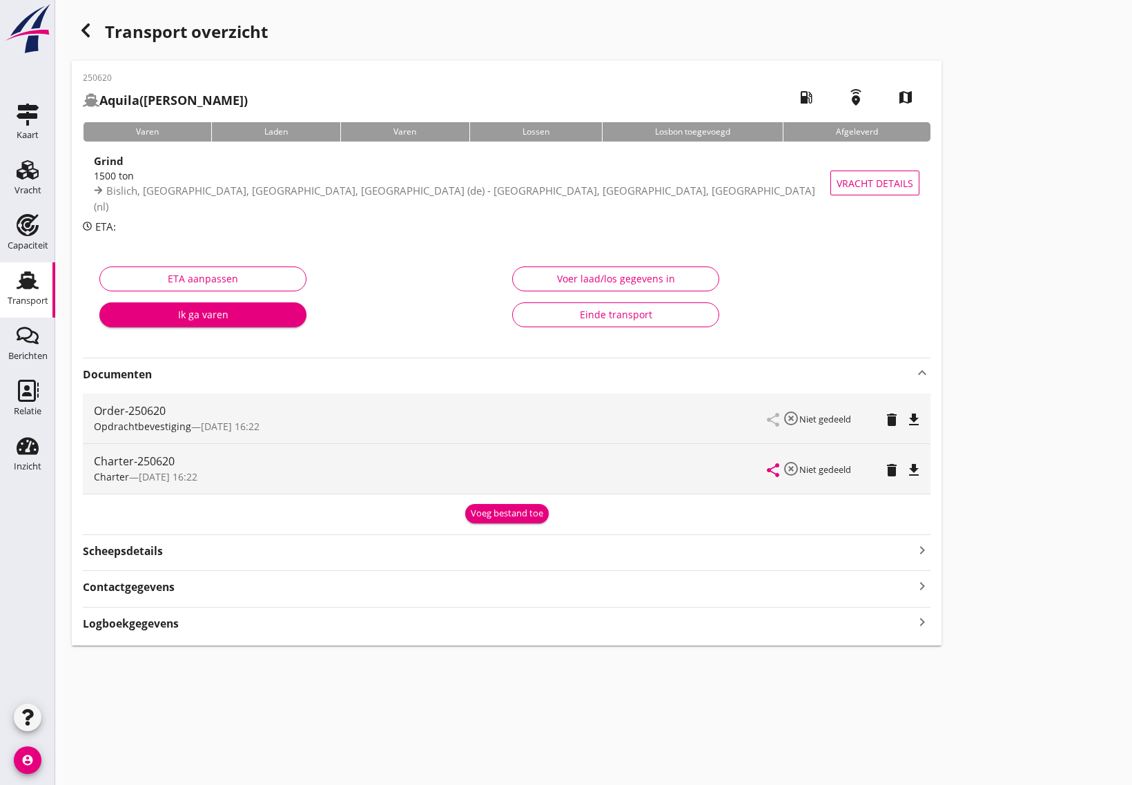
click at [915, 416] on icon "file_download" at bounding box center [914, 419] width 17 height 17
click at [912, 468] on icon "file_download" at bounding box center [914, 470] width 17 height 17
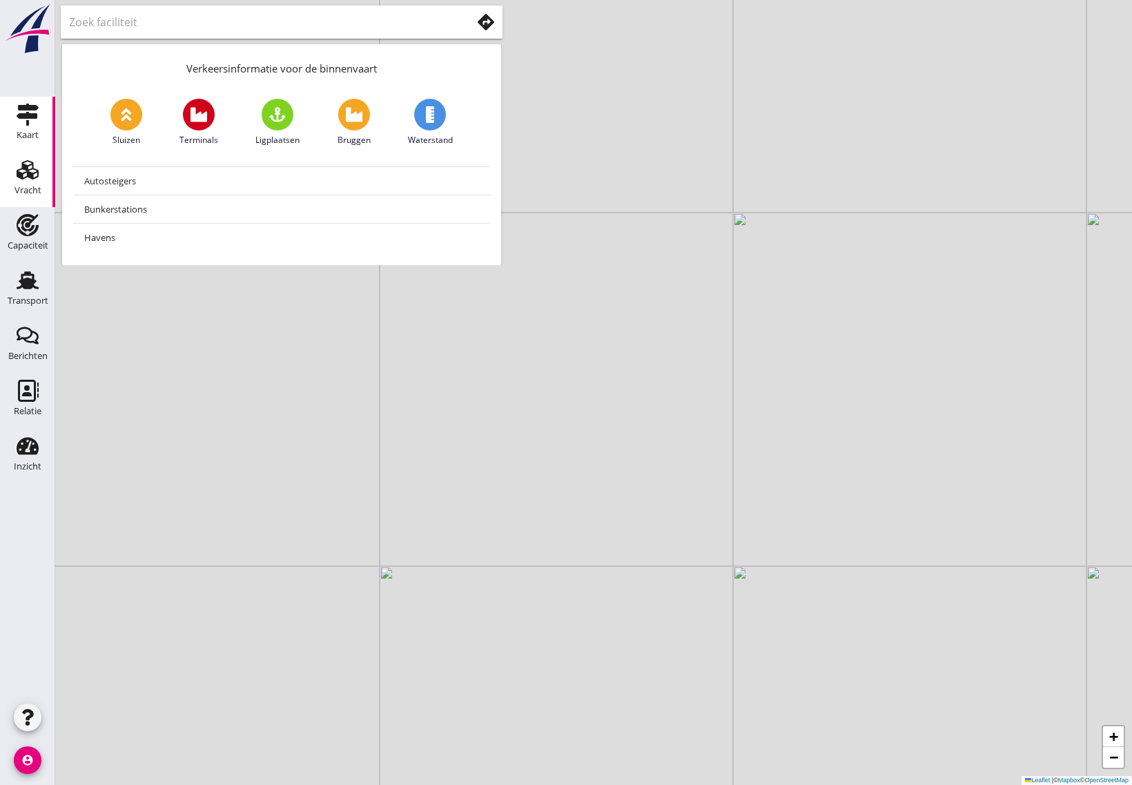
click at [39, 173] on div "Vracht" at bounding box center [27, 170] width 33 height 22
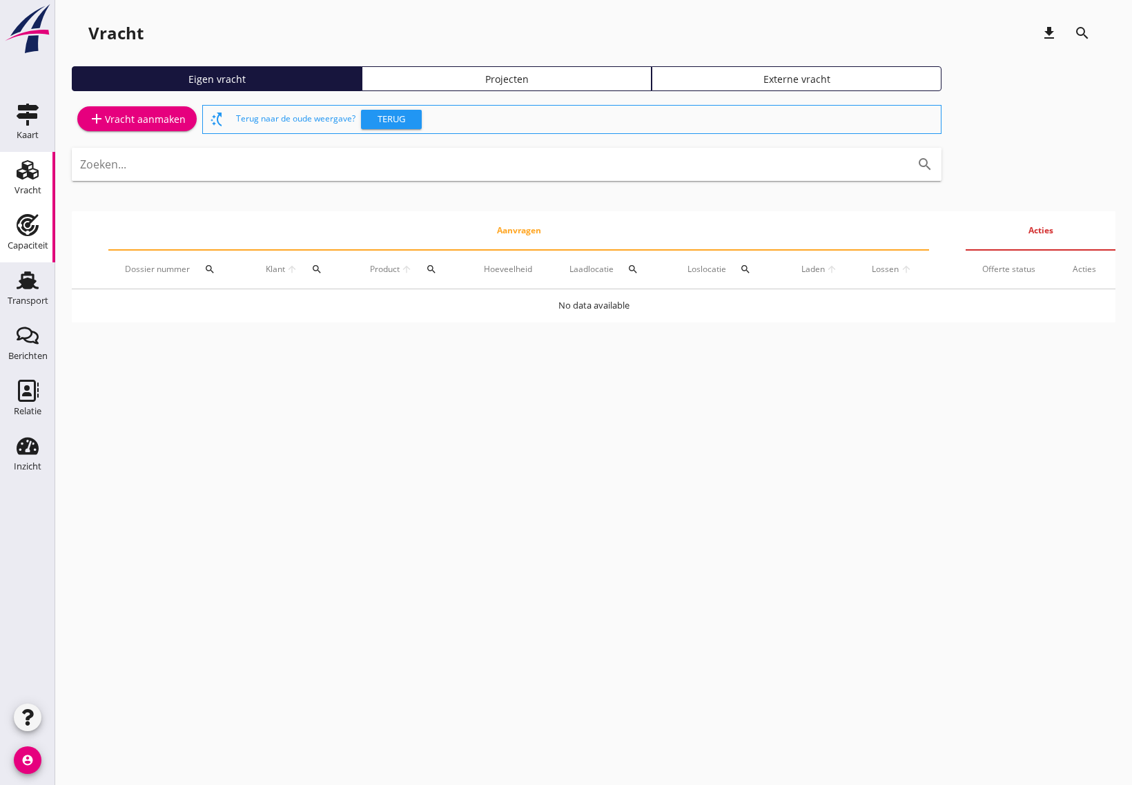
click at [46, 238] on div "Capaciteit" at bounding box center [28, 245] width 41 height 19
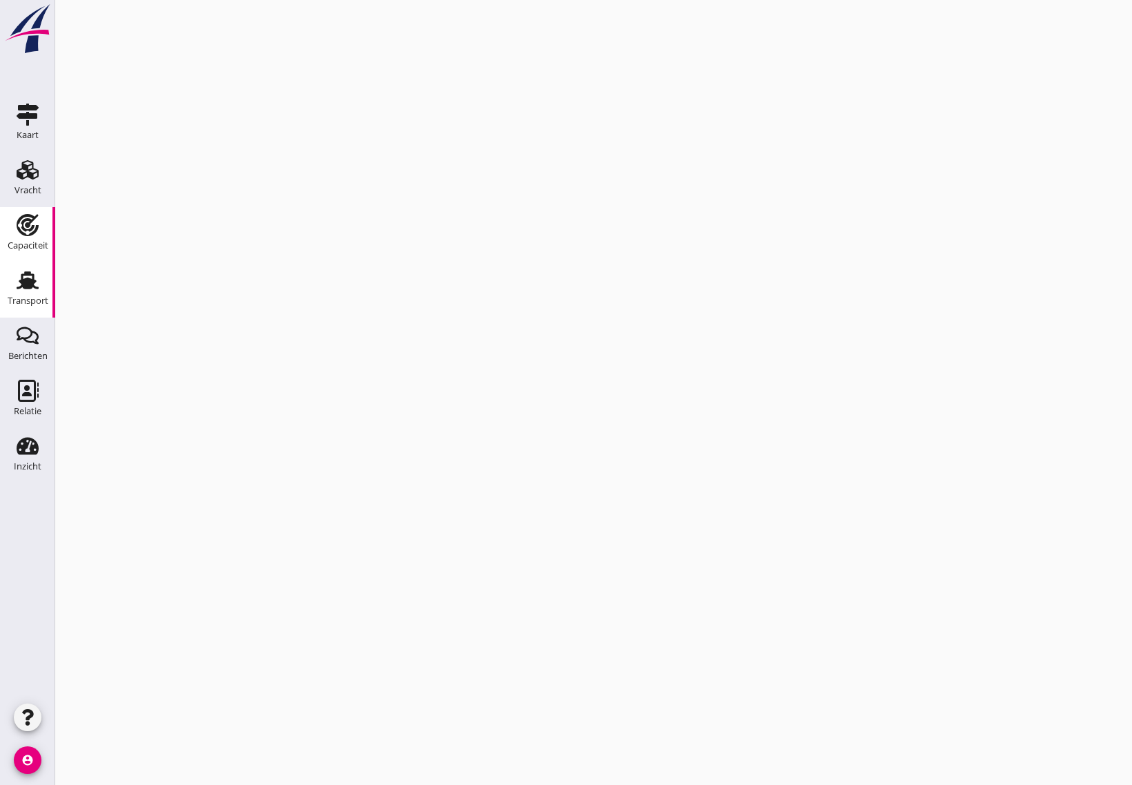
click at [22, 290] on icon "Transport" at bounding box center [28, 280] width 22 height 22
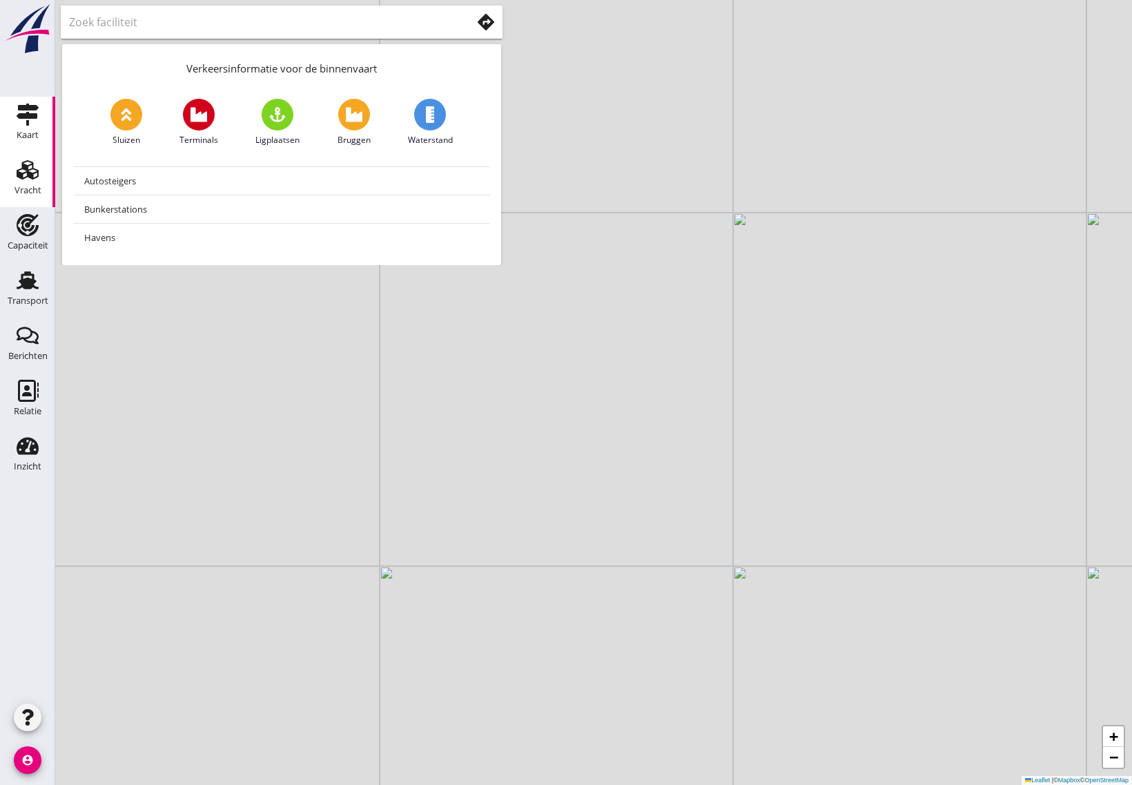
click at [21, 190] on div "Vracht" at bounding box center [27, 190] width 27 height 9
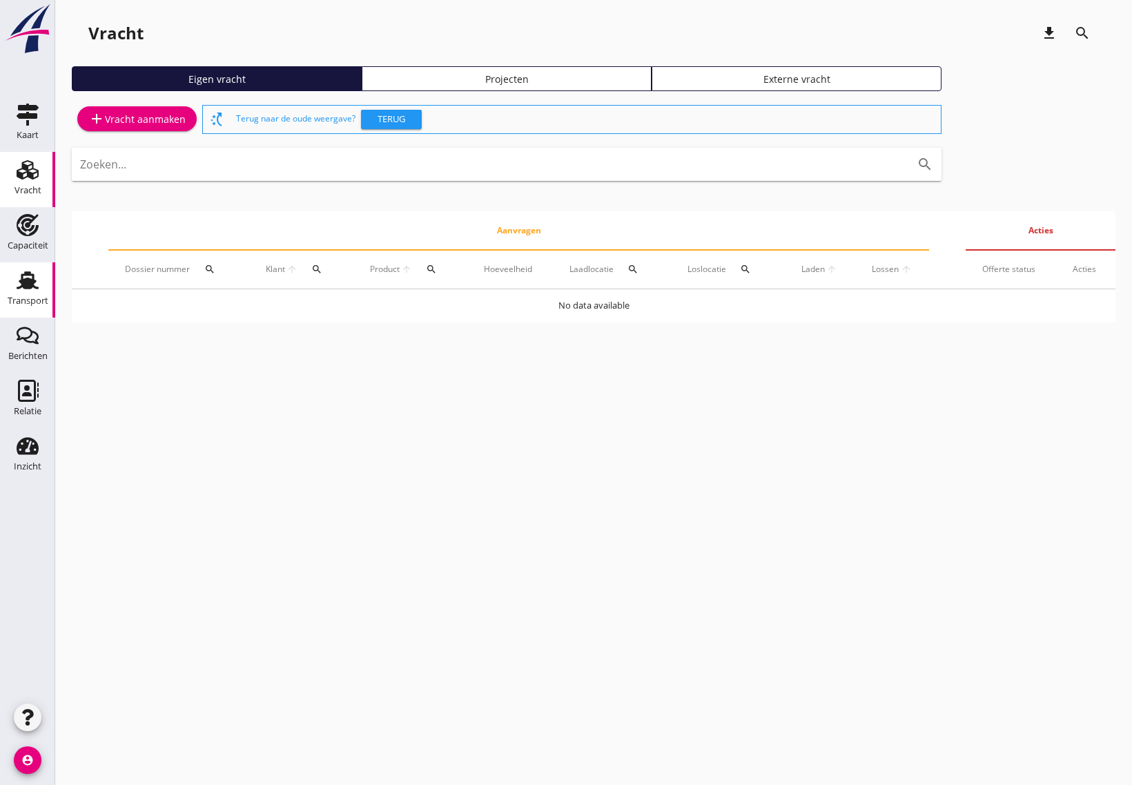
click at [28, 292] on div "Transport" at bounding box center [28, 300] width 41 height 19
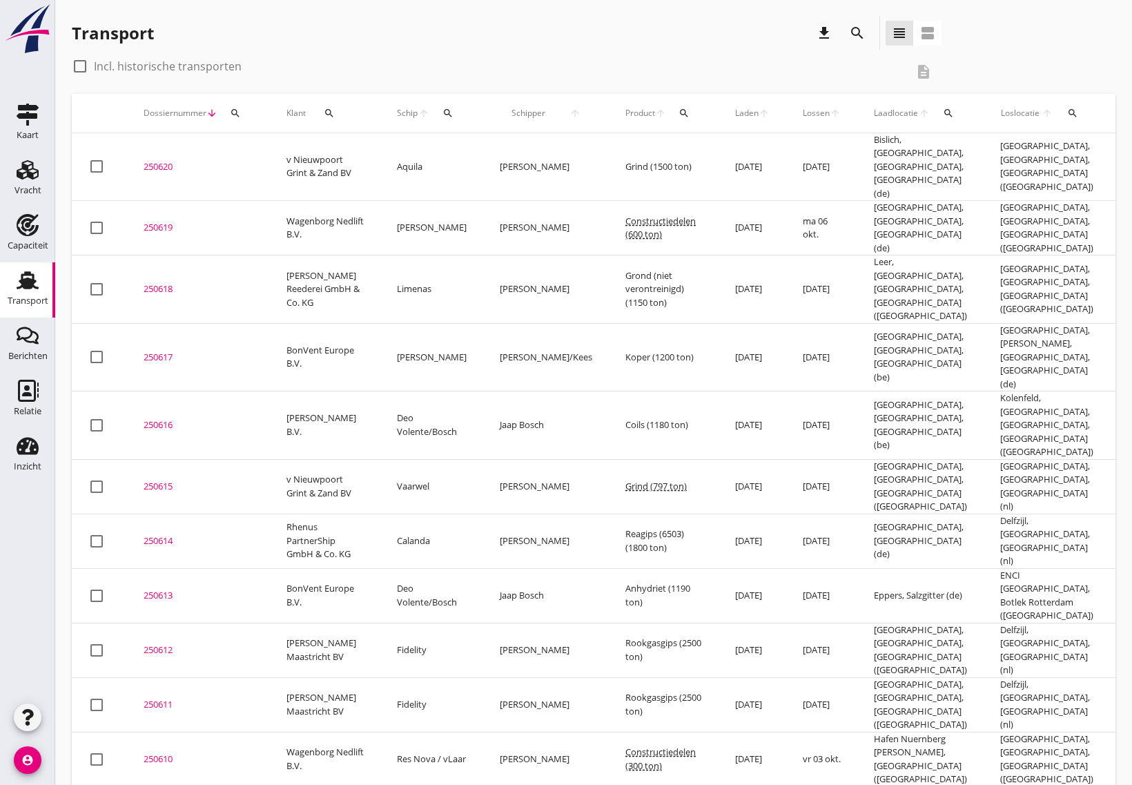
click at [84, 67] on div at bounding box center [79, 66] width 23 height 23
checkbox input "true"
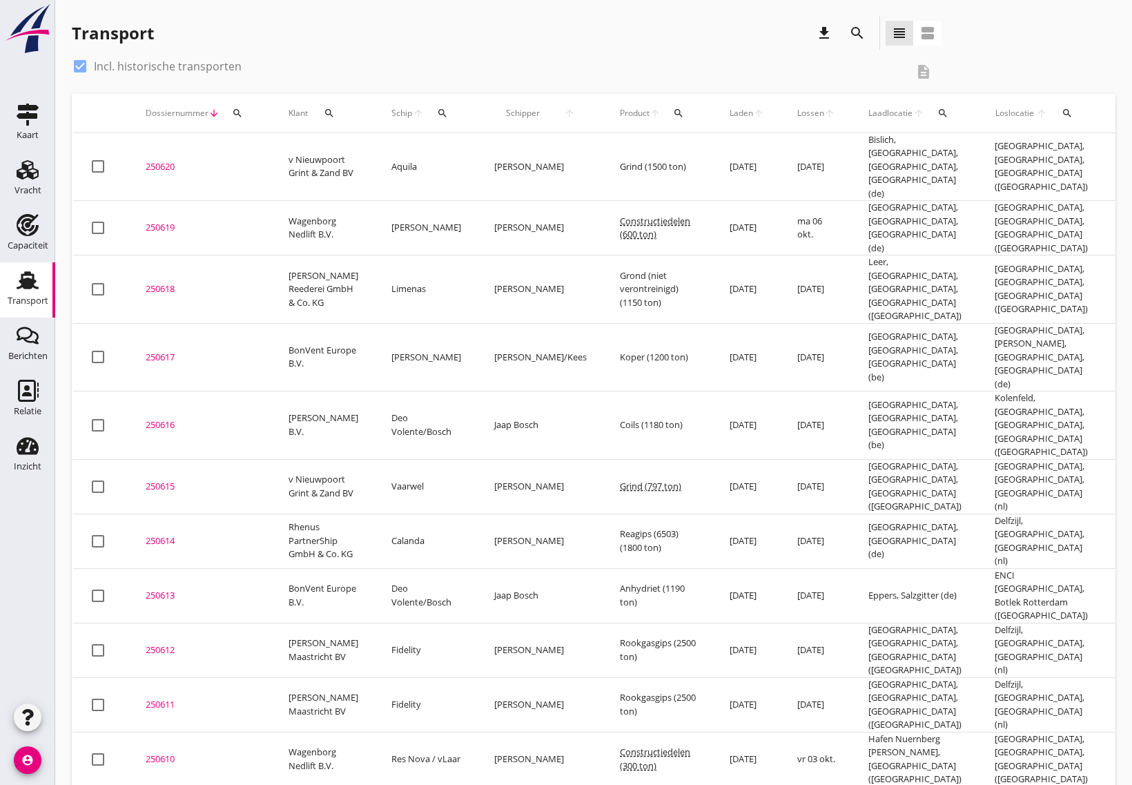
click at [211, 108] on icon "arrow_downward" at bounding box center [213, 113] width 11 height 11
click at [197, 110] on span "Dossiernummer" at bounding box center [177, 113] width 63 height 12
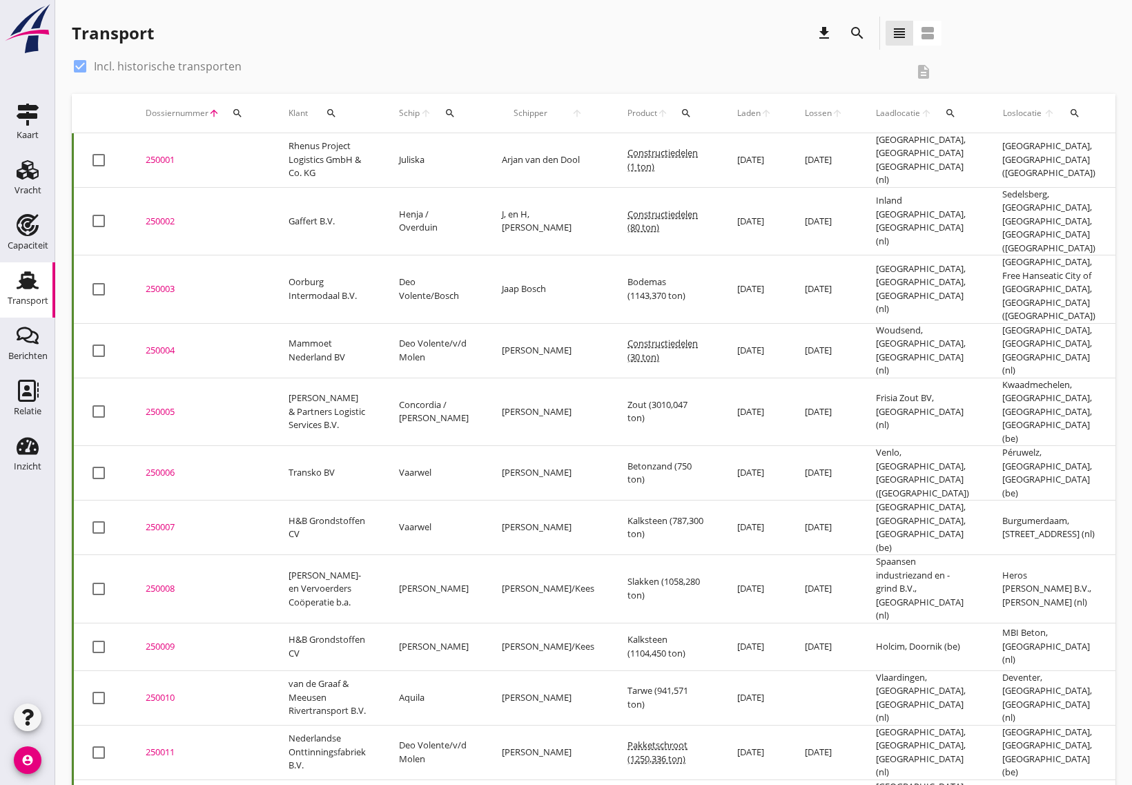
click at [212, 113] on icon "arrow_upward" at bounding box center [213, 113] width 11 height 11
click at [195, 114] on span "Dossiernummer" at bounding box center [177, 113] width 63 height 12
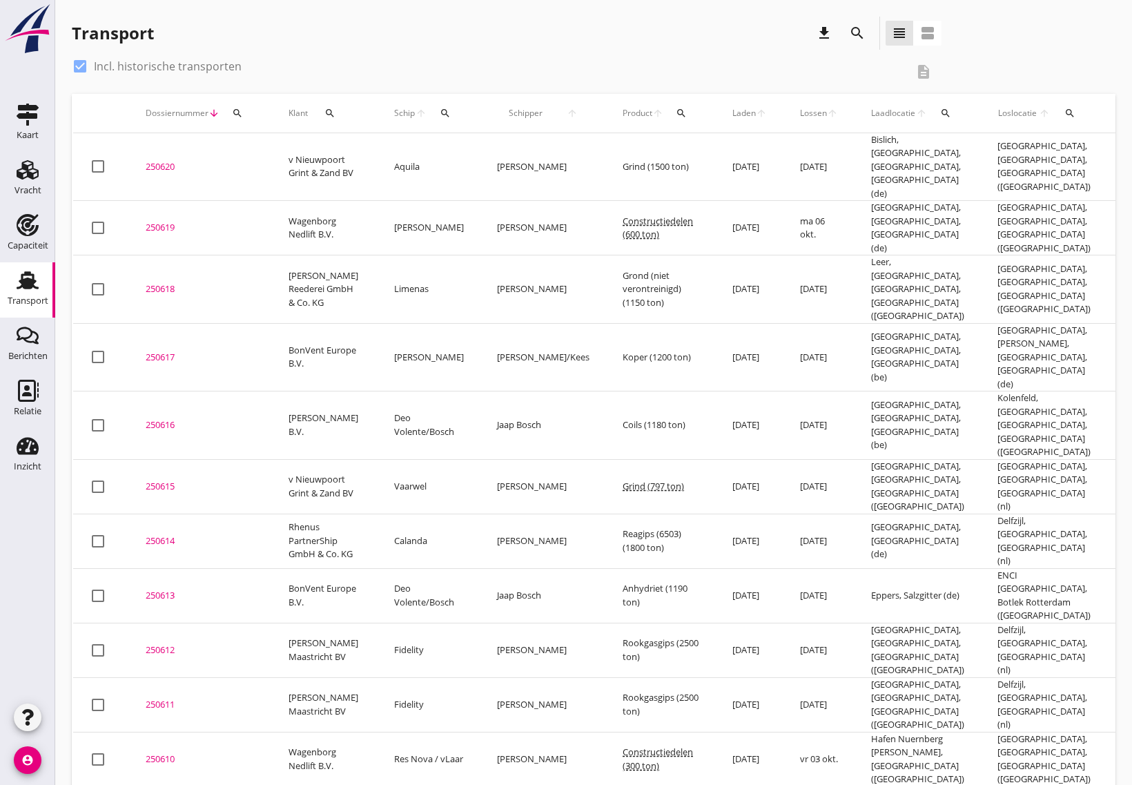
click at [433, 106] on button "search" at bounding box center [446, 113] width 26 height 25
click at [480, 157] on input "Zoek op (scheeps)naam" at bounding box center [499, 153] width 144 height 22
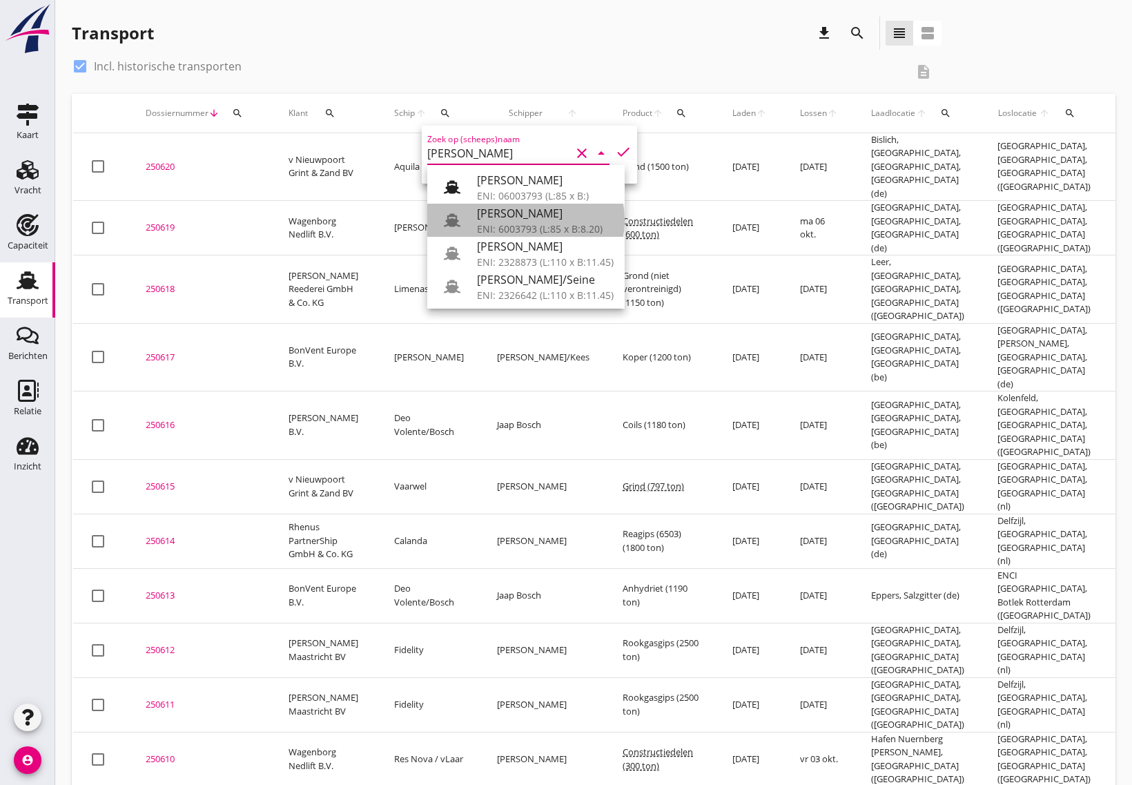
click at [554, 222] on div "ENI: 6003793 (L:85 x B:8.20)" at bounding box center [545, 229] width 137 height 14
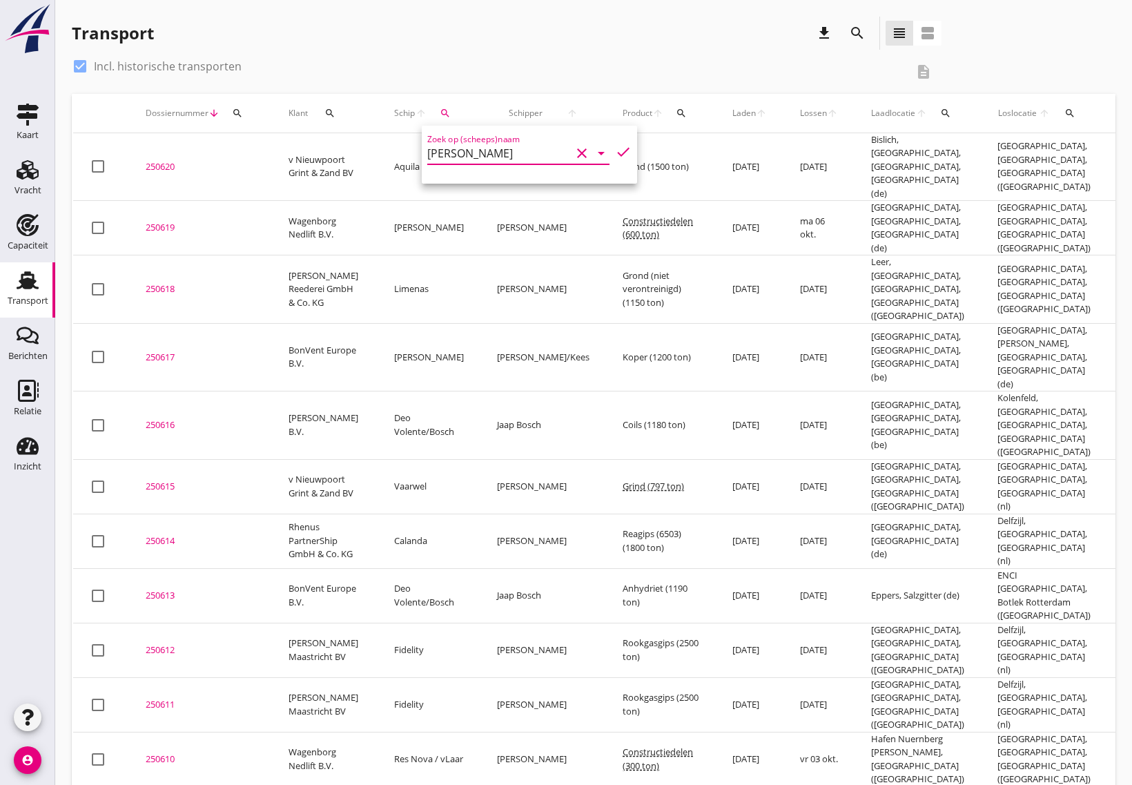
click at [615, 152] on icon "check" at bounding box center [623, 152] width 17 height 17
type input "[PERSON_NAME]"
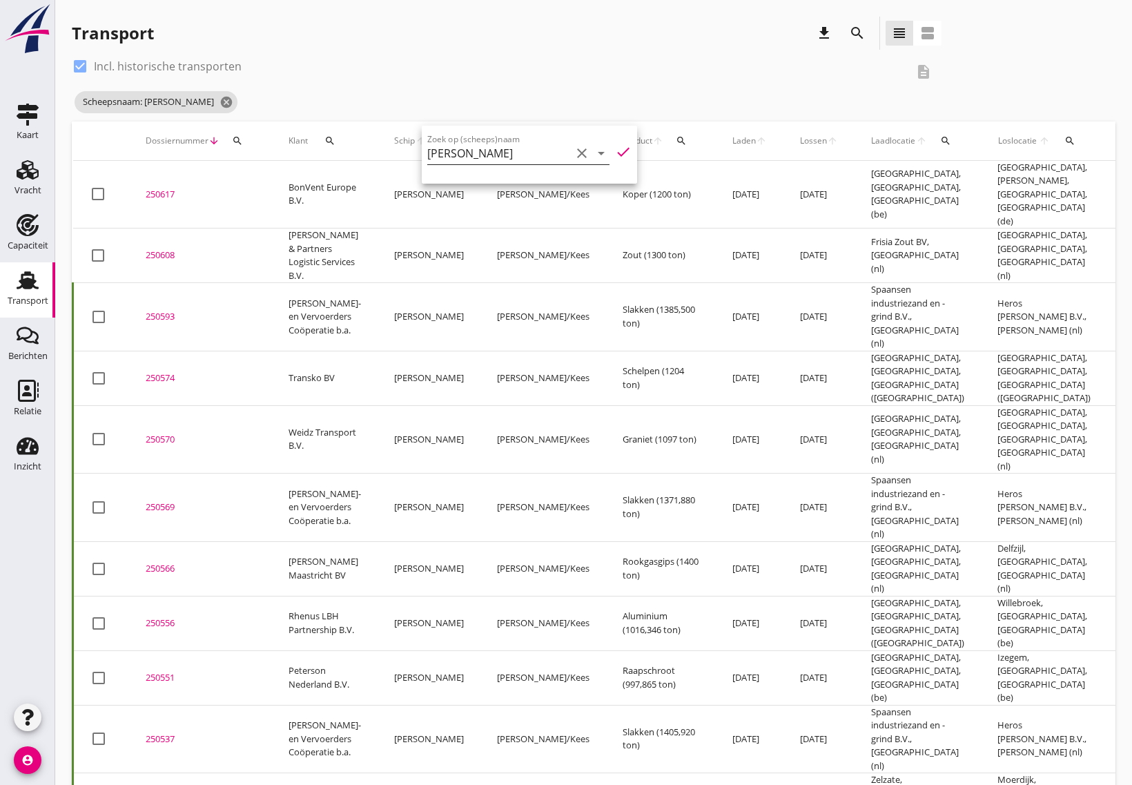
click at [574, 148] on icon "clear" at bounding box center [582, 153] width 17 height 17
drag, startPoint x: 23, startPoint y: 179, endPoint x: 37, endPoint y: 204, distance: 27.8
click at [23, 179] on icon "Vracht" at bounding box center [28, 170] width 22 height 22
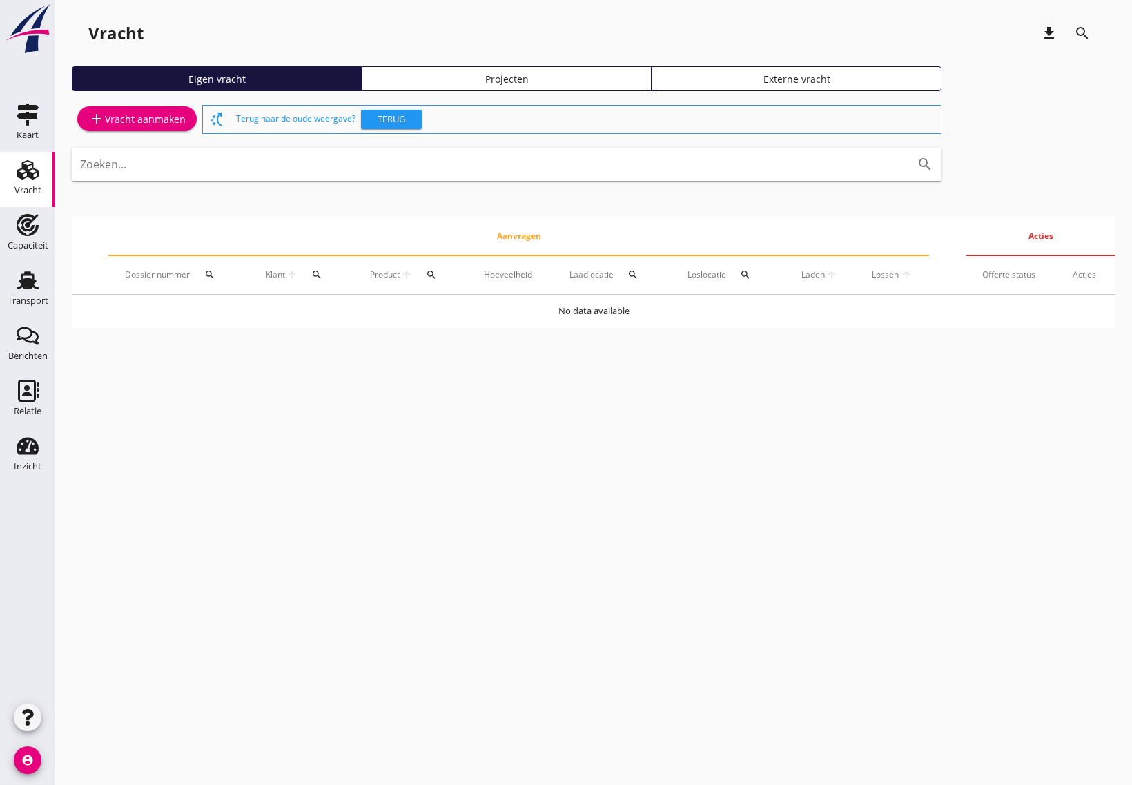
click at [30, 758] on icon "account_circle" at bounding box center [28, 760] width 28 height 28
click at [77, 749] on div "Uitloggen" at bounding box center [104, 754] width 59 height 17
